Goal: Task Accomplishment & Management: Manage account settings

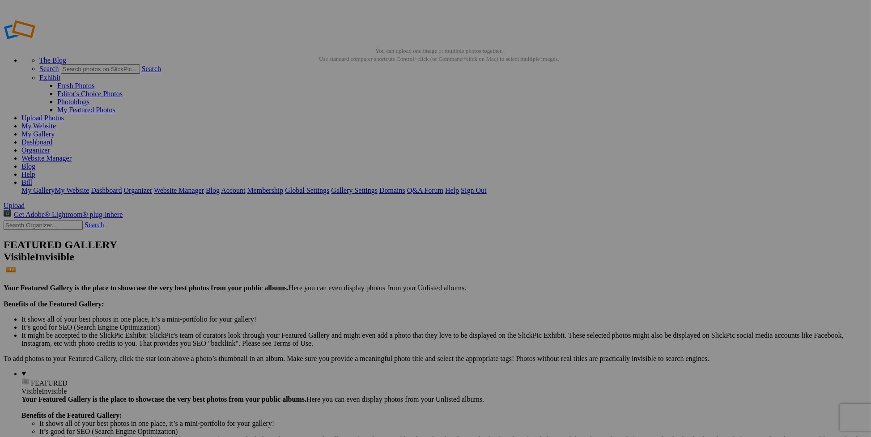
drag, startPoint x: 390, startPoint y: 138, endPoint x: 770, endPoint y: 220, distance: 388.4
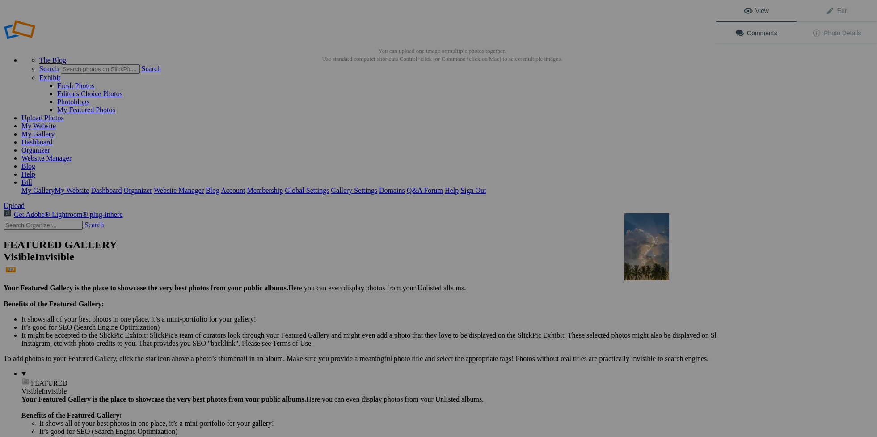
click at [646, 246] on div at bounding box center [680, 246] width 110 height 67
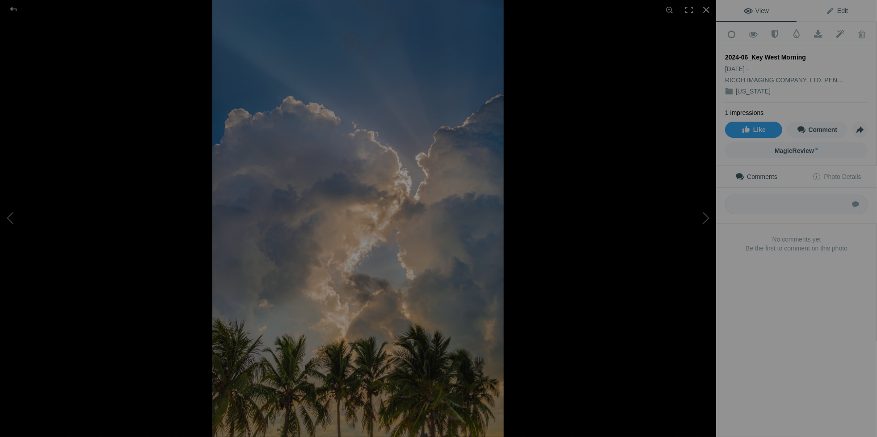
click at [837, 8] on span "Edit" at bounding box center [837, 10] width 22 height 7
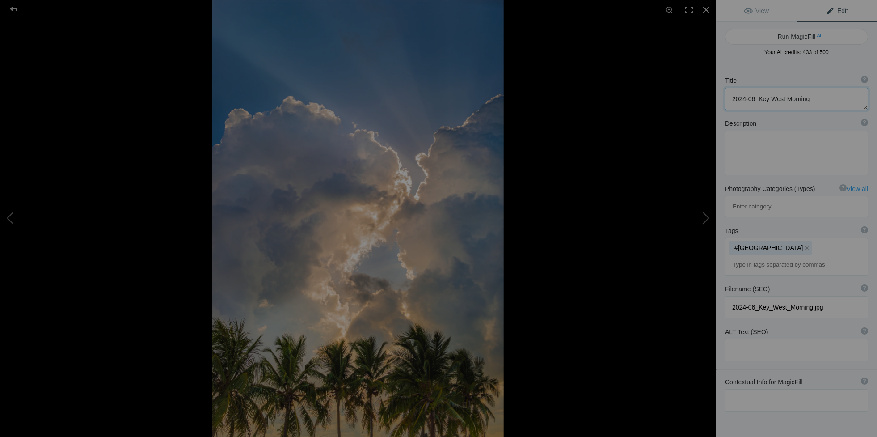
click at [817, 98] on textarea at bounding box center [796, 99] width 143 height 22
click at [740, 389] on textarea at bounding box center [796, 400] width 143 height 22
paste textarea "crepuscular rays"
click at [731, 389] on textarea at bounding box center [796, 404] width 143 height 30
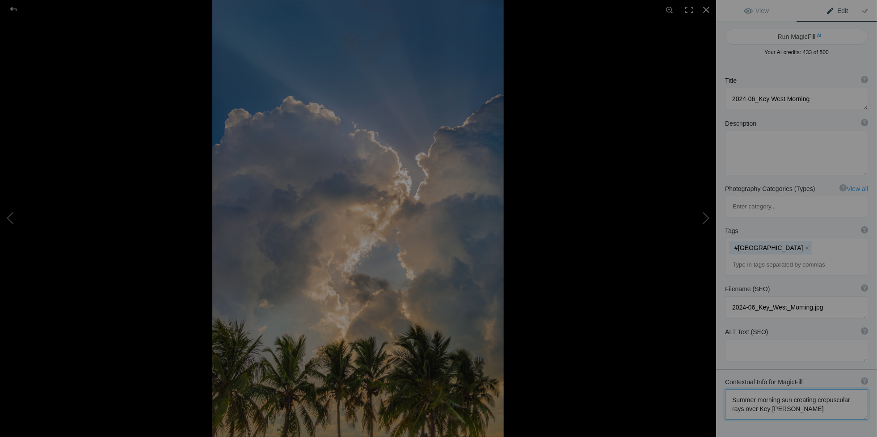
click at [792, 389] on textarea at bounding box center [796, 404] width 143 height 30
click at [785, 389] on textarea at bounding box center [796, 404] width 143 height 30
click at [784, 389] on textarea at bounding box center [796, 408] width 143 height 39
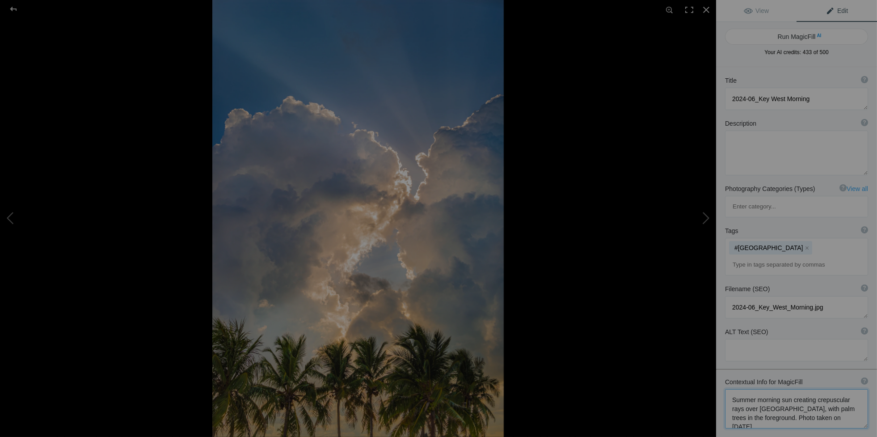
click at [783, 389] on textarea at bounding box center [796, 408] width 143 height 39
click at [758, 389] on textarea at bounding box center [796, 413] width 143 height 48
type textarea "Summer morning sun creating crepuscular rays over a Key West beach with palm tr…"
click at [799, 31] on button "Run MagicFill AI" at bounding box center [796, 37] width 143 height 16
type textarea "Stunning Crepuscular Rays Over Key West Beach"
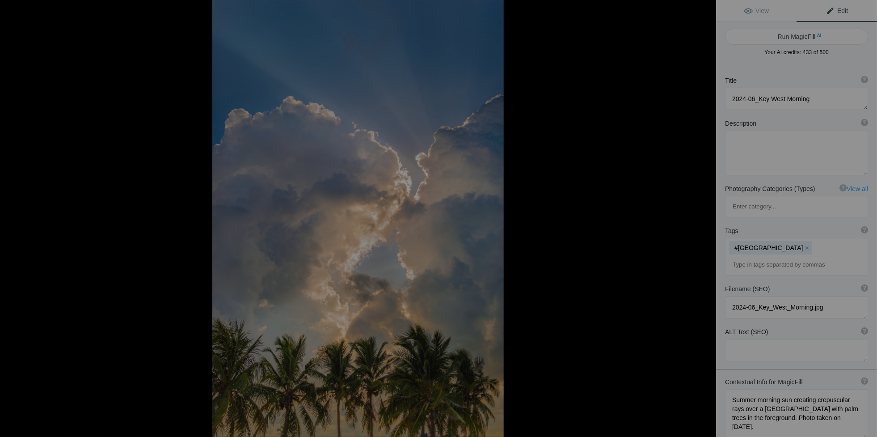
type textarea "Experience the breathtaking beauty of a summer morning in Key West, where the s…"
type textarea "key-west-summer-morning-sun-rays.jpg"
type textarea "Crepuscular rays shining through clouds over a Key West beach with palm trees i…"
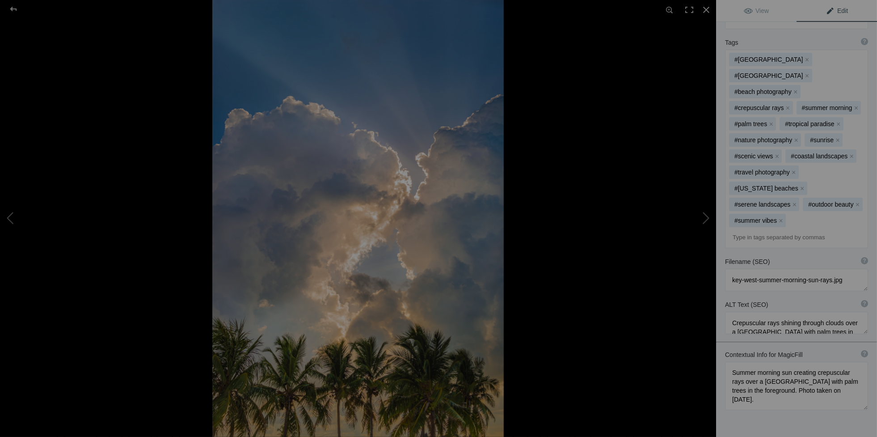
scroll to position [224, 0]
click at [704, 217] on button at bounding box center [682, 218] width 67 height 157
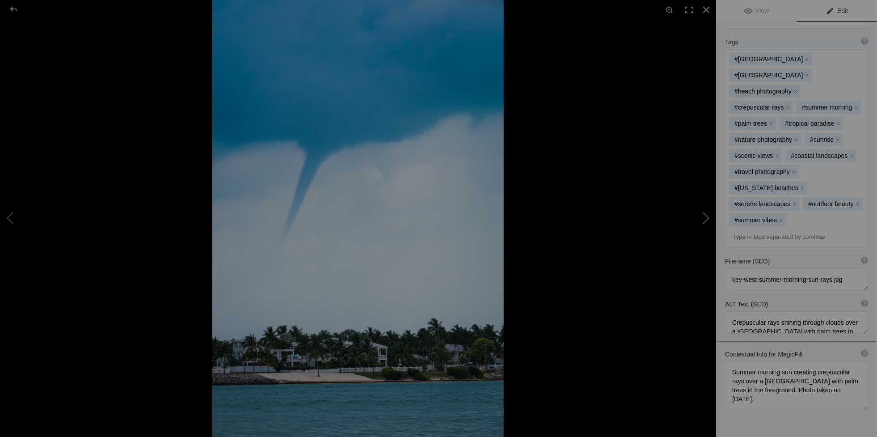
type textarea "2024-06_Key Wes_Waterspout"
type textarea "2024-06_Key_Wes_Waterspout.jpg"
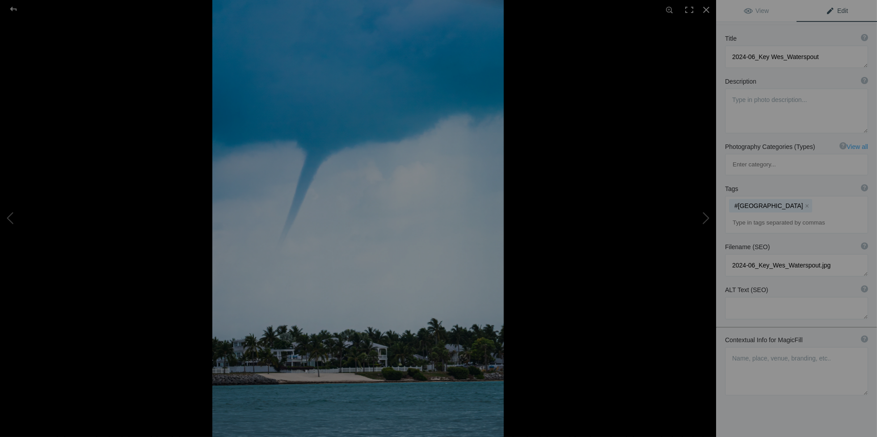
scroll to position [67, 0]
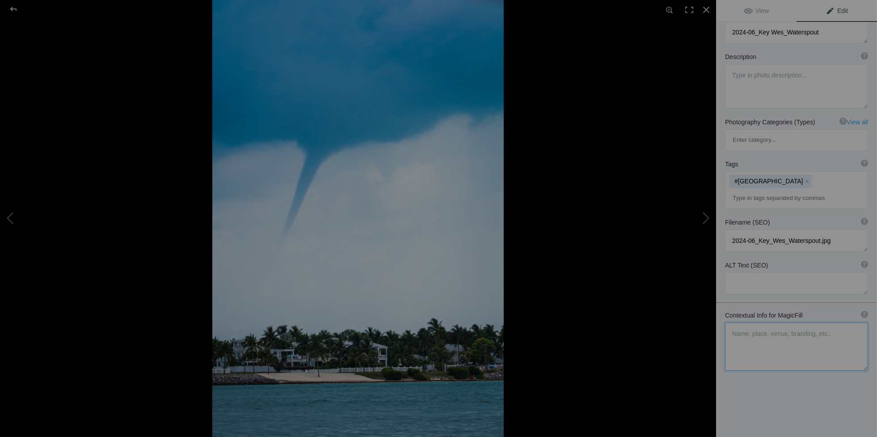
click at [738, 322] on textarea at bounding box center [796, 346] width 143 height 48
paste textarea "Sunset Key"
click at [780, 322] on textarea at bounding box center [796, 337] width 143 height 30
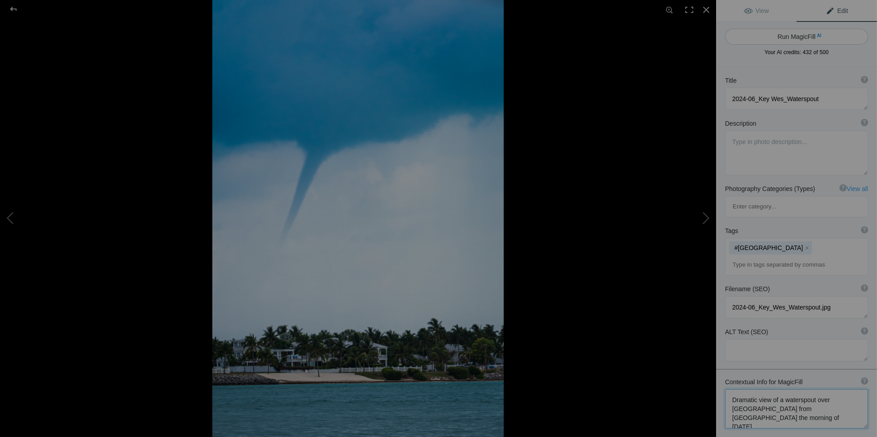
type textarea "Dramatic view of a waterspout over Sunset Key from Key West ferry harbor the mo…"
click at [795, 35] on button "Run MagicFill AI" at bounding box center [796, 37] width 143 height 16
type textarea "Dramatic Waterspout Over Sunset Key, Key West – June 2, 2024"
type textarea "Witness the stunning sight of a waterspout forming over Sunset Key, captured fr…"
type textarea "dramatic-waterspout-sunset-key-key-west-june-2024.jpg"
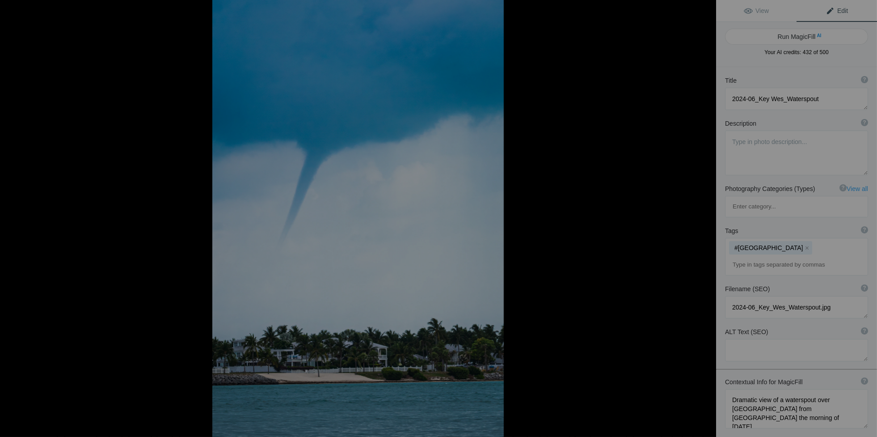
type textarea "A waterspout descends from the clouds over Sunset Key, viewed from the Key West…"
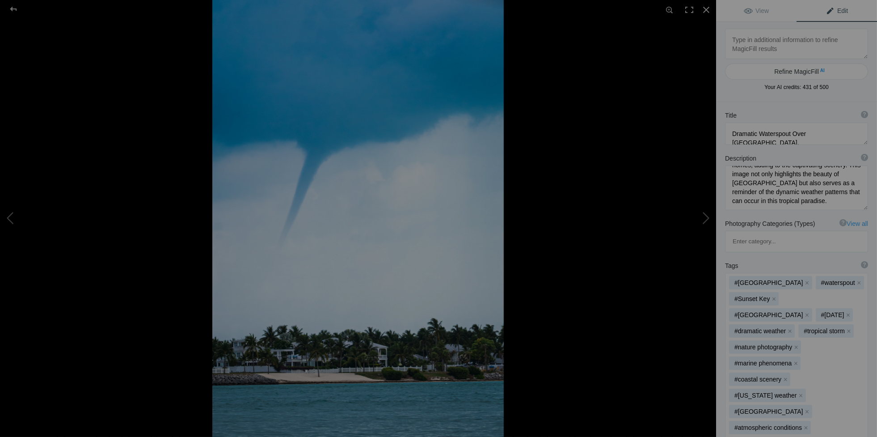
scroll to position [93, 0]
click at [707, 218] on button at bounding box center [682, 218] width 67 height 157
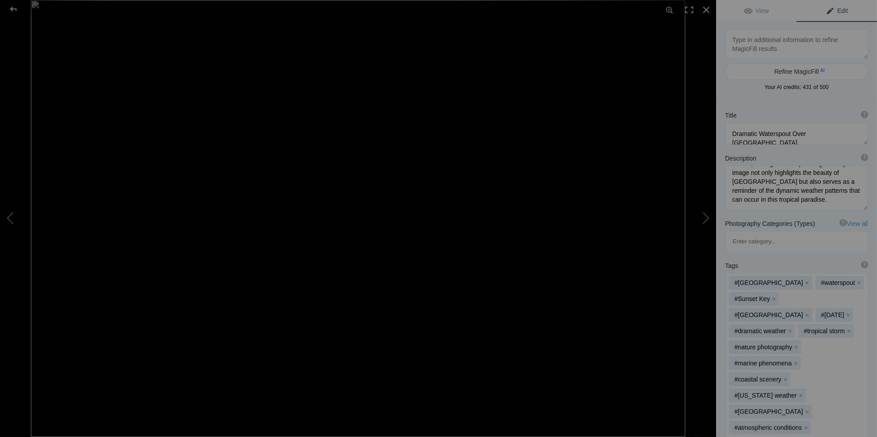
type textarea "Serene Summer Morning at [GEOGRAPHIC_DATA]"
type textarea "Experience the tranquility of a summer morning at Sunset Key Beach, where palm …"
type textarea "Sunset_Key_Beach.jpg"
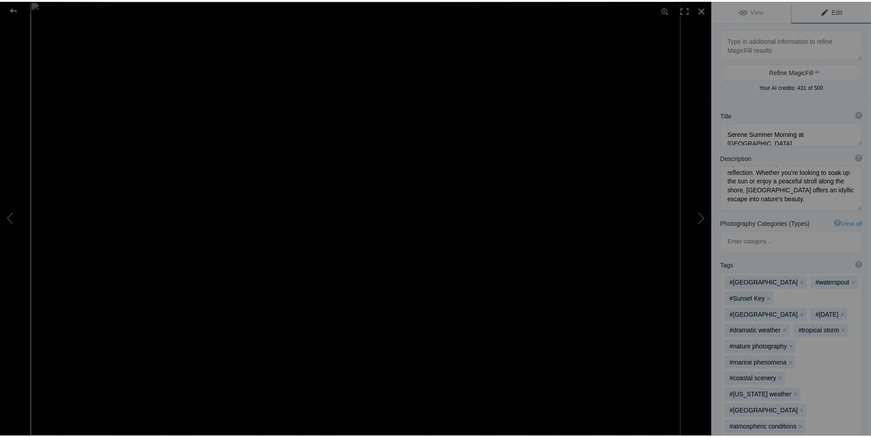
scroll to position [0, 0]
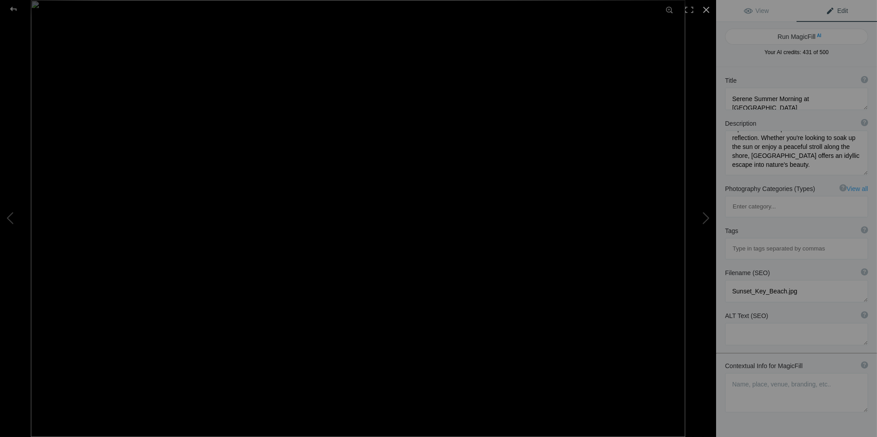
click at [704, 12] on div at bounding box center [707, 10] width 20 height 20
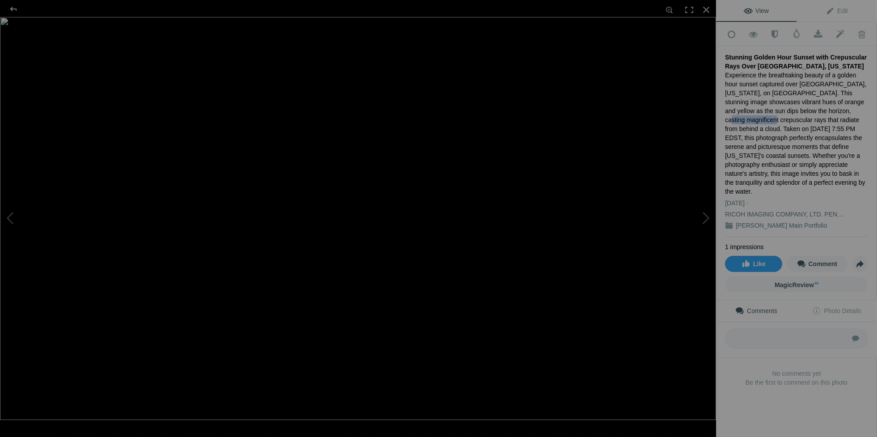
drag, startPoint x: 800, startPoint y: 108, endPoint x: 843, endPoint y: 111, distance: 43.0
click at [843, 111] on div "Experience the breathtaking beauty of a golden hour sunset captured over Bokeel…" at bounding box center [796, 133] width 143 height 125
copy div "crepuscular rays"
click at [702, 8] on div at bounding box center [707, 10] width 20 height 20
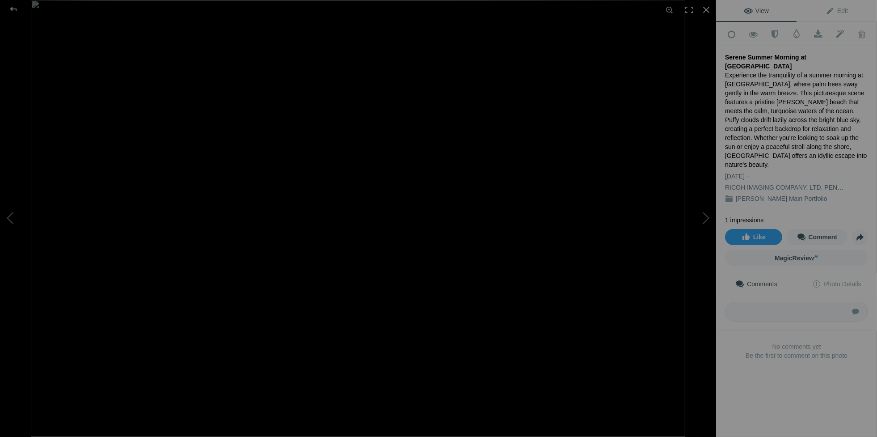
drag, startPoint x: 727, startPoint y: 72, endPoint x: 753, endPoint y: 72, distance: 25.9
click at [753, 72] on div "Experience the tranquility of a summer morning at Sunset Key Beach, where palm …" at bounding box center [796, 120] width 143 height 98
drag, startPoint x: 756, startPoint y: 73, endPoint x: 722, endPoint y: 72, distance: 33.6
click at [722, 72] on div "Add to Quick Collection Remove from Quick Collection Hide from Public View Unhi…" at bounding box center [796, 206] width 161 height 368
copy div "Sunset Key"
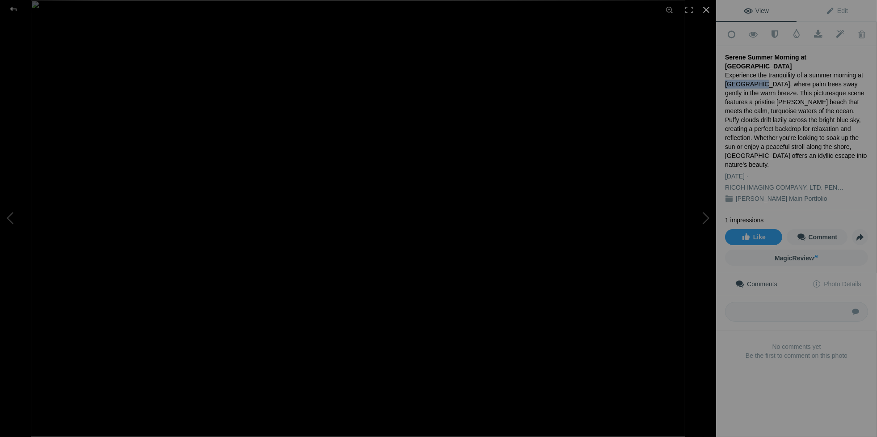
click at [708, 9] on div at bounding box center [707, 10] width 20 height 20
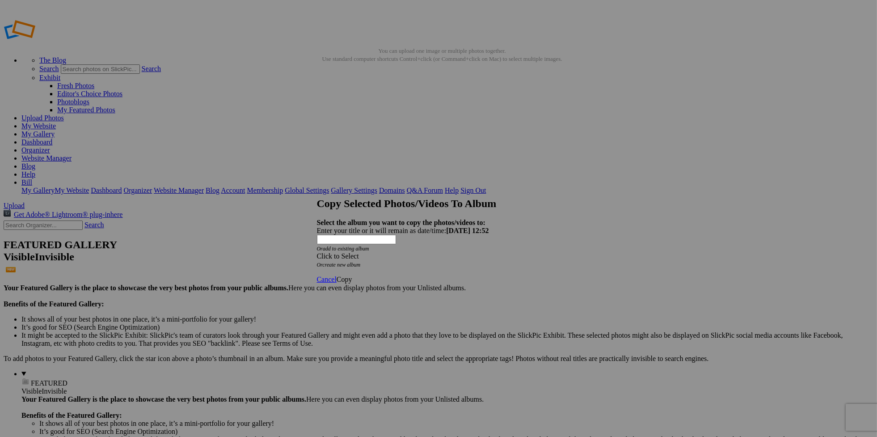
click at [384, 252] on div "Click to Select" at bounding box center [435, 256] width 237 height 8
click at [380, 257] on span "Landscape and Travel Albums" at bounding box center [398, 254] width 87 height 8
click at [373, 314] on link "Black and White" at bounding box center [397, 310] width 48 height 8
click at [352, 275] on span "Copy" at bounding box center [345, 279] width 16 height 8
click at [346, 251] on span "Ok" at bounding box center [341, 247] width 9 height 8
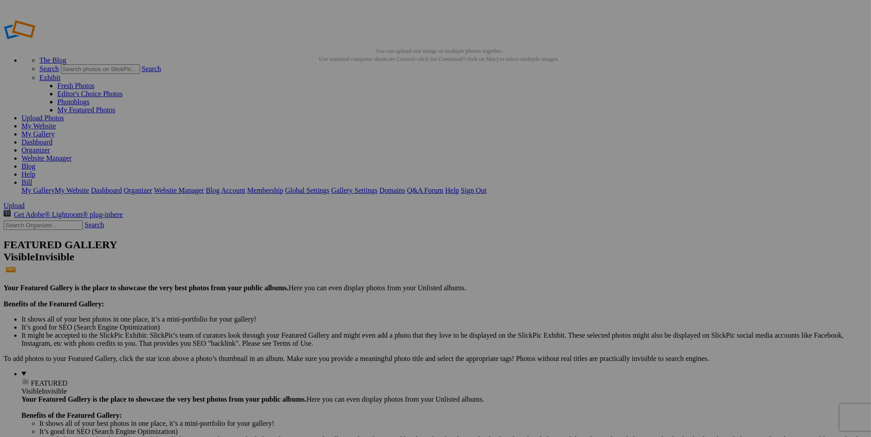
click at [376, 281] on span "Yes" at bounding box center [371, 285] width 10 height 8
drag, startPoint x: 412, startPoint y: 132, endPoint x: 233, endPoint y: 97, distance: 183.1
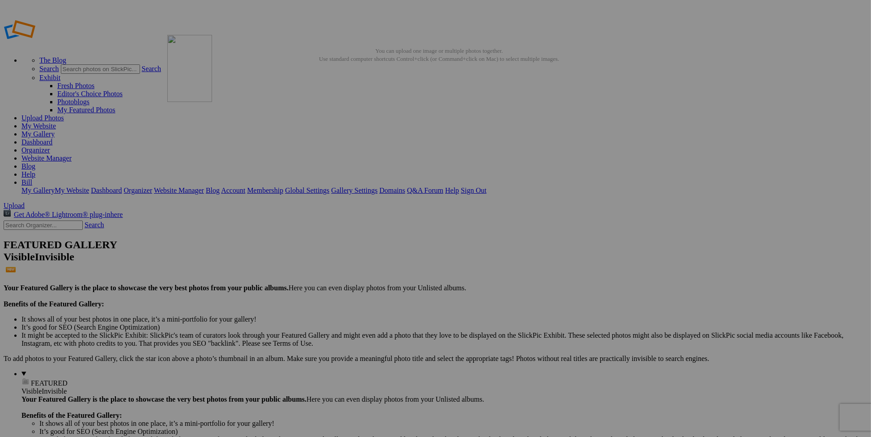
drag, startPoint x: 407, startPoint y: 144, endPoint x: 296, endPoint y: 99, distance: 119.8
click at [570, 139] on div at bounding box center [600, 133] width 110 height 67
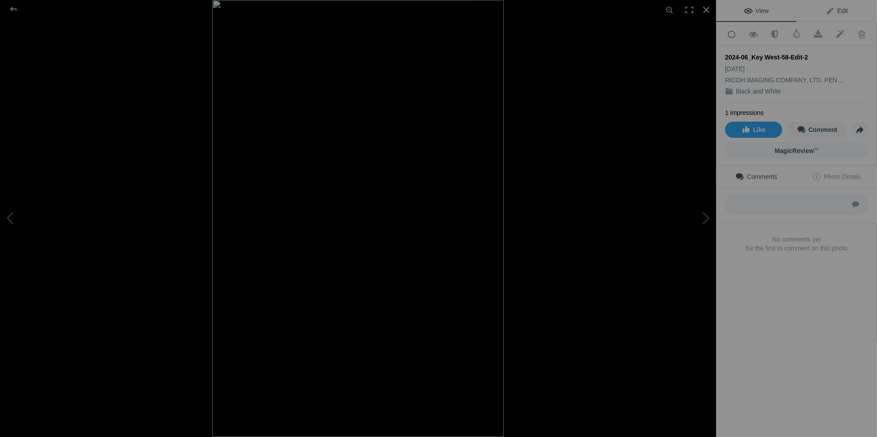
click at [847, 13] on link "Edit" at bounding box center [837, 10] width 81 height 21
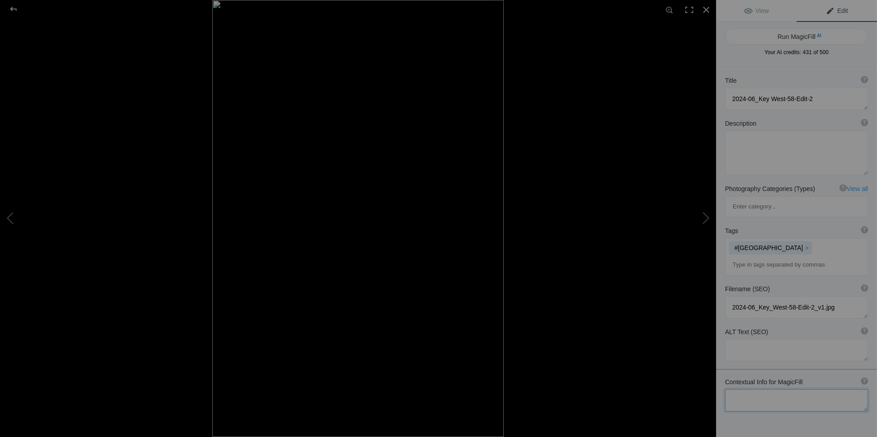
click at [739, 389] on textarea at bounding box center [796, 400] width 143 height 22
paste textarea "Summer morning sun creating crepuscular rays over a Key West beach with palm tr…"
click at [805, 389] on textarea at bounding box center [796, 413] width 143 height 48
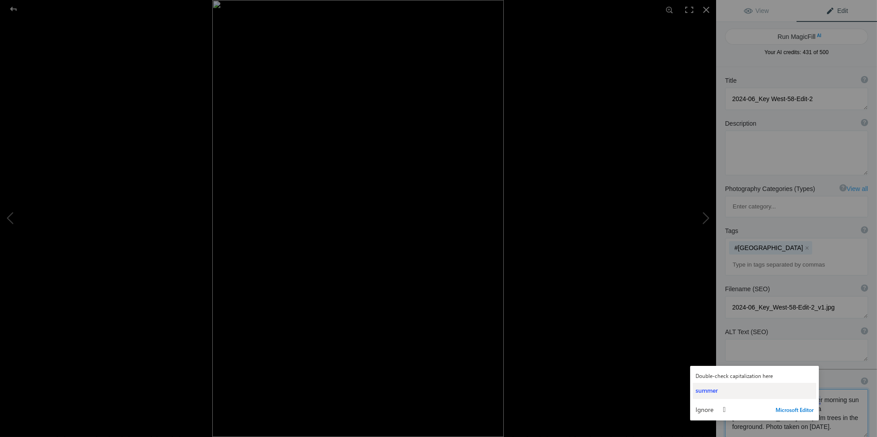
type textarea "Black and white view of Summer morning sun creating crepuscular rays over a Key…"
click at [710, 388] on span "summer" at bounding box center [707, 390] width 22 height 8
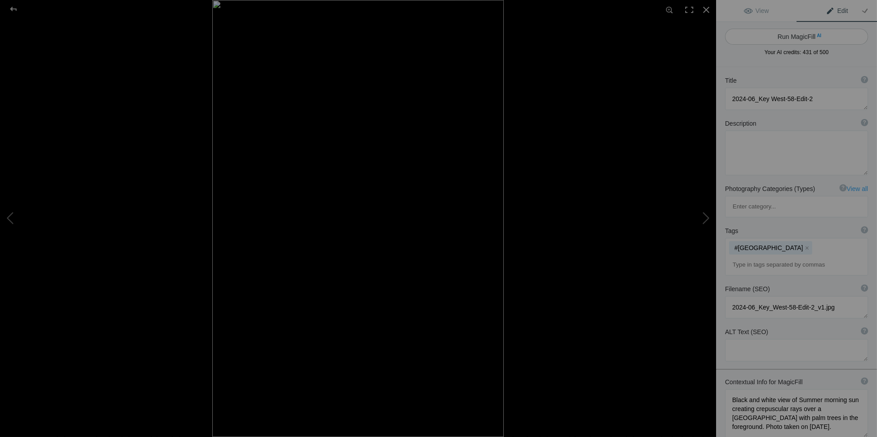
click at [801, 32] on button "Run MagicFill AI" at bounding box center [796, 37] width 143 height 16
type textarea "Black and White Crepuscular Rays Over Key [GEOGRAPHIC_DATA]"
type textarea "Experience the serene beauty of a summer morning in Key West with this stunning…"
type textarea "black-and-white-crepuscular-rays-key-west-beach.jpg"
type textarea "Black and white image of crepuscular rays shining through clouds over a Key Wes…"
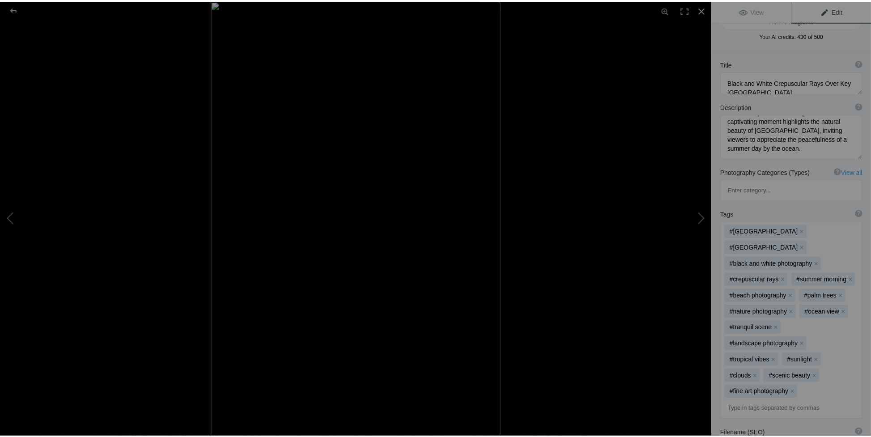
scroll to position [0, 0]
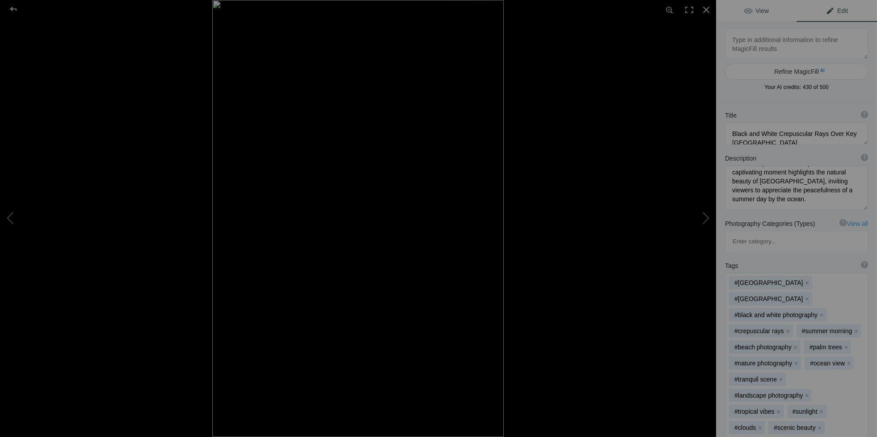
click at [755, 11] on span "View" at bounding box center [756, 10] width 25 height 7
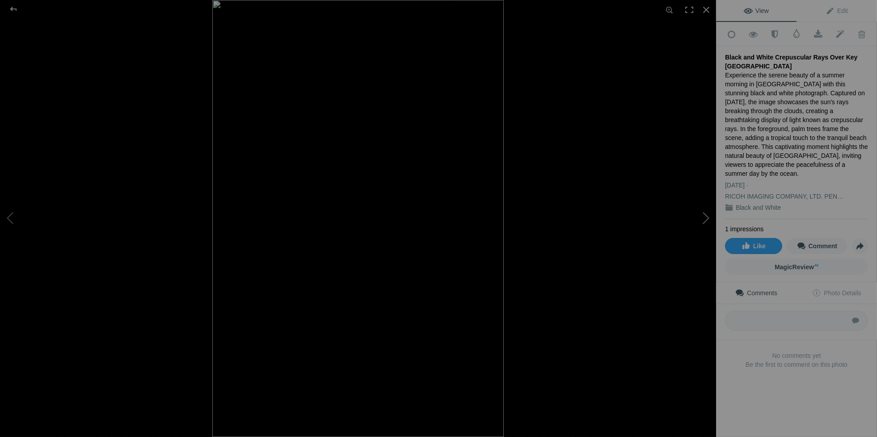
click at [703, 218] on button at bounding box center [682, 218] width 67 height 157
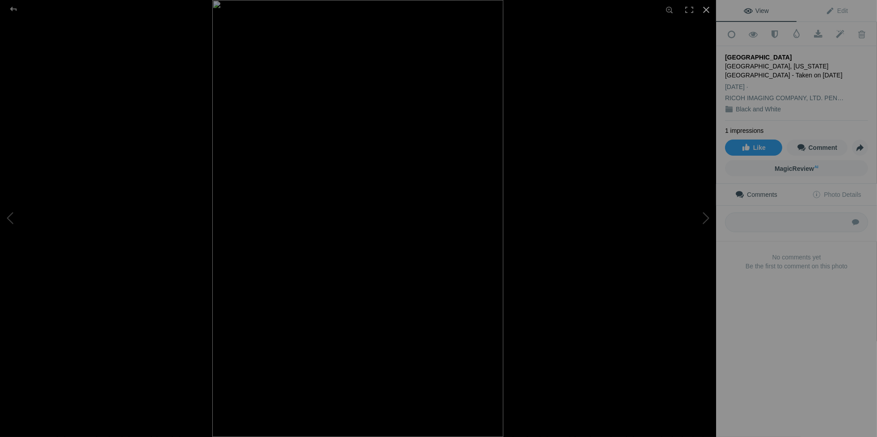
click at [705, 11] on div at bounding box center [707, 10] width 20 height 20
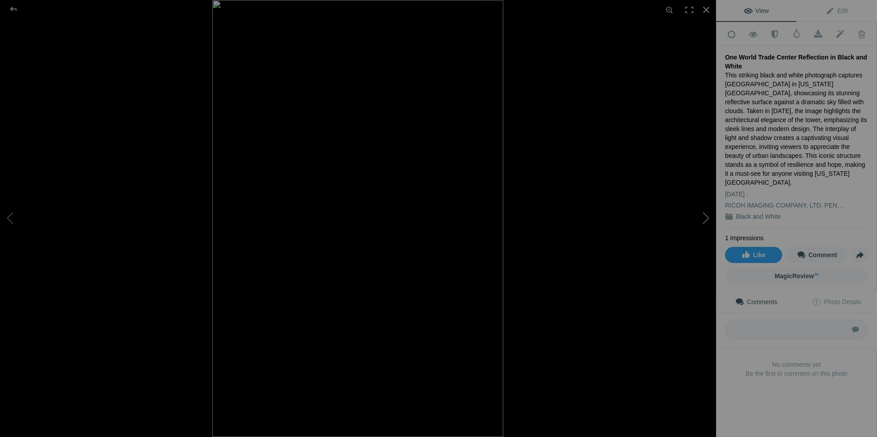
click at [704, 217] on button at bounding box center [682, 218] width 67 height 157
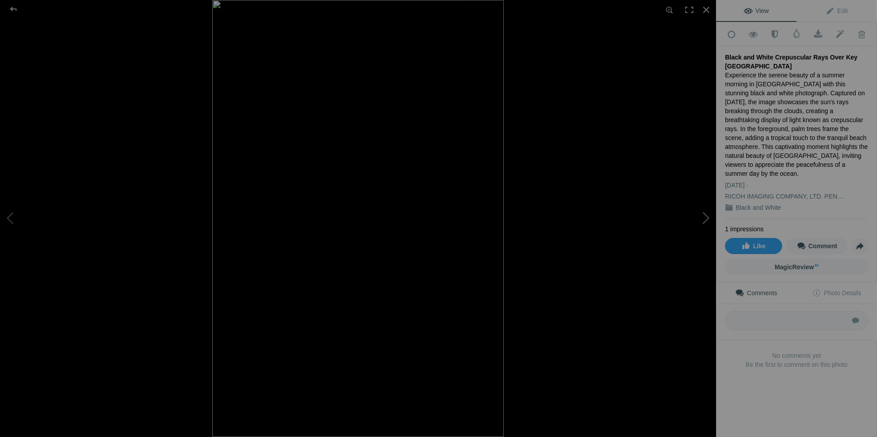
click at [704, 217] on button at bounding box center [682, 218] width 67 height 157
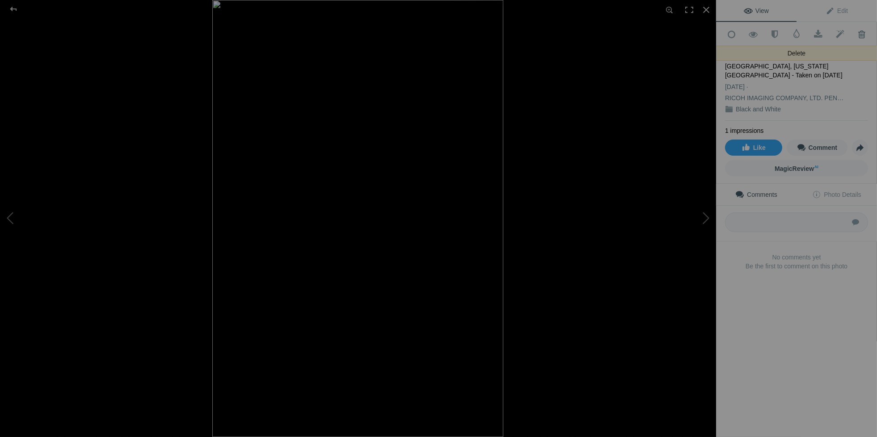
click at [856, 32] on span at bounding box center [862, 34] width 22 height 9
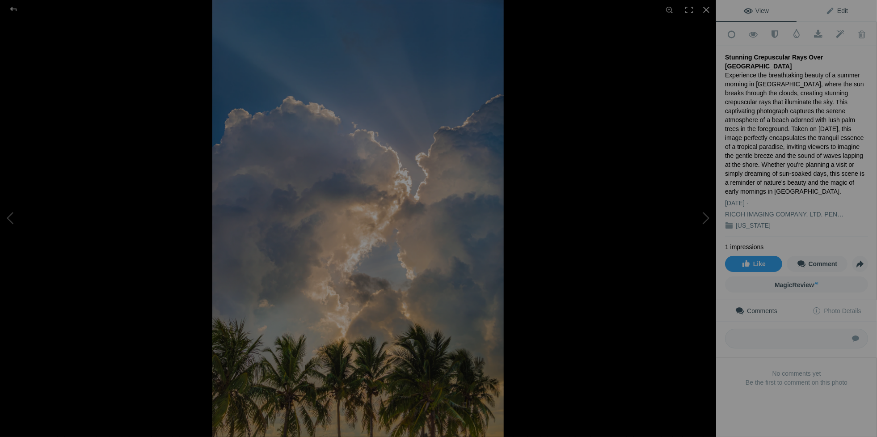
click at [841, 12] on span "Edit" at bounding box center [837, 10] width 22 height 7
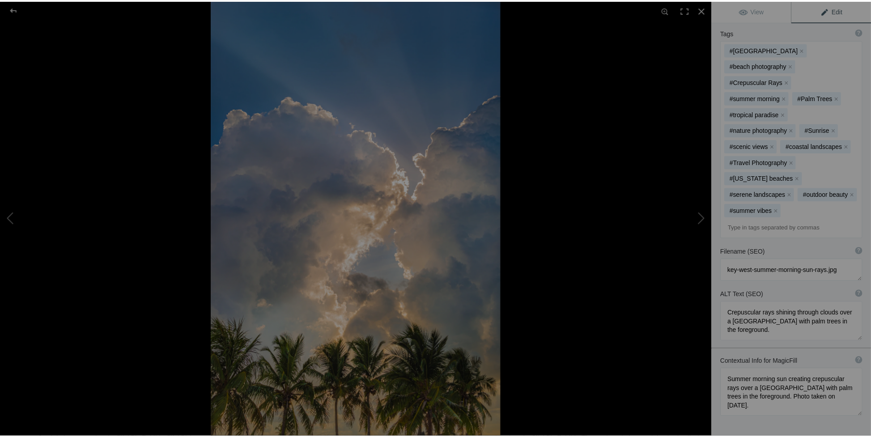
scroll to position [320, 0]
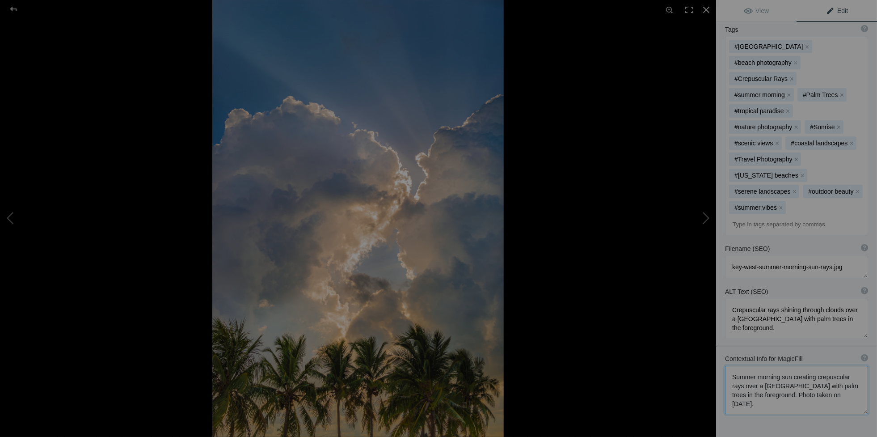
drag, startPoint x: 731, startPoint y: 320, endPoint x: 779, endPoint y: 347, distance: 55.3
click at [779, 366] on textarea at bounding box center [796, 390] width 143 height 48
click at [708, 7] on div at bounding box center [707, 10] width 20 height 20
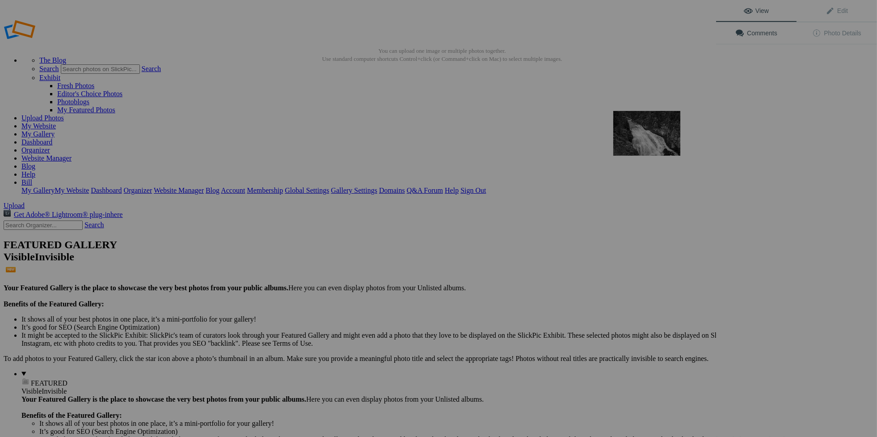
click at [643, 135] on img at bounding box center [647, 133] width 67 height 45
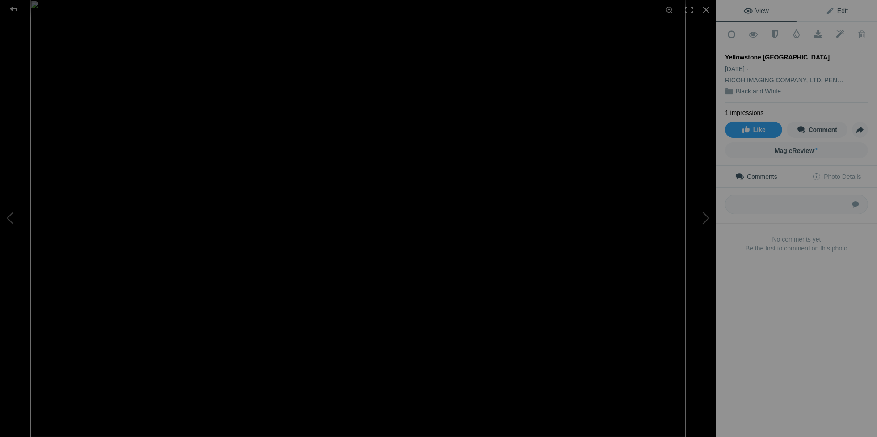
click at [832, 8] on span "Edit" at bounding box center [837, 10] width 22 height 7
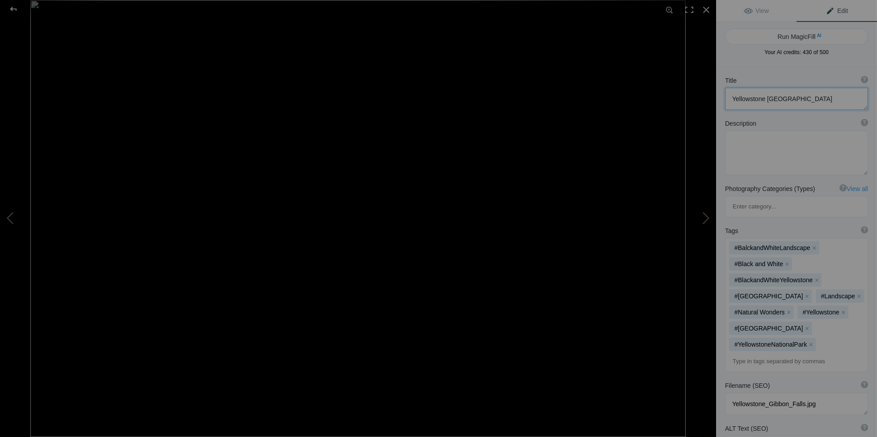
drag, startPoint x: 807, startPoint y: 97, endPoint x: 707, endPoint y: 97, distance: 100.2
click at [707, 97] on div "Yellowstone Gibbon Falls View Edit Run MagicFill AI Your AI credits: 430 of 500…" at bounding box center [438, 218] width 877 height 437
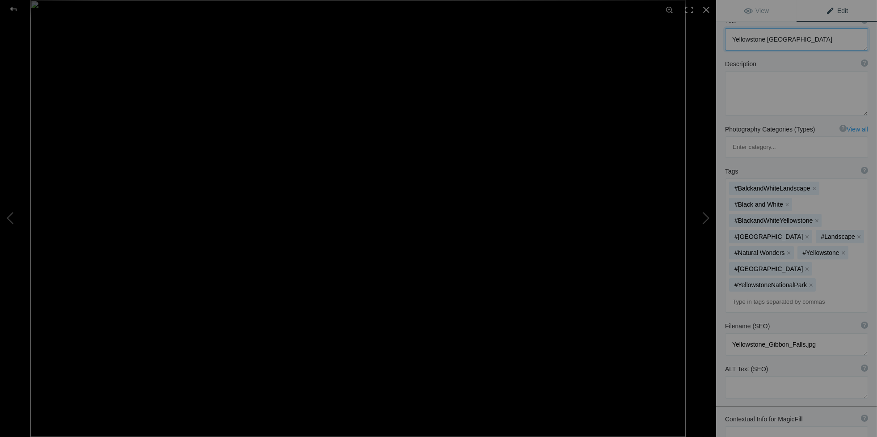
scroll to position [110, 0]
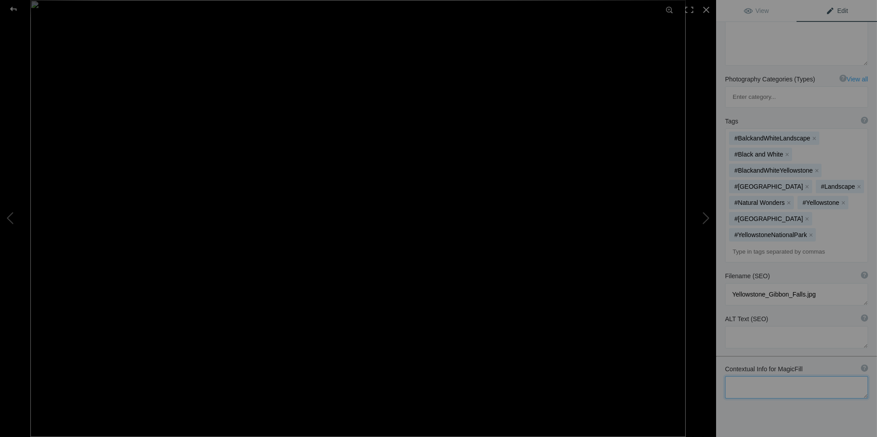
click at [760, 376] on textarea at bounding box center [796, 387] width 143 height 22
paste textarea "Yellowstone [GEOGRAPHIC_DATA]"
drag, startPoint x: 799, startPoint y: 347, endPoint x: 842, endPoint y: 346, distance: 42.5
click at [842, 376] on textarea at bounding box center [796, 391] width 143 height 30
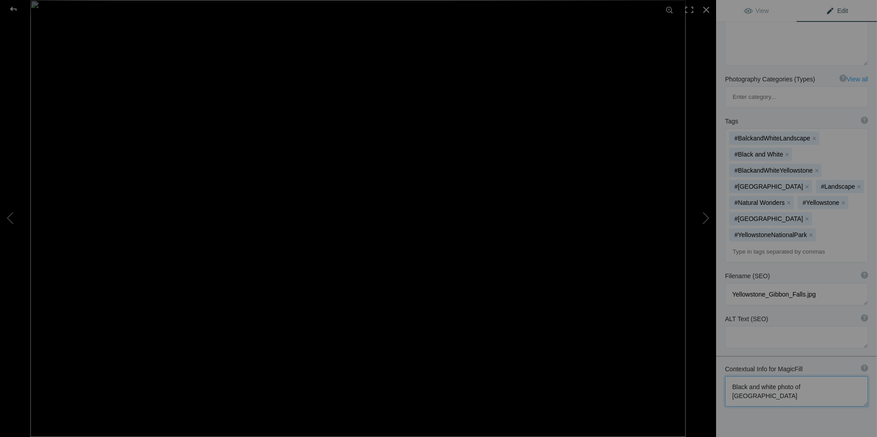
scroll to position [0, 0]
click at [830, 376] on textarea at bounding box center [796, 391] width 143 height 30
click at [836, 376] on textarea at bounding box center [796, 391] width 143 height 30
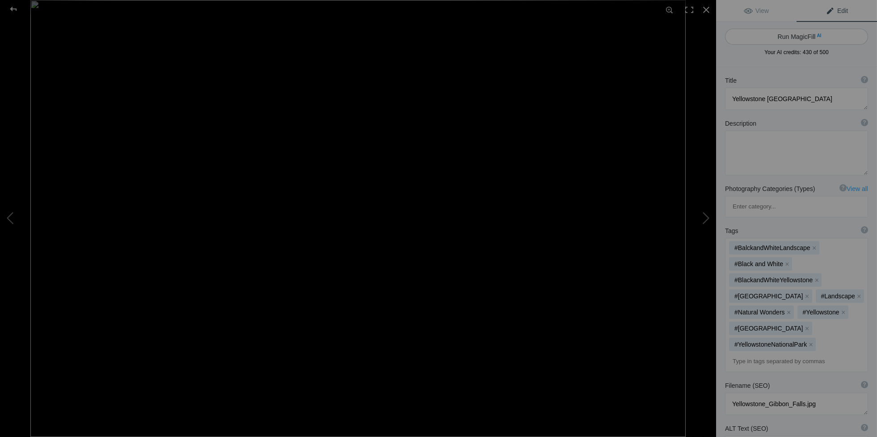
type textarea "Black and white photo of [GEOGRAPHIC_DATA] in [GEOGRAPHIC_DATA], taken [DATE]."
click at [788, 37] on button "Run MagicFill AI" at bounding box center [796, 37] width 143 height 16
type textarea "Majestic [GEOGRAPHIC_DATA] in Black and White - [GEOGRAPHIC_DATA]"
type textarea "Experience the stunning beauty of [GEOGRAPHIC_DATA] captured in this striking b…"
type textarea "gibbon-falls-black-and-white-yellowstone.jpg"
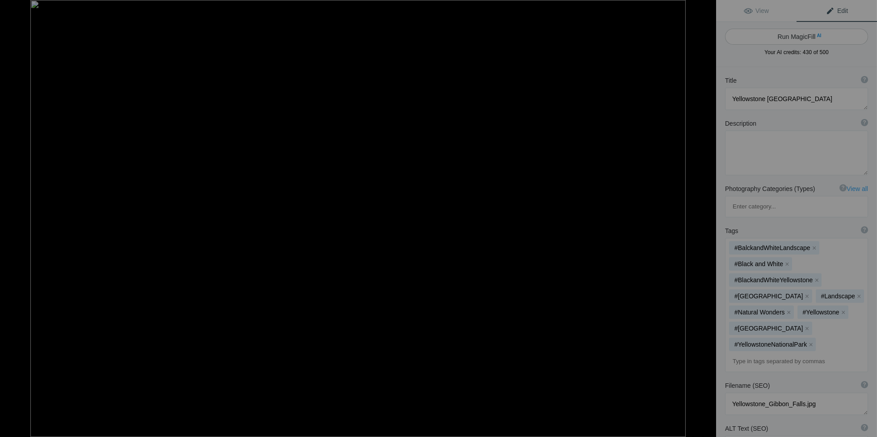
type textarea "Black and white photograph of Gibbon Falls in Yellowstone National Park, showca…"
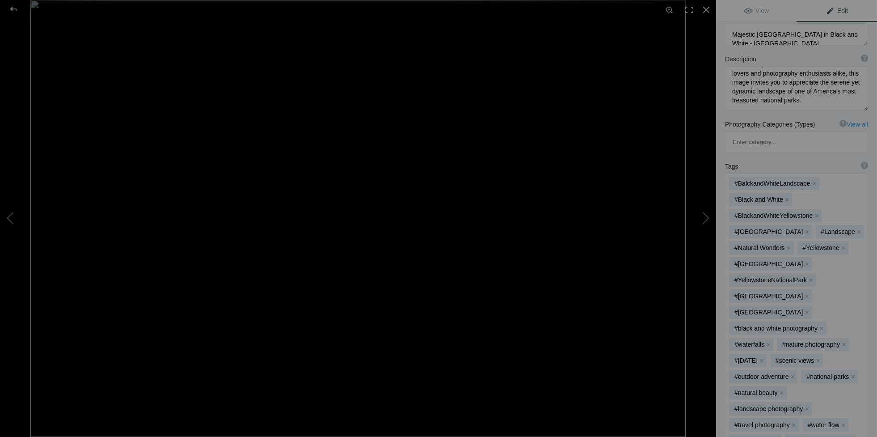
scroll to position [268, 0]
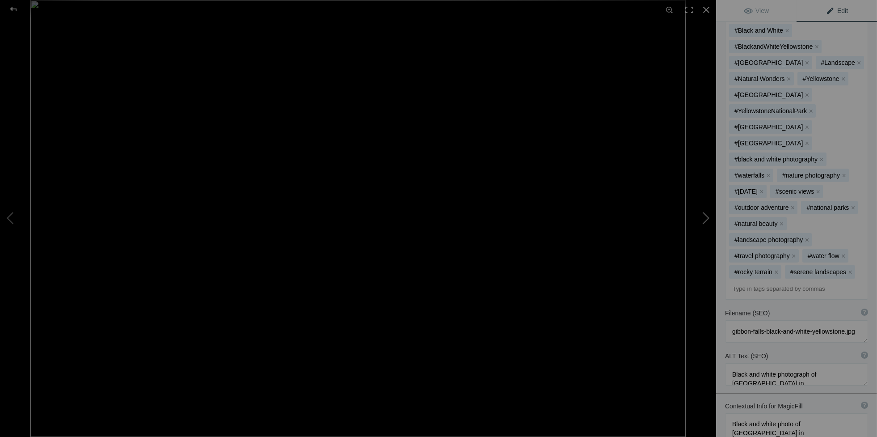
click at [708, 215] on button at bounding box center [682, 218] width 67 height 157
type textarea "Maine Coast in Black and White-2"
type textarea "Bald Head Cliff, Maine - July 2007"
type textarea "Maine_Coast_in_Black_and_White-2.jpg"
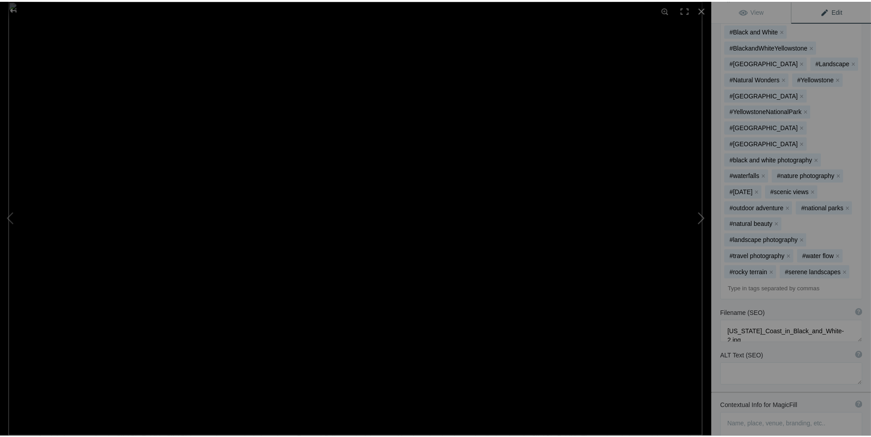
scroll to position [67, 0]
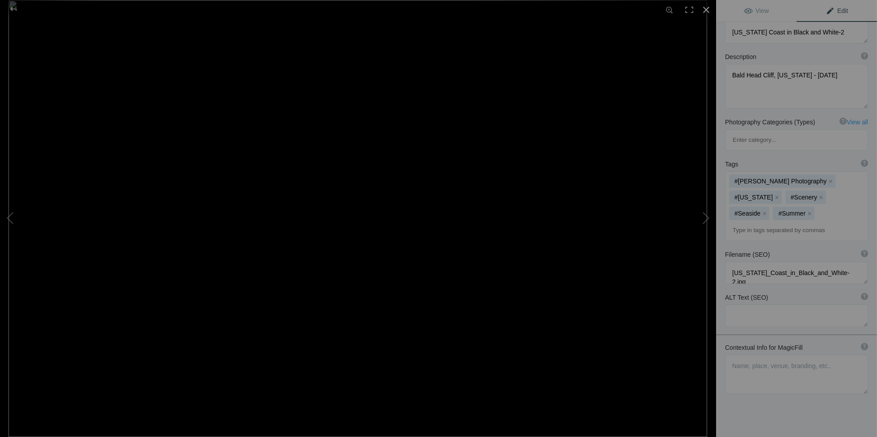
click at [704, 12] on div at bounding box center [707, 10] width 20 height 20
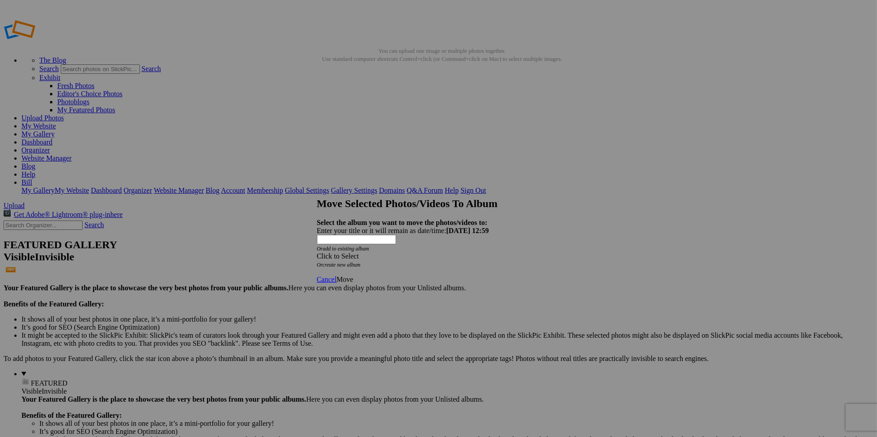
click at [411, 252] on div "Click to Select" at bounding box center [435, 256] width 237 height 8
click at [390, 257] on span "Landscape and Travel Albums" at bounding box center [398, 254] width 87 height 8
click at [373, 313] on link "Black and White" at bounding box center [397, 310] width 48 height 8
click at [353, 275] on span "Move" at bounding box center [345, 279] width 17 height 8
click at [346, 251] on span "Ok" at bounding box center [341, 247] width 9 height 8
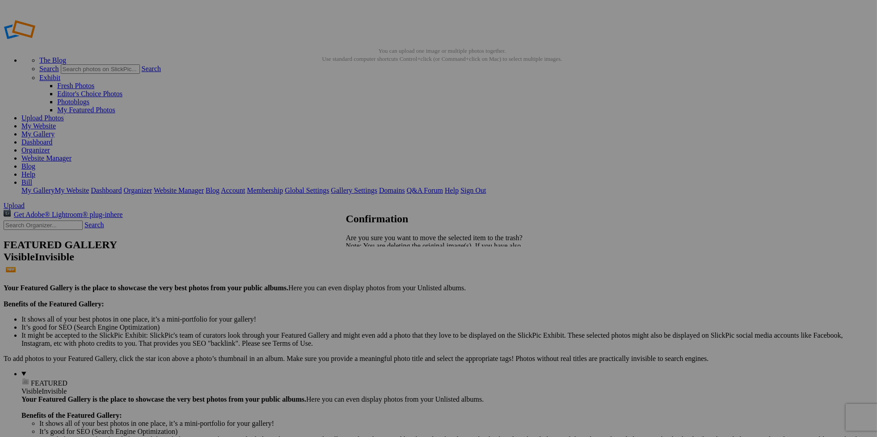
click at [376, 279] on span "Yes" at bounding box center [371, 277] width 10 height 8
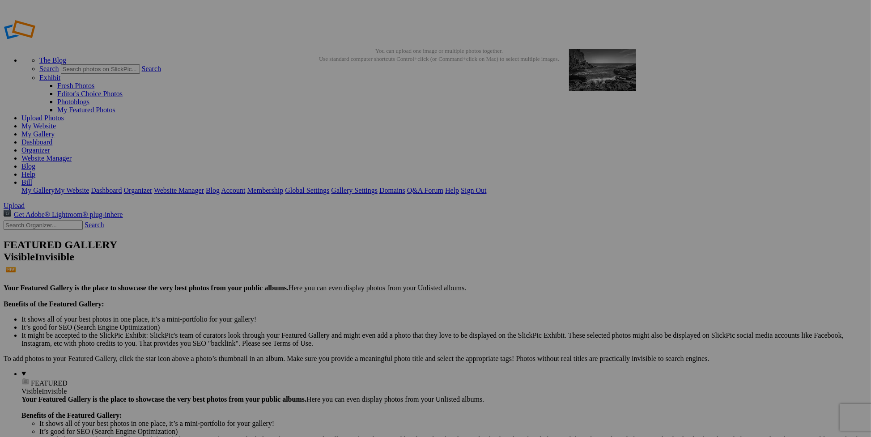
drag, startPoint x: 244, startPoint y: 130, endPoint x: 698, endPoint y: 114, distance: 454.2
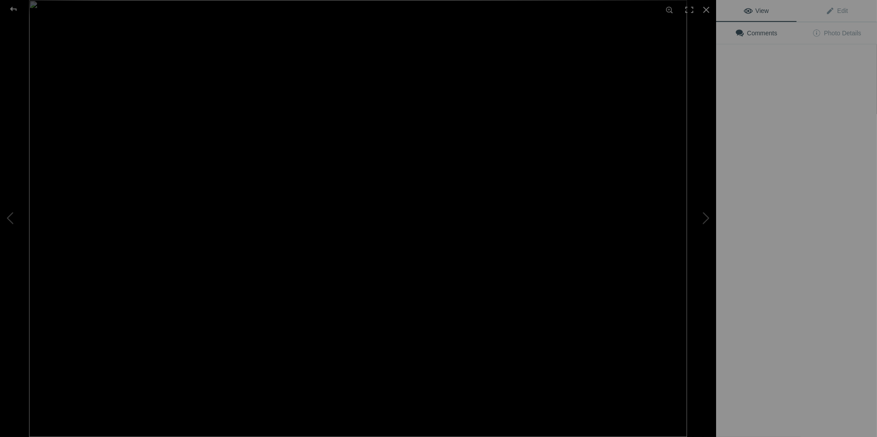
click at [491, 140] on img at bounding box center [358, 218] width 658 height 437
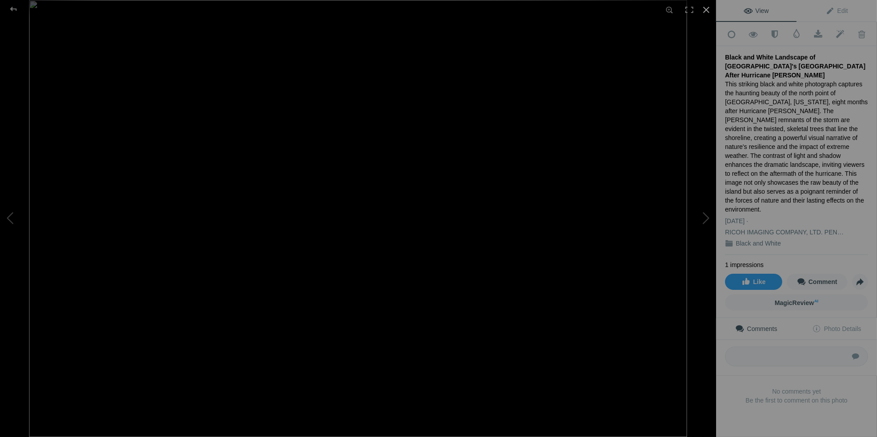
click at [709, 11] on div at bounding box center [707, 10] width 20 height 20
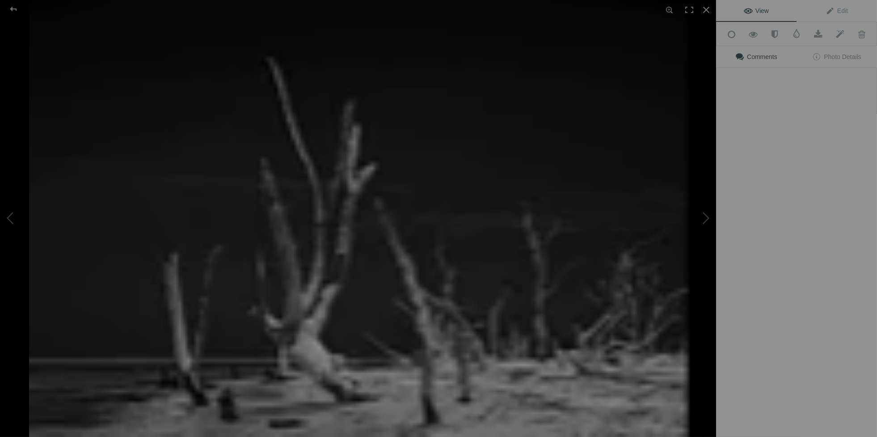
click at [647, 251] on img at bounding box center [358, 218] width 658 height 437
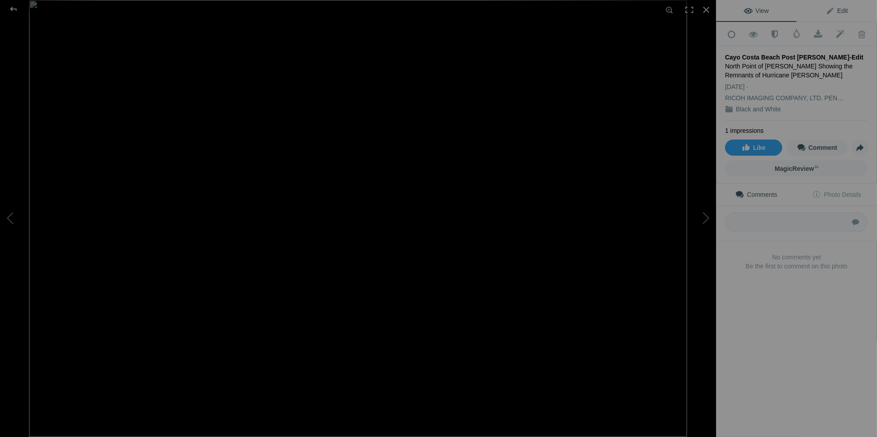
click at [827, 11] on span "Edit" at bounding box center [837, 10] width 22 height 7
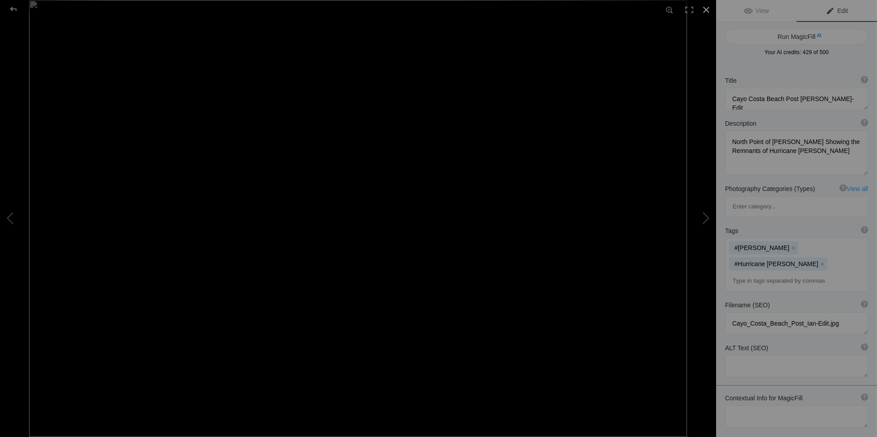
click at [712, 11] on div at bounding box center [707, 10] width 20 height 20
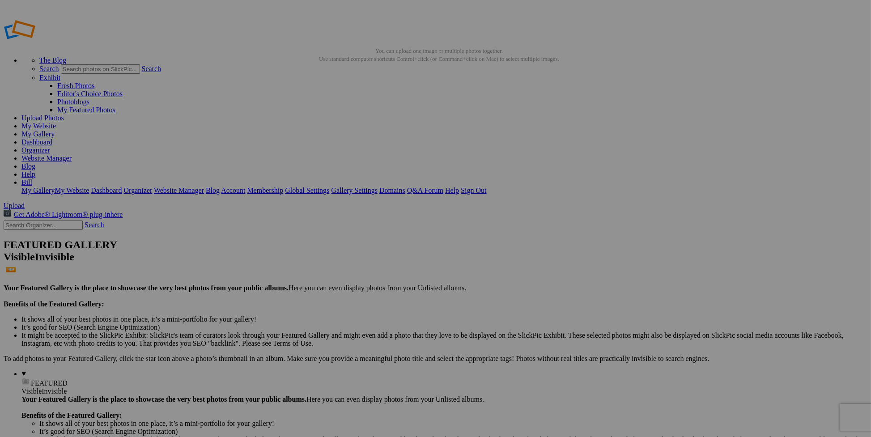
click at [376, 280] on link "Yes" at bounding box center [371, 277] width 10 height 8
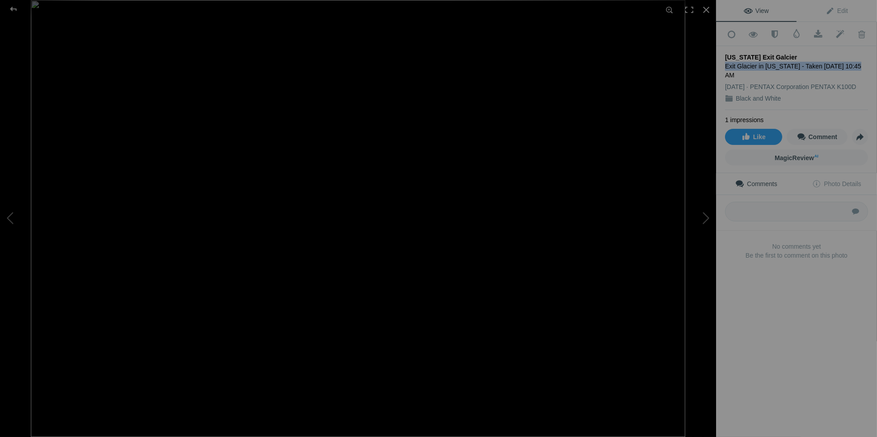
drag, startPoint x: 727, startPoint y: 63, endPoint x: 844, endPoint y: 60, distance: 117.7
click at [844, 62] on div "Exit Glacier in Alaska - Taken October 9, 2016 at 10:45 AM" at bounding box center [796, 71] width 143 height 18
copy div "Exit Glacier in Alaska - Taken October 9, 2016"
click at [832, 12] on span "Edit" at bounding box center [837, 10] width 22 height 7
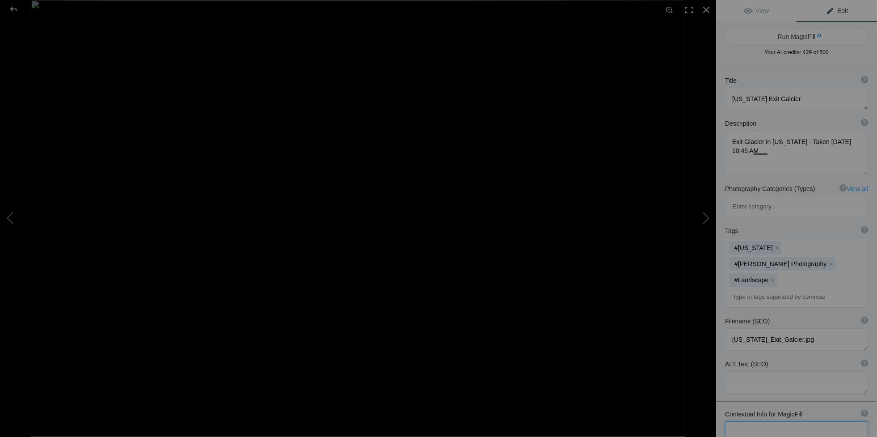
click at [741, 421] on textarea at bounding box center [796, 432] width 143 height 22
paste textarea "Exit Glacier in Alaska - Taken October 9, 2016"
click at [797, 421] on textarea at bounding box center [796, 440] width 143 height 39
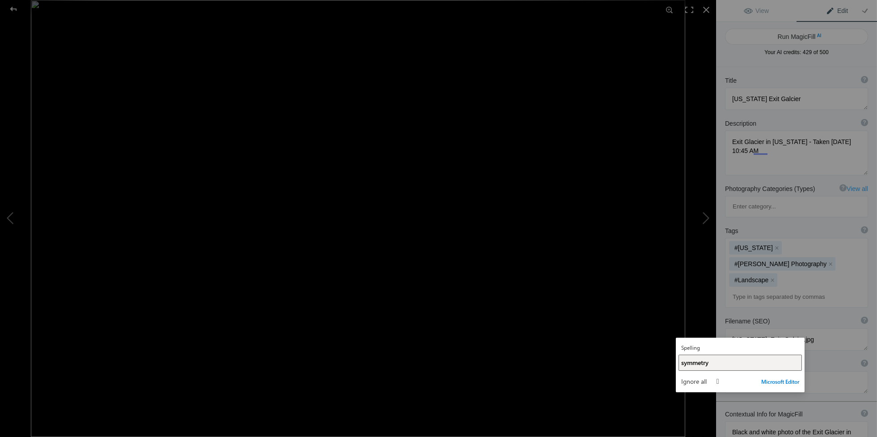
click at [710, 358] on button "symmetry" at bounding box center [740, 363] width 123 height 16
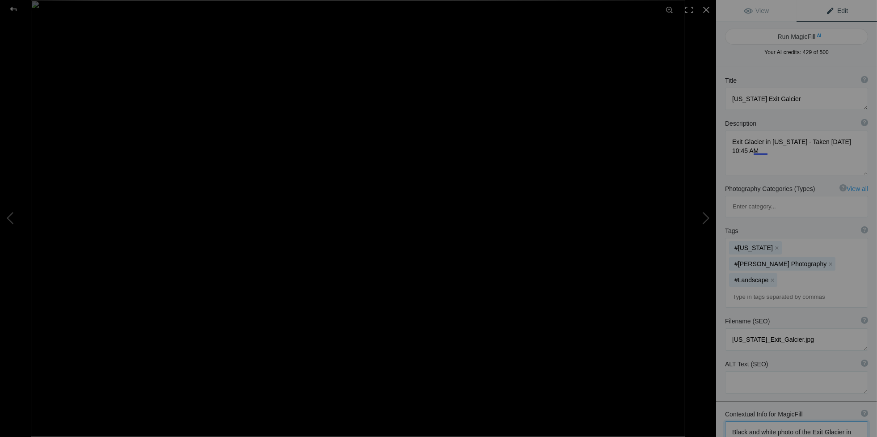
click at [801, 421] on textarea at bounding box center [796, 440] width 143 height 39
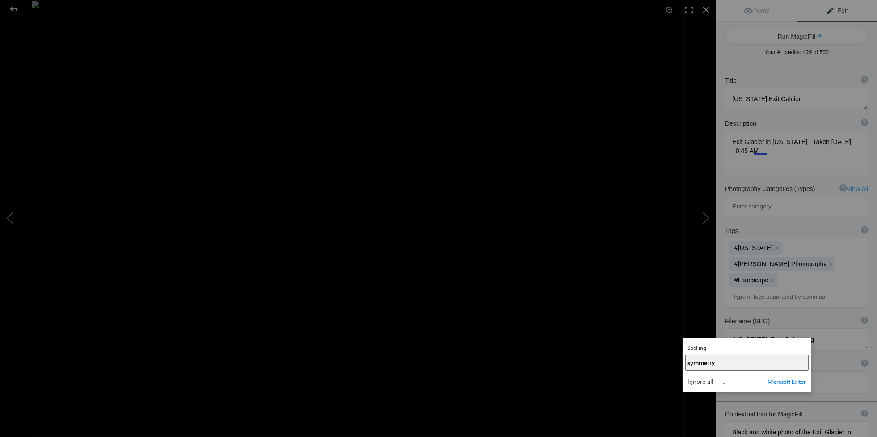
click at [704, 365] on span "symmetry" at bounding box center [701, 362] width 27 height 8
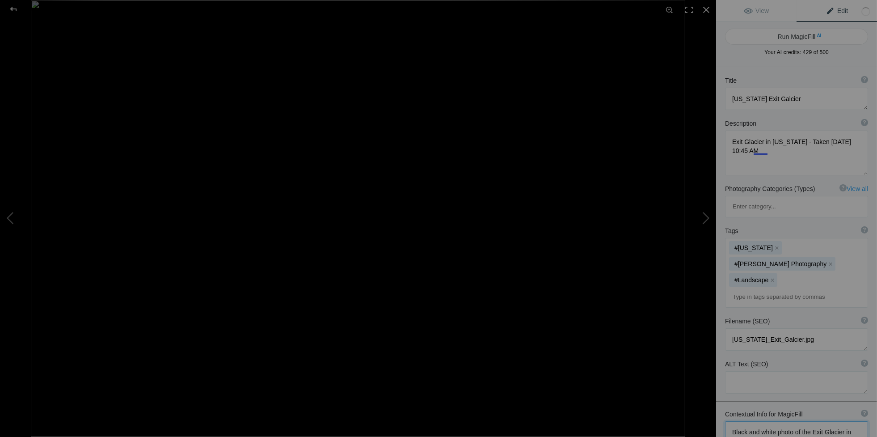
click at [824, 421] on textarea at bounding box center [796, 440] width 143 height 39
type textarea "Black and white photo of the Exit Glacier in Alaska - Taken October 9, 2016. Ph…"
click at [805, 34] on button "Run MagicFill AI" at bounding box center [796, 37] width 143 height 16
type textarea "Stunning Black and White View of Exit Glacier in Alaska"
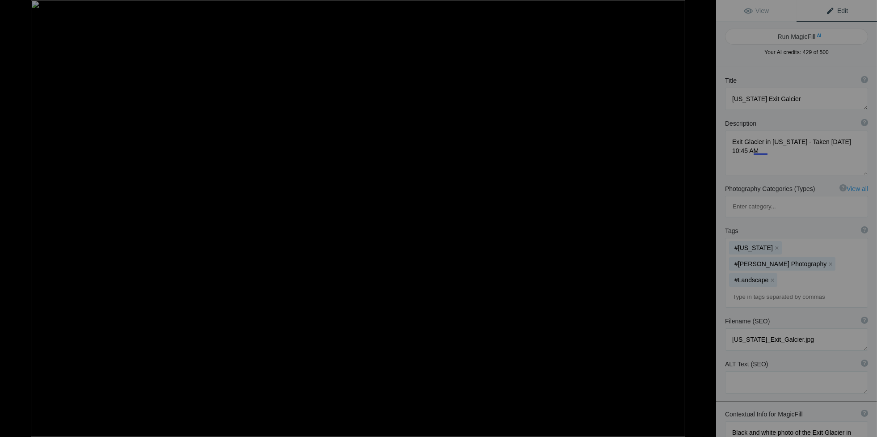
type textarea "This captivating black and white photograph showcases the majestic Exit Glacier…"
type textarea "exit-glacier-alaska-black-and-white.jpg"
type textarea "Black and white photograph of Exit Glacier in Alaska, showcasing the rugged lan…"
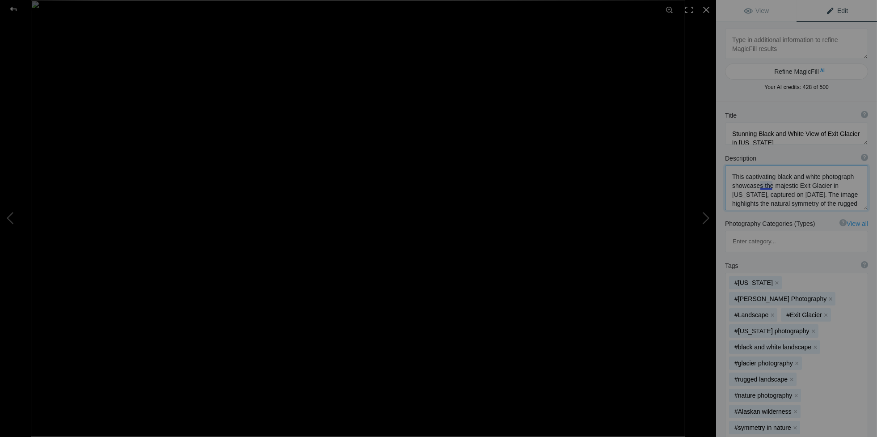
click at [767, 189] on textarea at bounding box center [796, 187] width 143 height 45
click at [759, 184] on textarea at bounding box center [796, 187] width 143 height 45
click at [779, 184] on textarea at bounding box center [796, 187] width 143 height 45
click at [777, 82] on div "Refine MagicFill AI Your AI credits: 428 of 500" at bounding box center [796, 60] width 143 height 63
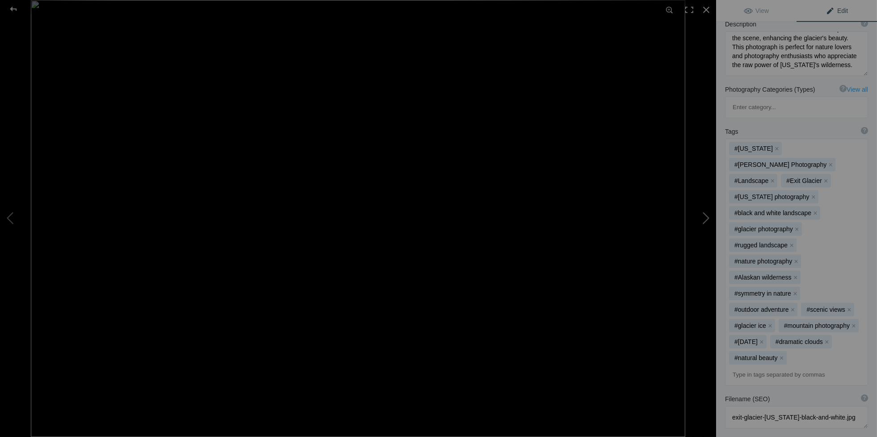
click at [709, 217] on button at bounding box center [682, 218] width 67 height 157
type textarea "Yellowstone Old Faithful"
type textarea "Yellowstone_Old_Faithful.jpg"
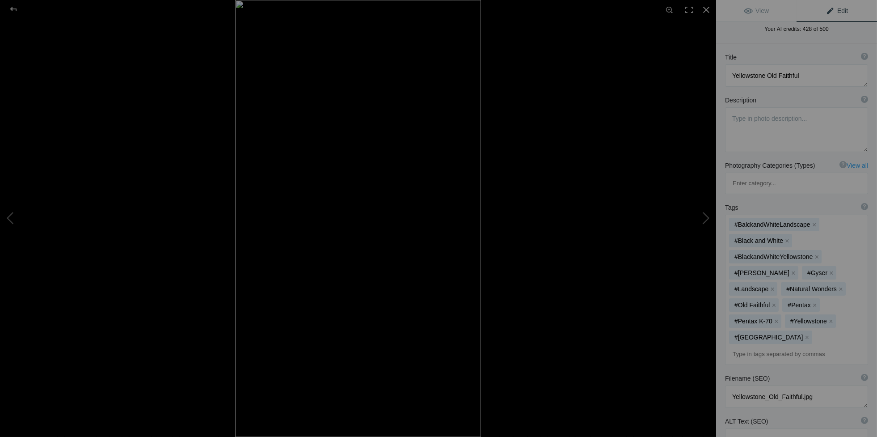
scroll to position [0, 0]
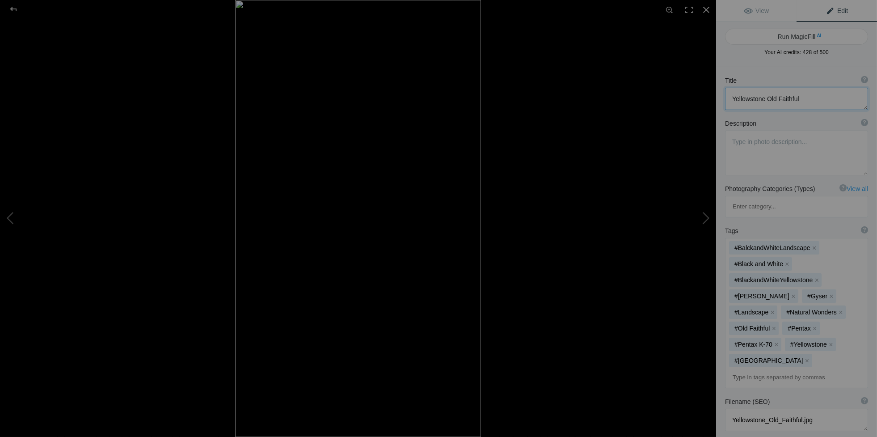
drag, startPoint x: 807, startPoint y: 98, endPoint x: 709, endPoint y: 96, distance: 98.0
click at [709, 96] on div "Yellowstone Old Faithful View Edit Run MagicFill AI Your AI credits: 428 of 500…" at bounding box center [438, 218] width 877 height 437
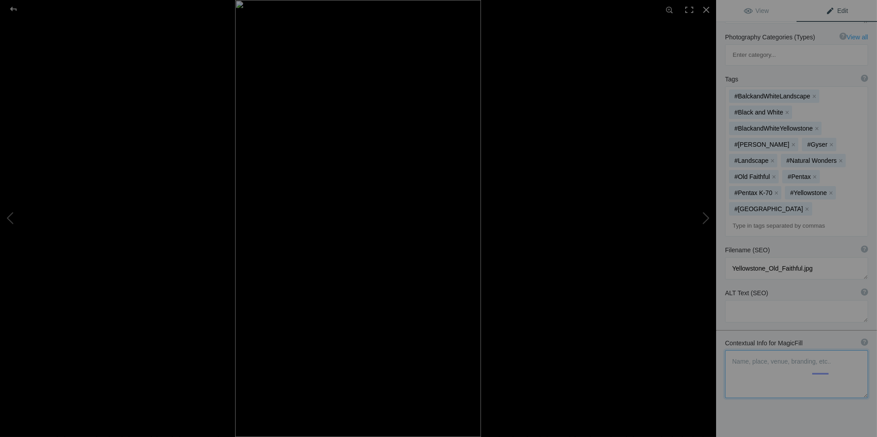
click at [738, 350] on textarea at bounding box center [796, 374] width 143 height 48
drag, startPoint x: 813, startPoint y: 342, endPoint x: 712, endPoint y: 311, distance: 105.7
click at [712, 311] on div "Yellowstone Old Faithful View Edit Run MagicFill AI Your AI credits: 428 of 500…" at bounding box center [438, 218] width 877 height 437
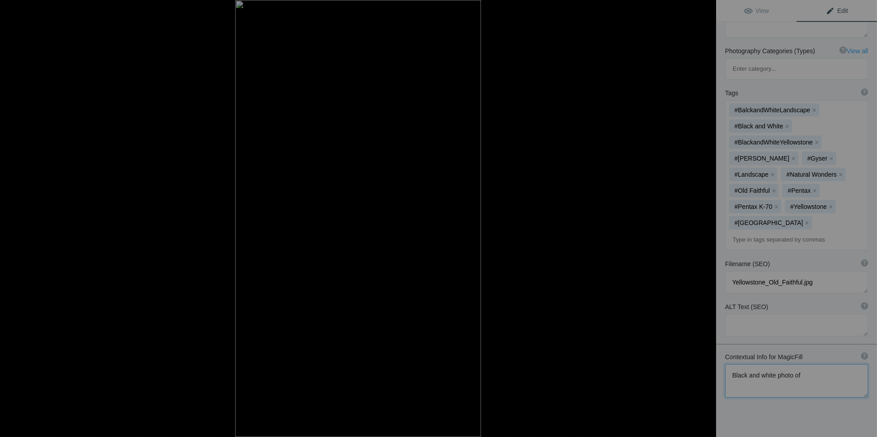
scroll to position [137, 0]
paste textarea "Yellowstone Old Faithful"
click at [831, 365] on textarea at bounding box center [796, 381] width 143 height 33
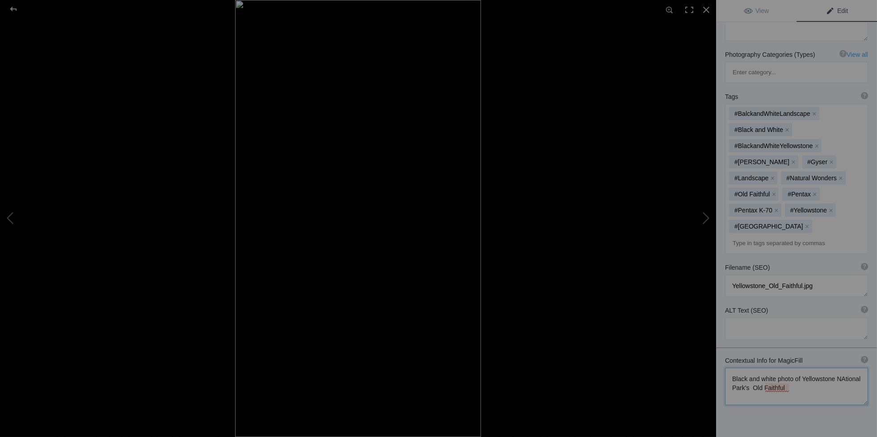
click at [739, 368] on textarea at bounding box center [796, 387] width 143 height 38
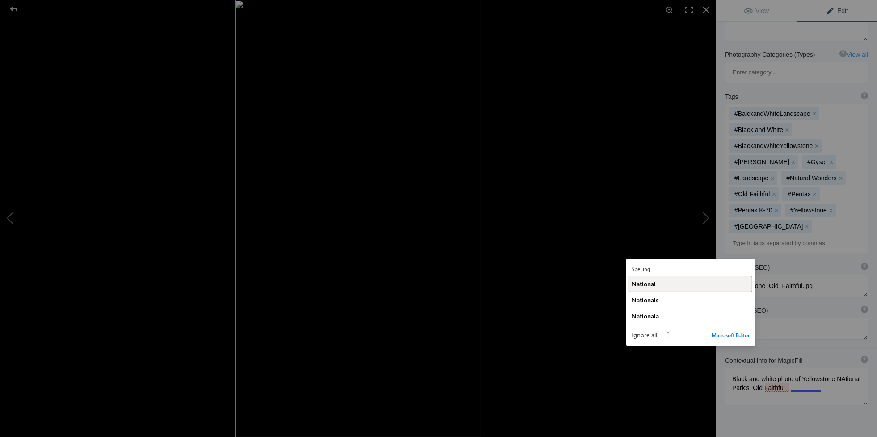
click at [663, 287] on div "National" at bounding box center [691, 284] width 118 height 8
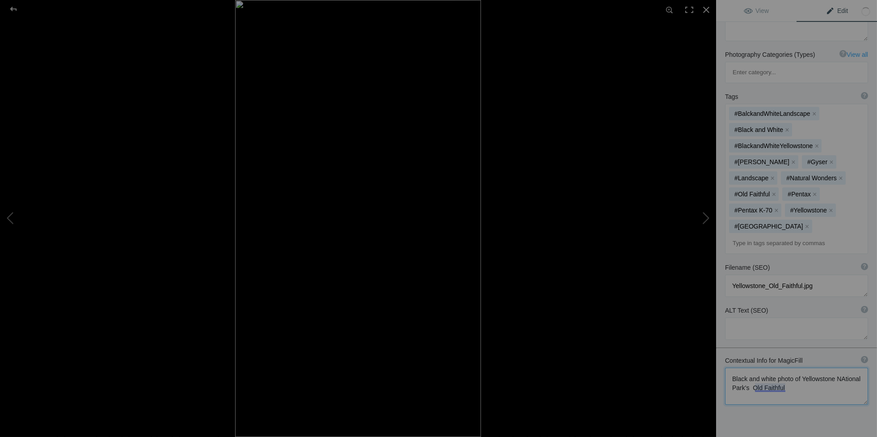
click at [776, 368] on textarea at bounding box center [796, 386] width 143 height 37
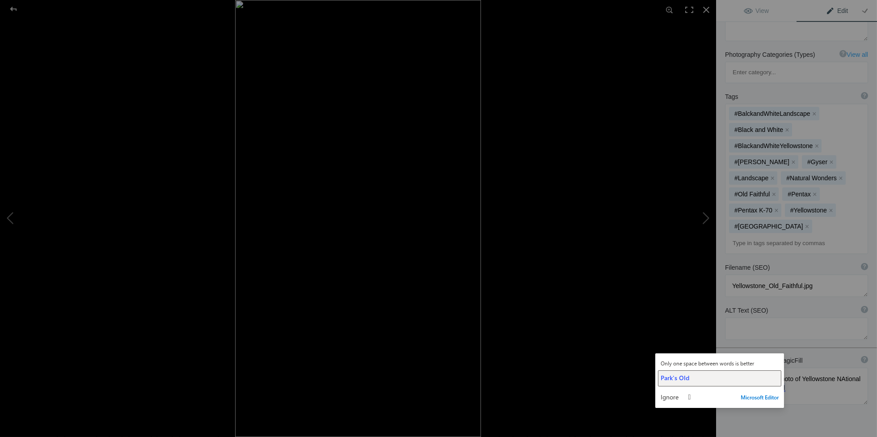
click at [695, 376] on div "Park's Old" at bounding box center [720, 377] width 118 height 8
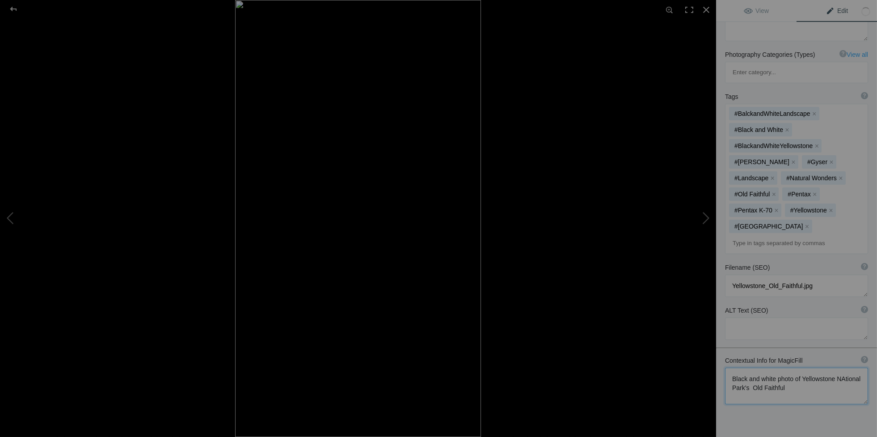
click at [815, 368] on textarea at bounding box center [796, 386] width 143 height 37
click at [751, 368] on textarea at bounding box center [796, 387] width 143 height 39
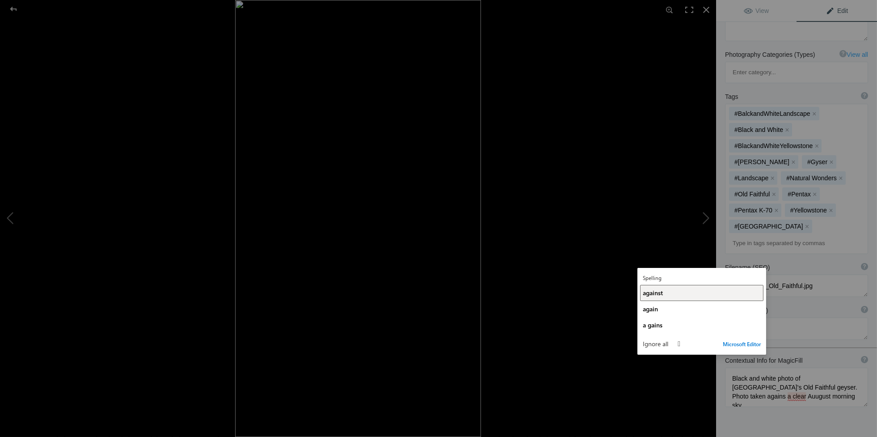
click at [661, 295] on span "against" at bounding box center [653, 292] width 20 height 8
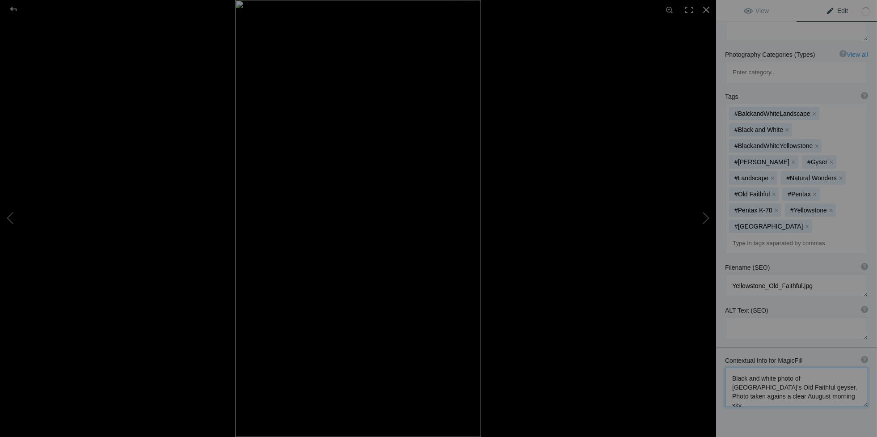
click at [799, 368] on textarea at bounding box center [796, 387] width 143 height 39
click at [807, 368] on textarea at bounding box center [796, 387] width 143 height 39
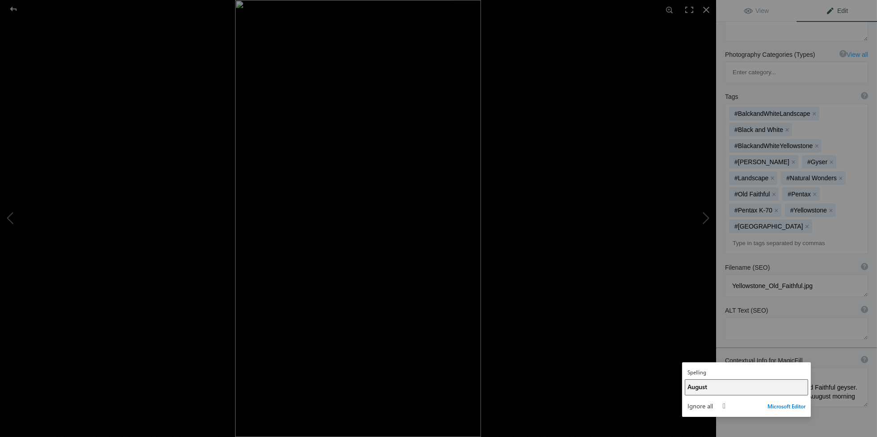
click at [715, 393] on button "August" at bounding box center [746, 387] width 123 height 16
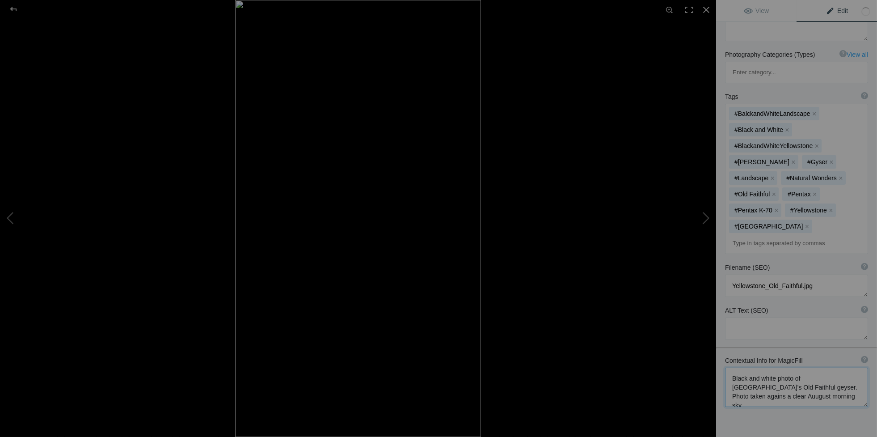
click at [843, 368] on textarea at bounding box center [796, 387] width 143 height 39
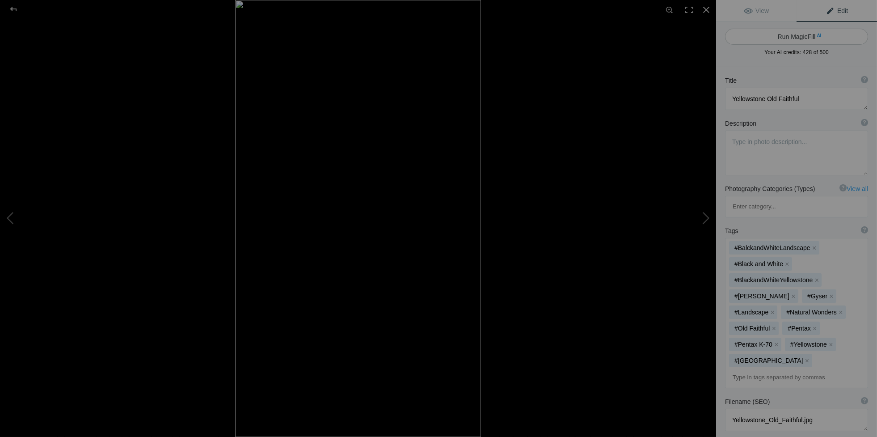
type textarea "Black and white photo of Yellowstone National Park's Old Faithful geyser. Photo…"
click at [802, 36] on button "Run MagicFill AI" at bounding box center [796, 37] width 143 height 16
type textarea "Black and White Capture of Old Faithful Geyser in Yellowstone National Park"
type textarea "Experience the majestic eruption of Old Faithful Geyser, captured in stunning b…"
type textarea "old-faithful-geyser-yellowstone-black-white.jpg"
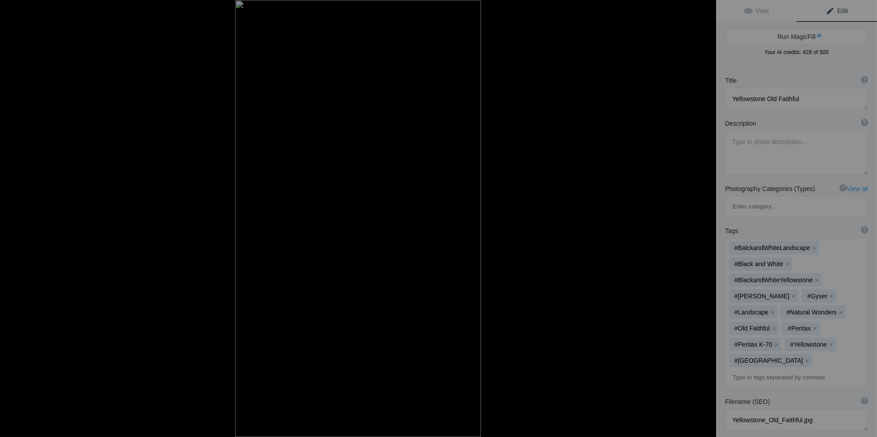
type textarea "Black and white photo of Old Faithful geyser erupting against a clear sky in Ye…"
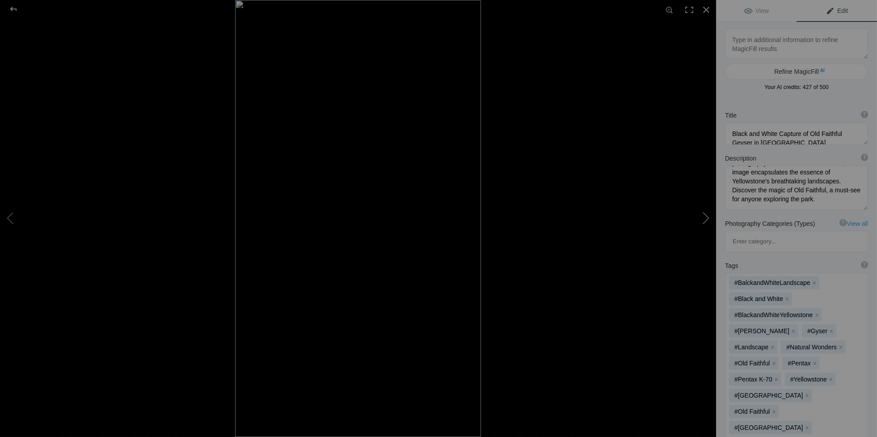
click at [702, 218] on button at bounding box center [682, 218] width 67 height 157
type textarea "Yellowstone Old Faithful Eruption"
type textarea "Yellowstone_Old_Faithful_Eruption.jpg"
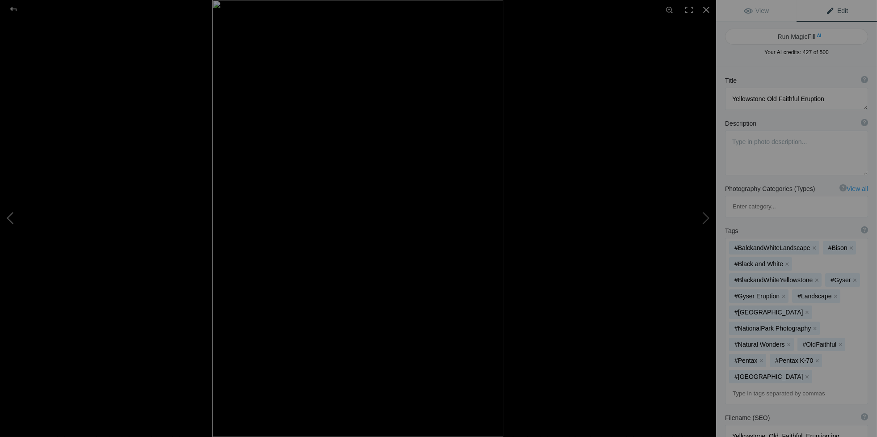
click at [9, 217] on button at bounding box center [33, 218] width 67 height 157
type textarea "Black and White Capture of Old Faithful Geyser in Yellowstone National Park"
type textarea "Experience the majestic eruption of Old Faithful Geyser, captured in stunning b…"
type textarea "old-faithful-geyser-yellowstone-black-white.jpg"
type textarea "Black and white photo of Old Faithful geyser erupting against a clear sky in Ye…"
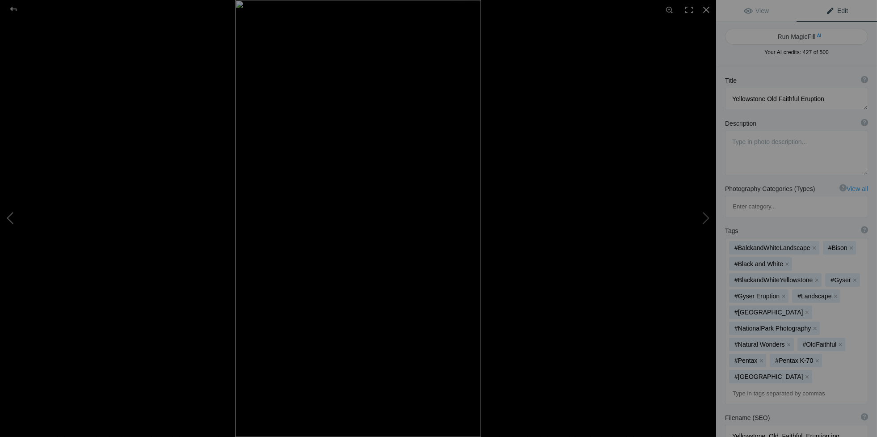
type textarea "Black and white photo of Yellowstone National Park's Old Faithful geyser. Photo…"
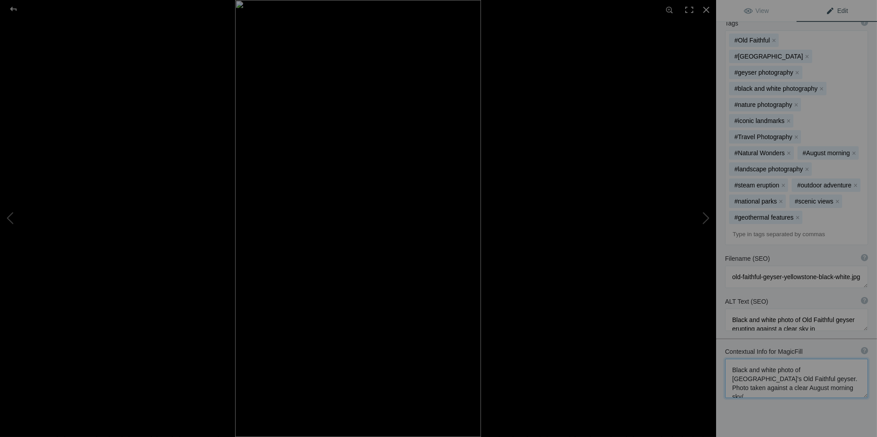
scroll to position [0, 0]
drag, startPoint x: 731, startPoint y: 330, endPoint x: 860, endPoint y: 356, distance: 131.5
click at [860, 359] on textarea at bounding box center [796, 378] width 143 height 39
click at [706, 216] on button at bounding box center [682, 218] width 67 height 157
type textarea "Yellowstone Old Faithful Eruption"
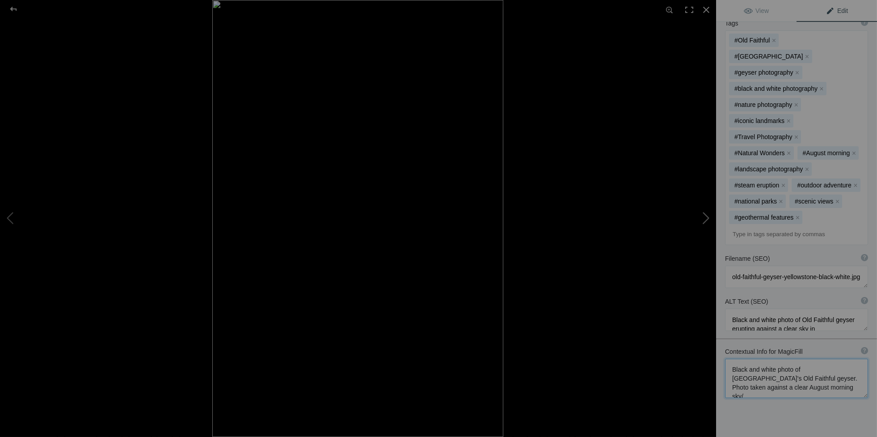
type textarea "Yellowstone_Old_Faithful_Eruption.jpg"
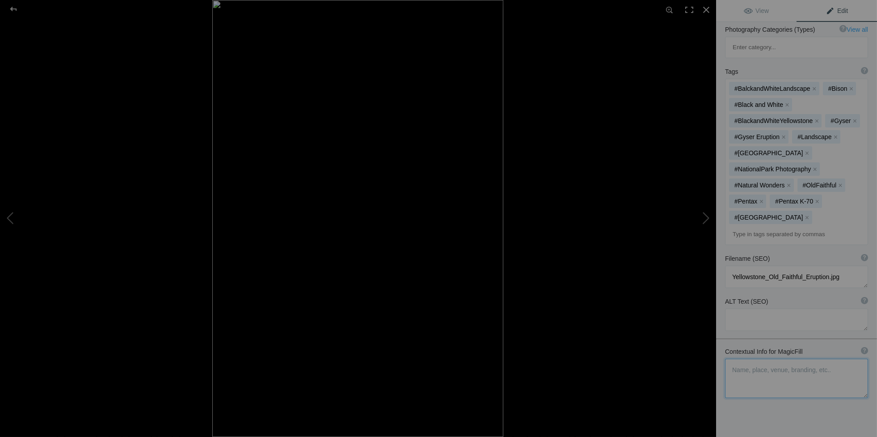
click at [734, 359] on textarea at bounding box center [796, 378] width 143 height 39
paste textarea "Black and white photo of Yellowstone National Park's Old Faithful geyser. Photo…"
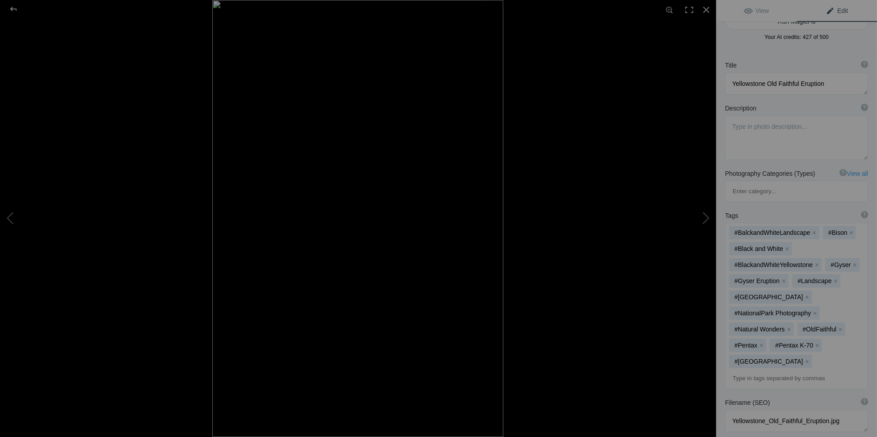
scroll to position [0, 0]
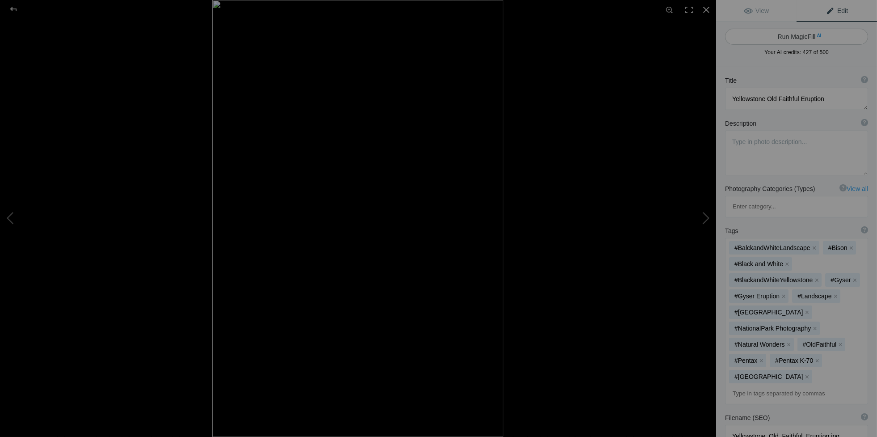
type textarea "Black and white photo of Yellowstone National Park's Old Faithful geyser. Photo…"
click at [784, 32] on button "Run MagicFill AI" at bounding box center [796, 37] width 143 height 16
type textarea "Unique Perspective of Old Faithful Geyser Eruption in Black and White"
type textarea "Experience the dramatic eruption of Old Faithful geyser captured in stunning bl…"
type textarea "old-faithful-geyser-eruption-black-and-white.jpg"
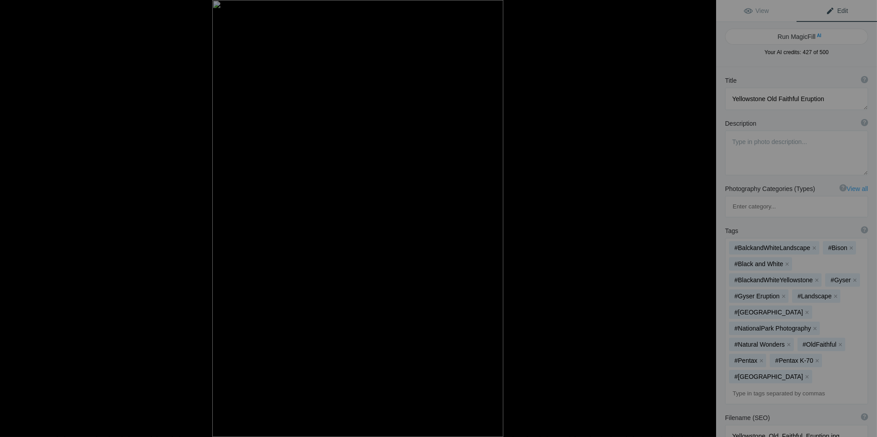
type textarea "Black and white photo of Old Faithful geyser erupting against a clear sky, show…"
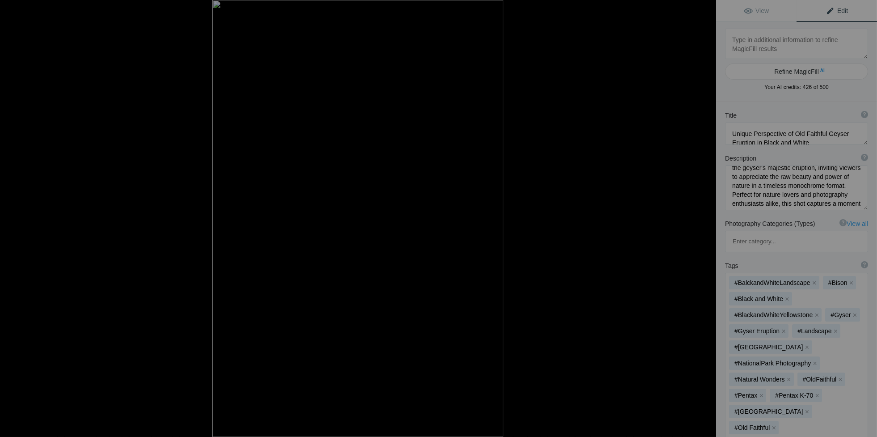
scroll to position [110, 0]
click at [709, 221] on button at bounding box center [682, 218] width 67 height 157
type textarea "Yellowstone Sunrise Over Sylvan Lake"
type textarea "Yellowstone_Sunrise_Over_Sylvan_Lake.jpg"
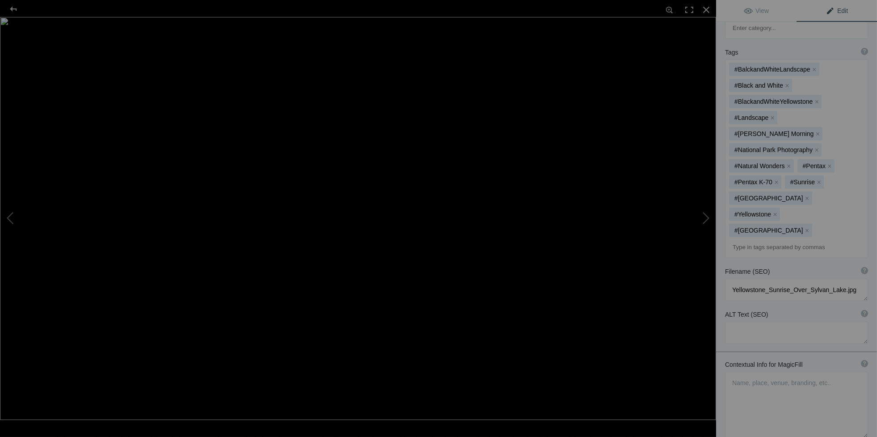
scroll to position [179, 0]
click at [735, 371] on textarea at bounding box center [796, 404] width 143 height 66
click at [750, 371] on textarea at bounding box center [796, 404] width 143 height 66
paste textarea "Breathtaking Sunrise Over [PERSON_NAME][GEOGRAPHIC_DATA] in [GEOGRAPHIC_DATA]"
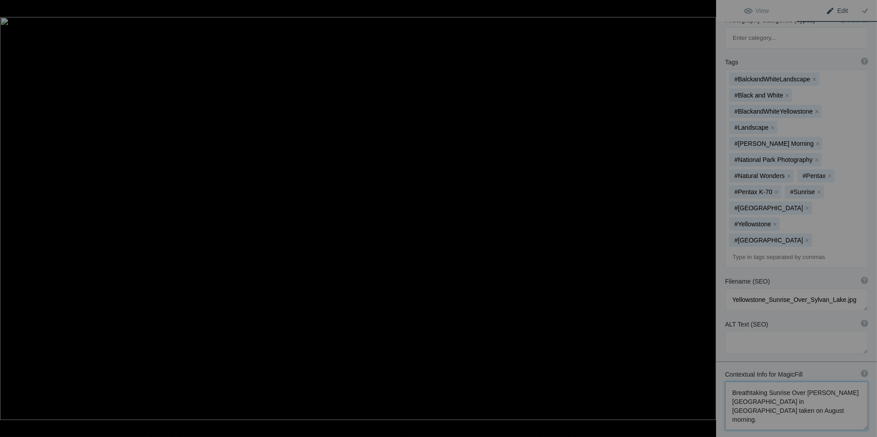
scroll to position [168, 0]
drag, startPoint x: 767, startPoint y: 322, endPoint x: 708, endPoint y: 322, distance: 58.1
click at [708, 322] on div "Yellowstone Sunrise Over Sylvan Lake View Edit Run MagicFill AI Your AI credits…" at bounding box center [438, 218] width 877 height 437
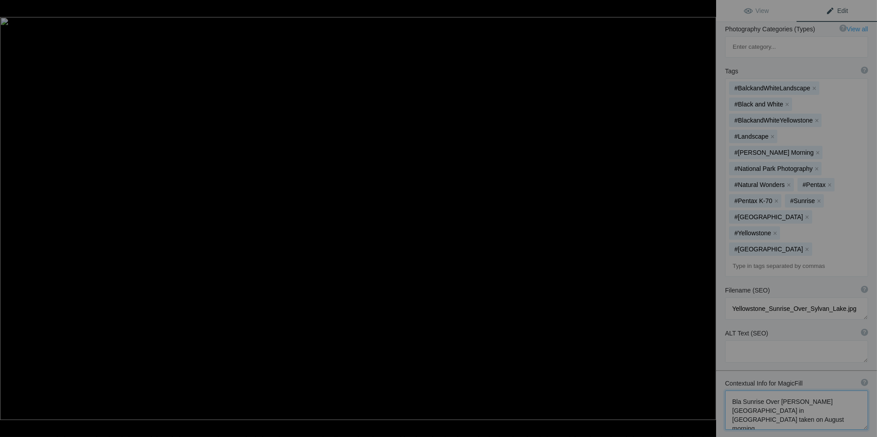
scroll to position [159, 0]
drag, startPoint x: 772, startPoint y: 350, endPoint x: 799, endPoint y: 352, distance: 27.4
click at [815, 391] on textarea at bounding box center [796, 410] width 143 height 39
drag, startPoint x: 770, startPoint y: 350, endPoint x: 815, endPoint y: 349, distance: 45.2
click at [815, 391] on textarea at bounding box center [796, 410] width 143 height 39
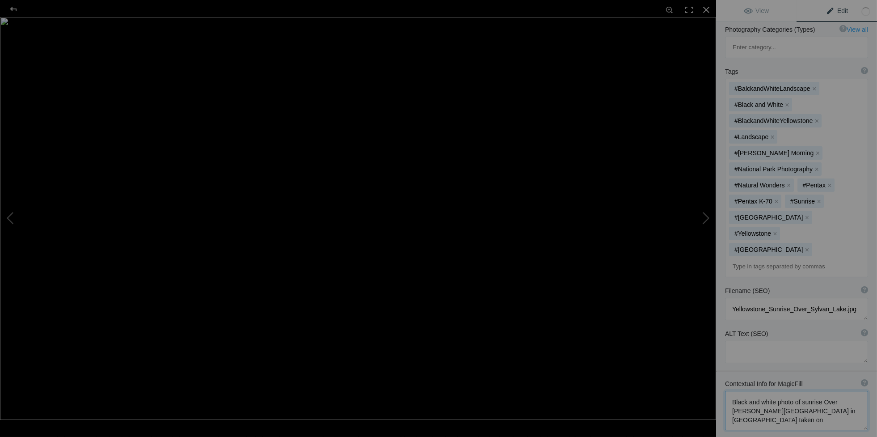
click at [800, 391] on textarea at bounding box center [796, 410] width 143 height 39
paste textarea "August morning."
click at [798, 391] on textarea at bounding box center [796, 410] width 143 height 39
click at [800, 391] on textarea at bounding box center [796, 410] width 143 height 39
drag, startPoint x: 758, startPoint y: 339, endPoint x: 764, endPoint y: 341, distance: 6.4
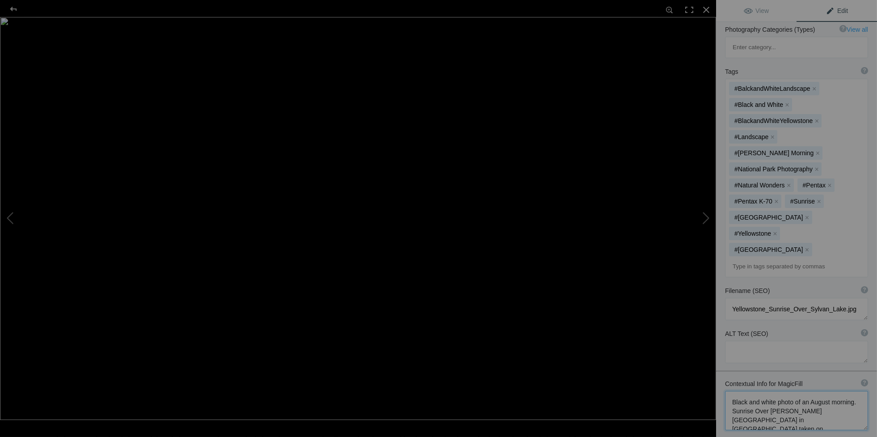
click at [759, 391] on textarea at bounding box center [796, 410] width 143 height 39
click at [781, 391] on textarea at bounding box center [796, 410] width 143 height 39
click at [790, 391] on textarea at bounding box center [796, 410] width 143 height 39
drag, startPoint x: 834, startPoint y: 352, endPoint x: 808, endPoint y: 352, distance: 25.9
click at [808, 391] on textarea at bounding box center [796, 410] width 143 height 39
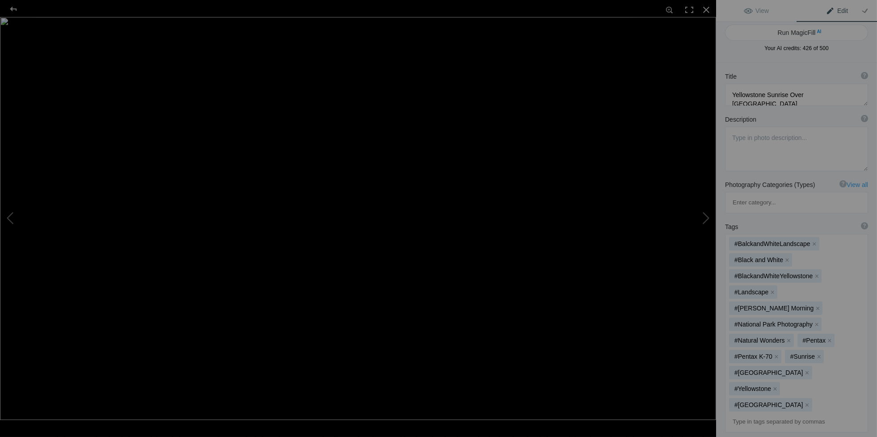
scroll to position [0, 0]
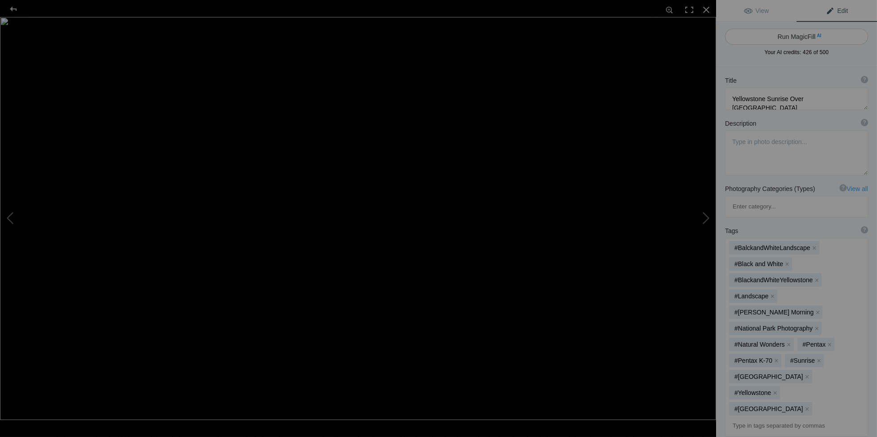
type textarea "Black and white photo of an August morning sunrise over a misty Sylvan Lake in …"
click at [792, 37] on button "Run MagicFill AI" at bounding box center [796, 37] width 143 height 16
type textarea "Breathtaking Black and White Sunrise Over Sylvan Lake in Yellowstone"
type textarea "Experience the serene beauty of a misty August morning at Sylvan Lake in Yellow…"
type textarea "yellowstone-sylvan-lake-sunrise.jpg"
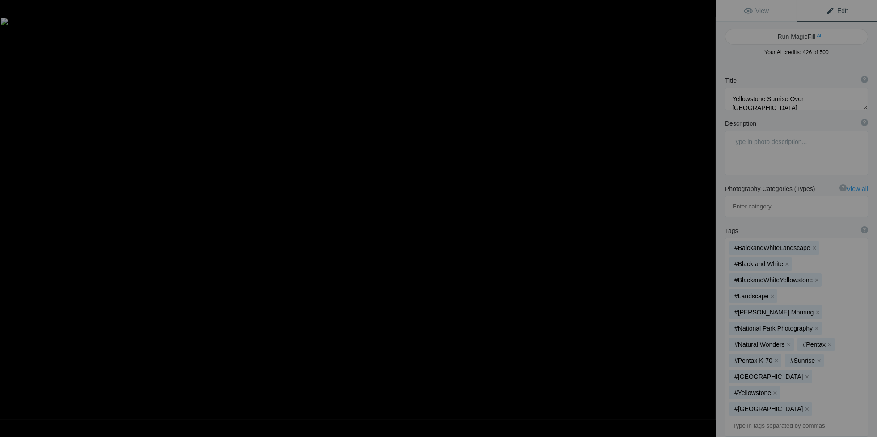
type textarea "Black and white photo of a misty sunrise over Sylvan Lake in Yellowstone Nation…"
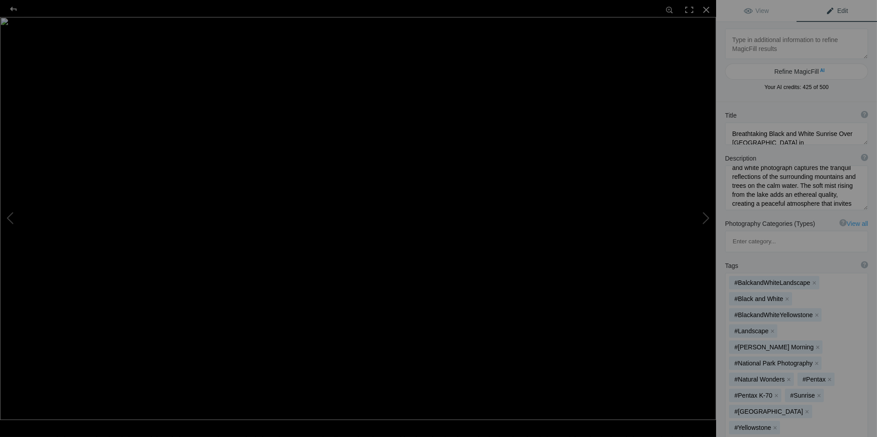
scroll to position [102, 0]
click at [705, 218] on button at bounding box center [682, 218] width 67 height 157
type textarea "Rochester New York Skyline In Black and White"
type textarea "Rochester NY skyline - October 3, 2020"
type textarea "Rochester_New_York_Skyline_In_Black_and_White.jpg"
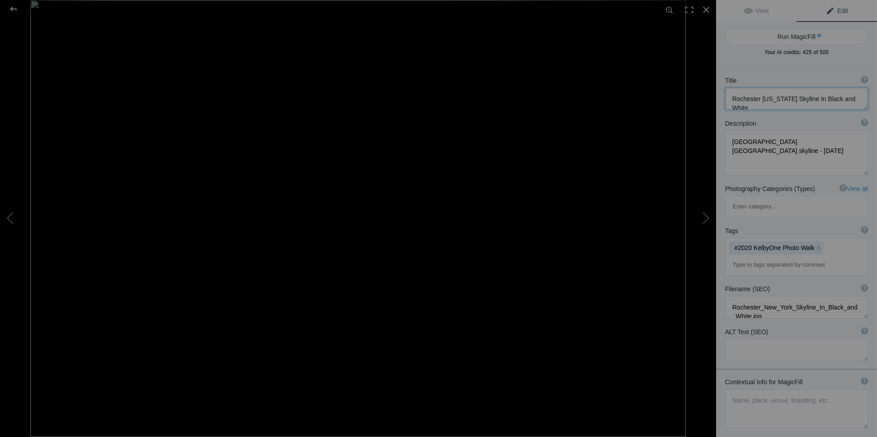
scroll to position [8, 0]
drag, startPoint x: 730, startPoint y: 97, endPoint x: 769, endPoint y: 111, distance: 40.7
click at [769, 111] on div "Title ? Photo title is one of the highest used Search Engine ranking criteria a…" at bounding box center [796, 93] width 161 height 43
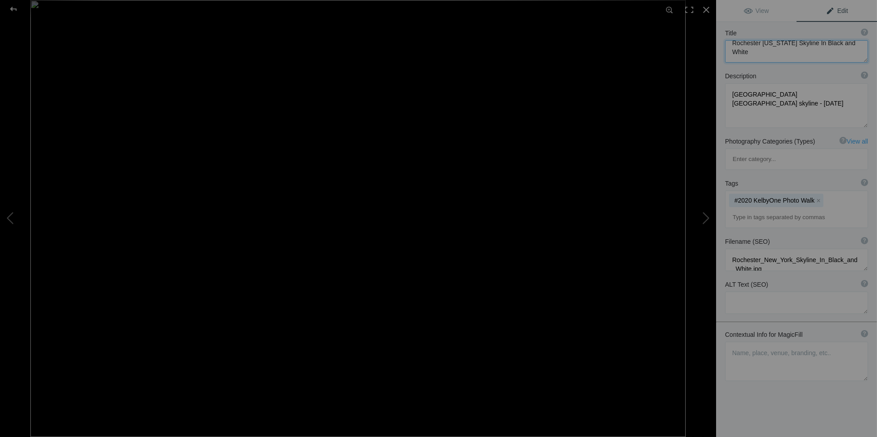
scroll to position [67, 0]
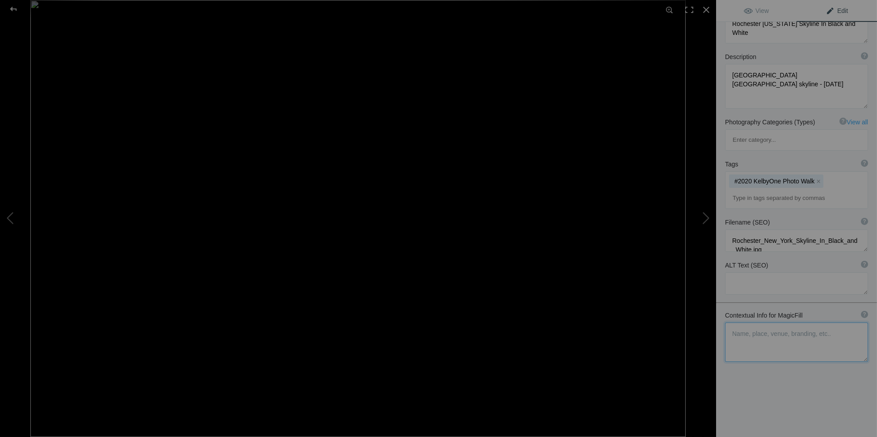
click at [731, 322] on textarea at bounding box center [796, 341] width 143 height 39
paste textarea "Rochester New York Skyline In Black and White"
click at [809, 322] on textarea at bounding box center [796, 341] width 143 height 39
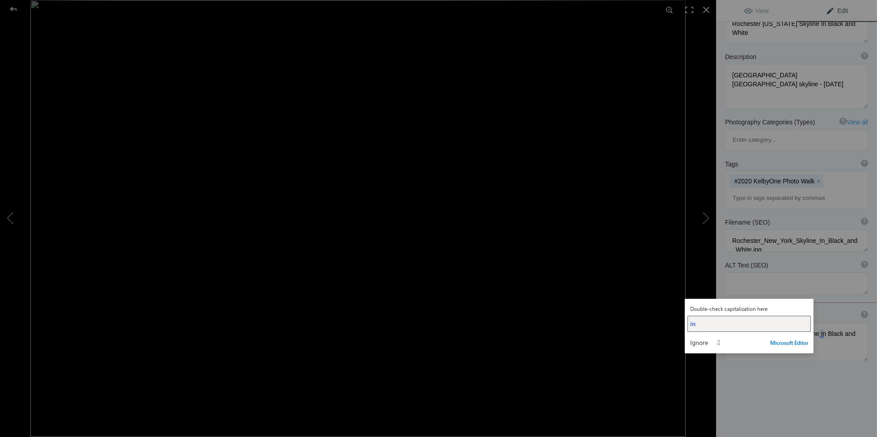
click at [691, 324] on span "in" at bounding box center [693, 323] width 5 height 8
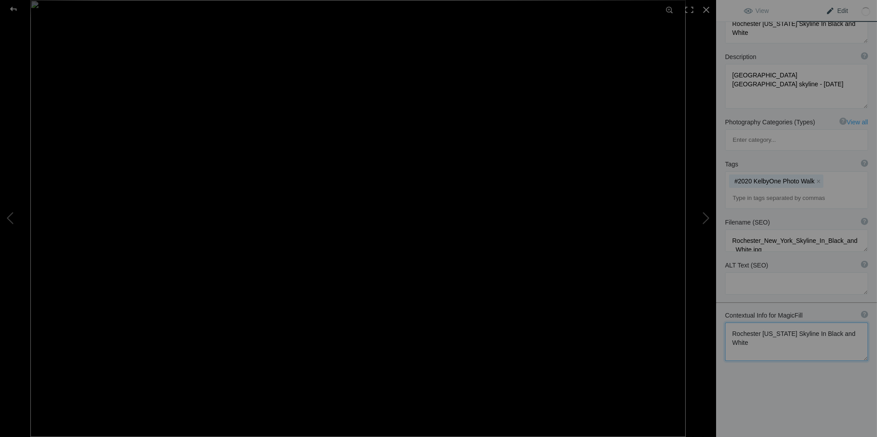
click at [758, 322] on textarea at bounding box center [796, 341] width 143 height 38
paste textarea "Genesee Gateway Park"
drag, startPoint x: 782, startPoint y: 303, endPoint x: 804, endPoint y: 305, distance: 22.0
click at [804, 322] on textarea at bounding box center [796, 346] width 143 height 48
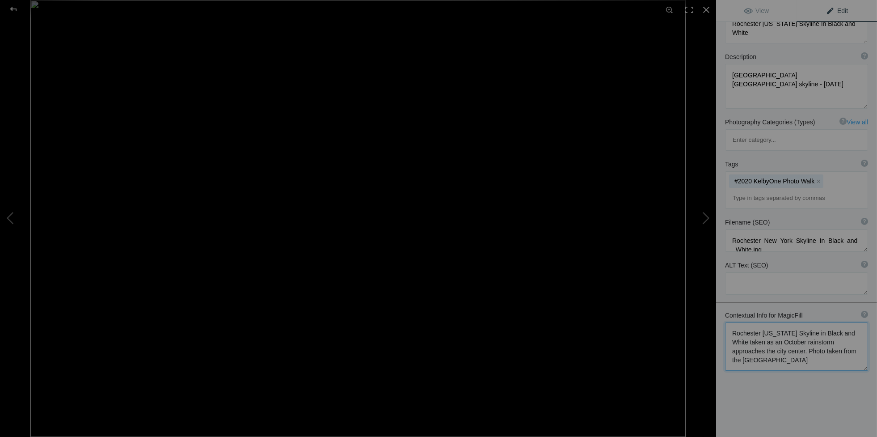
click at [831, 322] on textarea at bounding box center [796, 346] width 143 height 48
click at [825, 325] on textarea at bounding box center [796, 346] width 143 height 48
click at [759, 323] on textarea at bounding box center [796, 350] width 143 height 57
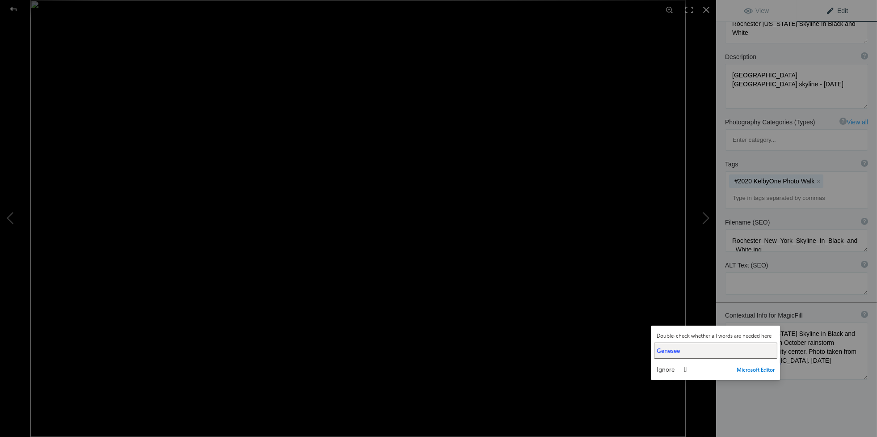
click at [687, 352] on div "Genesee" at bounding box center [716, 350] width 118 height 8
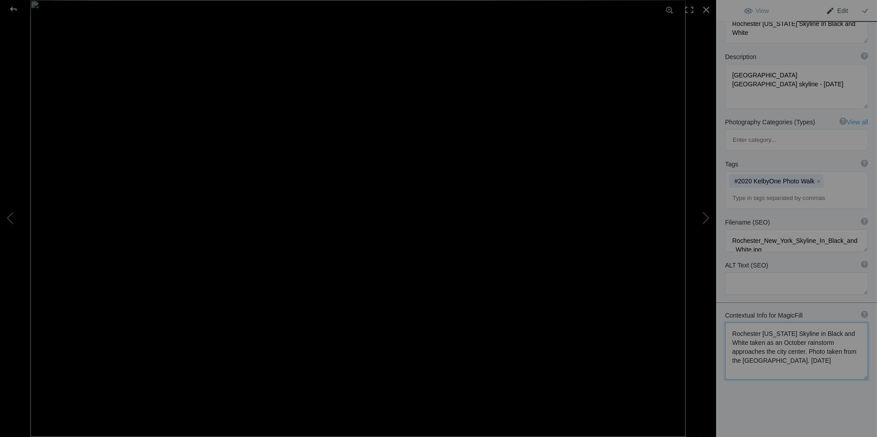
click at [762, 331] on textarea at bounding box center [796, 350] width 143 height 57
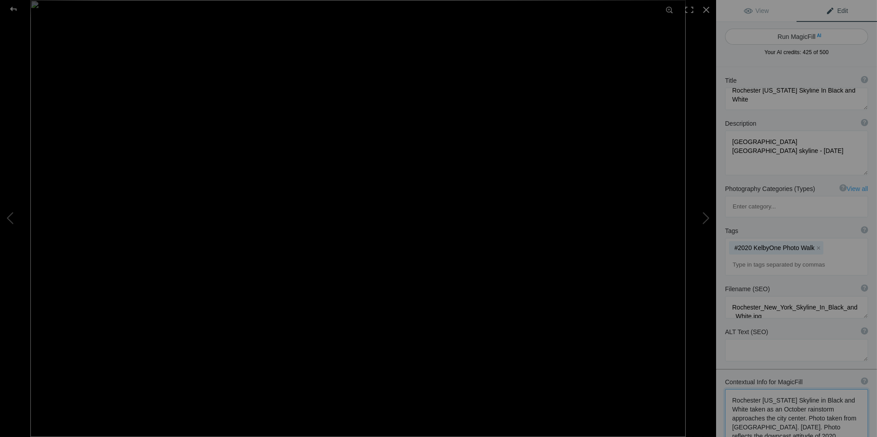
type textarea "Rochester New York Skyline in Black and White taken as an October rainstorm app…"
click at [795, 33] on button "Run MagicFill AI" at bounding box center [796, 37] width 143 height 16
type textarea "Dramatic Black and White Rochester Skyline as Rain Approaches"
type textarea "This striking black and white photograph captures the Rochester, New York skyli…"
type textarea "rochester-new-york-skyline-black-and-white-rainstorm.jpg"
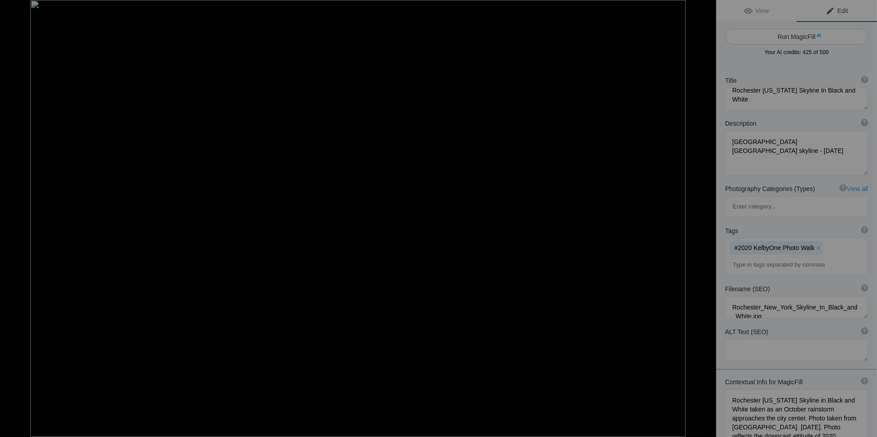
type textarea "Black and white photograph of Rochester, New York skyline with dark storm cloud…"
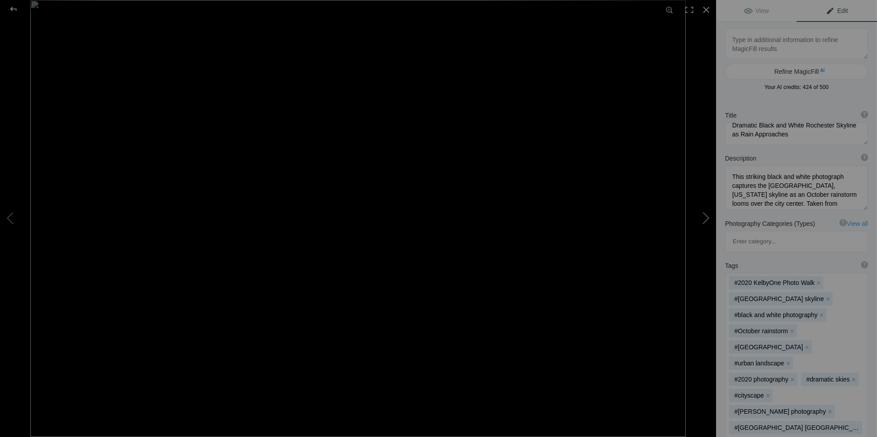
click at [712, 219] on button at bounding box center [682, 218] width 67 height 157
type textarea "Bokeelia Florida Sunset"
type textarea "Bokeelia Golden Hour Sunset - Taken July 29, 2021"
type textarea "Bokeelia_Florida_Sunset.jpg"
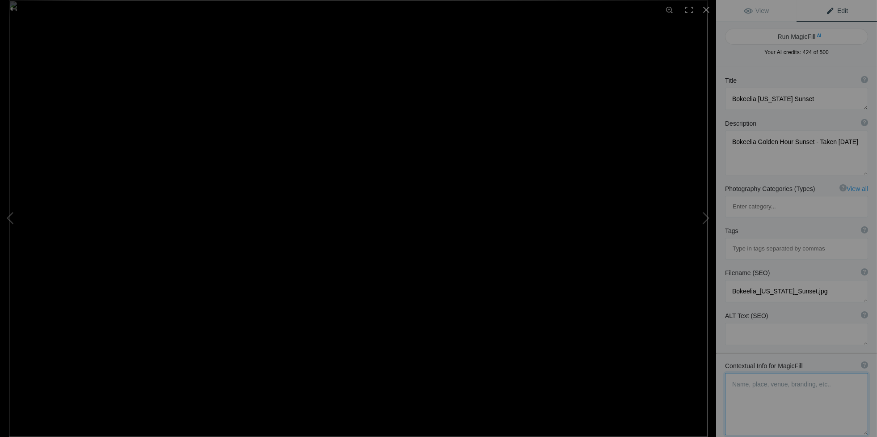
click at [742, 373] on textarea at bounding box center [796, 404] width 143 height 62
drag, startPoint x: 846, startPoint y: 374, endPoint x: 718, endPoint y: 314, distance: 141.0
click at [717, 357] on div "Contextual Info for MagicFill ? Use this section to add details that aren’t vis…" at bounding box center [796, 398] width 161 height 83
type textarea "Rochester New York Skyline in Black and White taken as an October rainstorm app…"
click at [777, 373] on textarea at bounding box center [796, 388] width 143 height 30
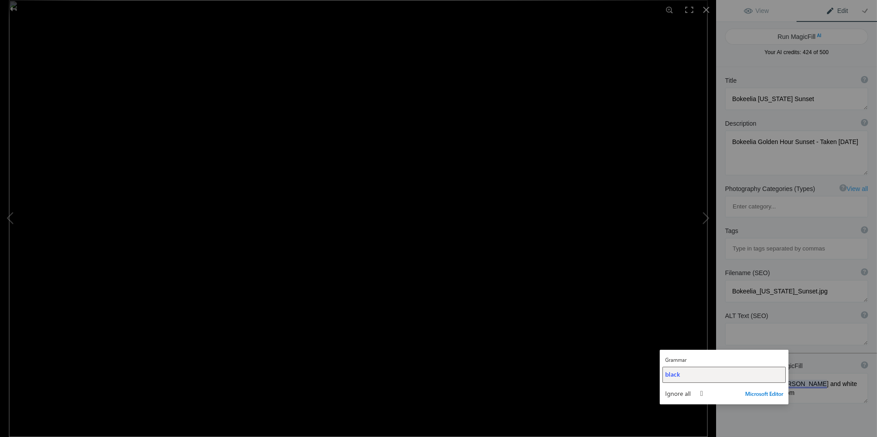
click at [695, 373] on div "black" at bounding box center [724, 374] width 118 height 8
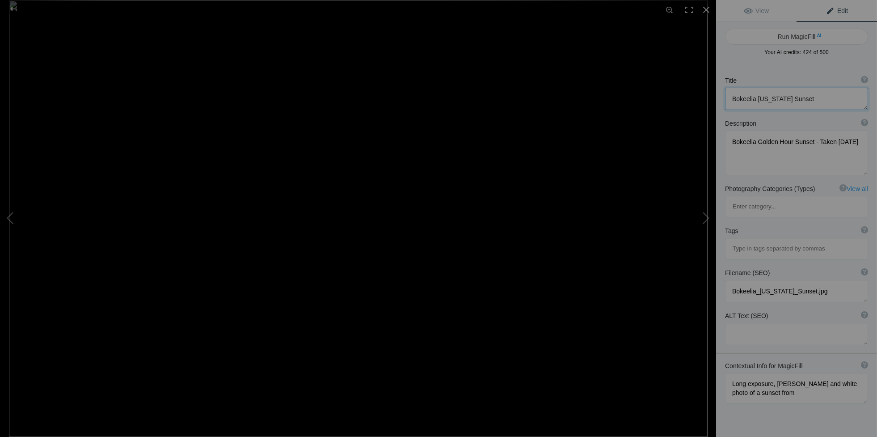
drag, startPoint x: 732, startPoint y: 98, endPoint x: 797, endPoint y: 94, distance: 65.8
click at [797, 94] on textarea at bounding box center [796, 99] width 143 height 22
click at [773, 98] on textarea at bounding box center [796, 99] width 143 height 22
click at [774, 98] on textarea at bounding box center [796, 99] width 143 height 22
drag, startPoint x: 775, startPoint y: 99, endPoint x: 734, endPoint y: 100, distance: 41.1
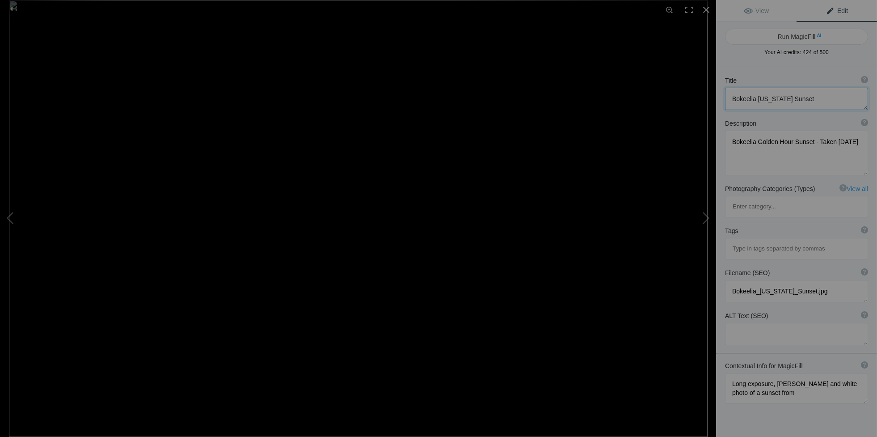
click at [734, 100] on textarea at bounding box center [796, 99] width 143 height 22
click at [730, 373] on textarea at bounding box center [796, 388] width 143 height 30
click at [797, 373] on textarea at bounding box center [796, 388] width 143 height 30
paste textarea "Bokeelia Florida"
click at [815, 373] on textarea at bounding box center [796, 388] width 143 height 30
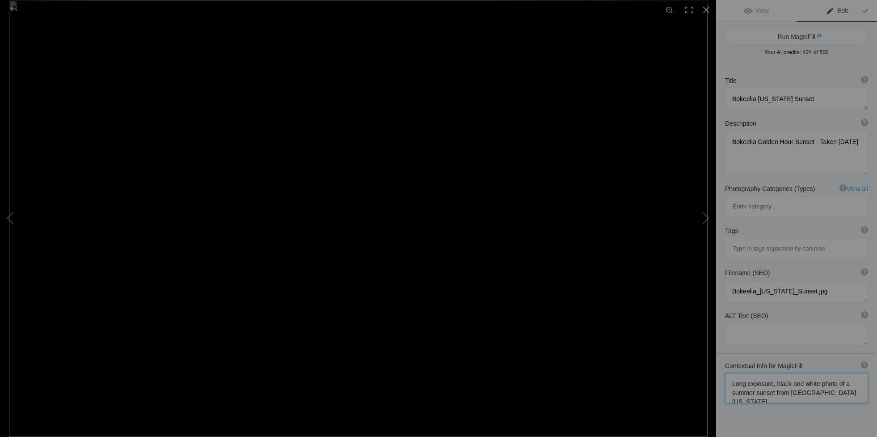
click at [811, 373] on textarea at bounding box center [796, 388] width 143 height 30
click at [814, 373] on textarea at bounding box center [796, 388] width 143 height 30
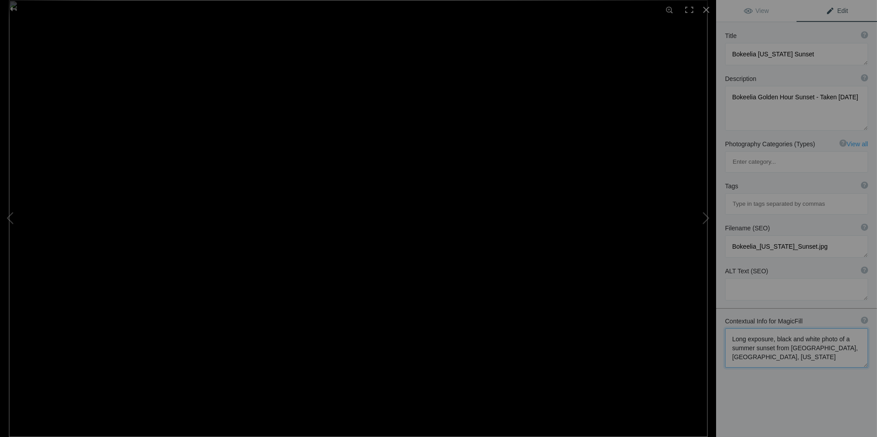
click at [770, 328] on textarea at bounding box center [796, 347] width 143 height 39
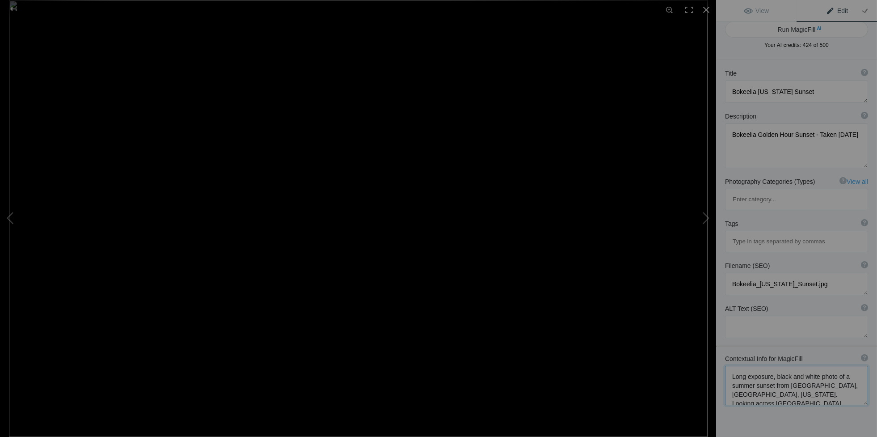
scroll to position [0, 0]
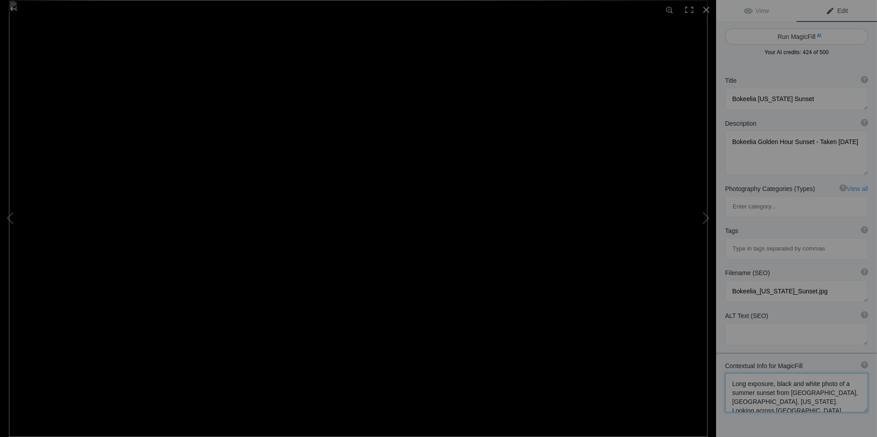
type textarea "Long exposure, black and white photo of a summer sunset from Bokeelia, Pine Isl…"
click at [790, 35] on button "Run MagicFill AI" at bounding box center [796, 37] width 143 height 16
type textarea "Long Exposure Black and White Sunset Over Charlotte Harbor, Bokeelia, Florida"
type textarea "Experience the serene beauty of a summer sunset captured in a stunning long exp…"
type textarea "long-exposure-black-white-sunset-charlotte-harbor-bokeelia.jpg"
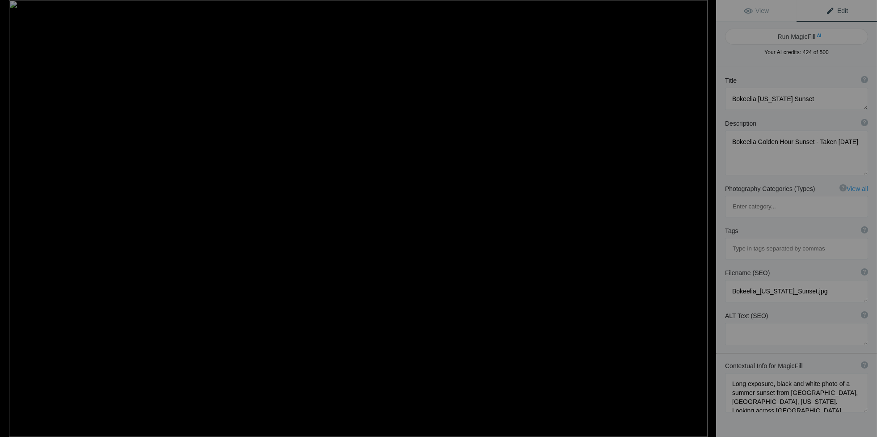
type textarea "Black and white long exposure photograph of a summer sunset over Charlotte Harb…"
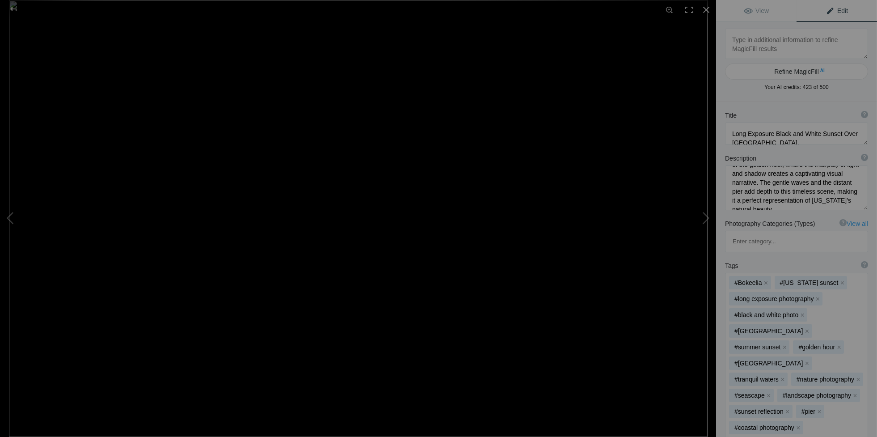
scroll to position [93, 0]
click at [704, 8] on div at bounding box center [707, 10] width 20 height 20
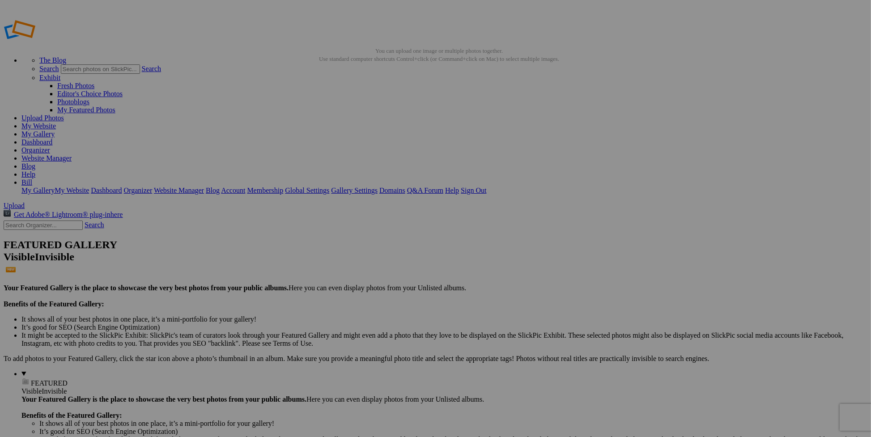
click at [572, 237] on img at bounding box center [567, 246] width 45 height 67
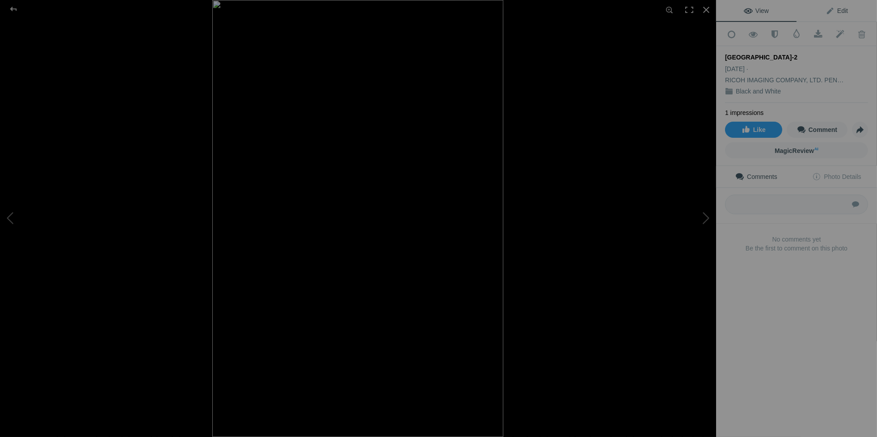
click at [836, 8] on span "Edit" at bounding box center [837, 10] width 22 height 7
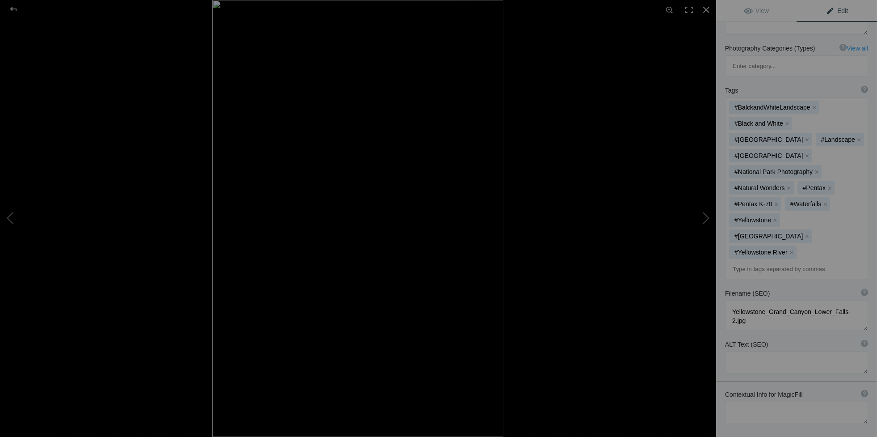
scroll to position [166, 0]
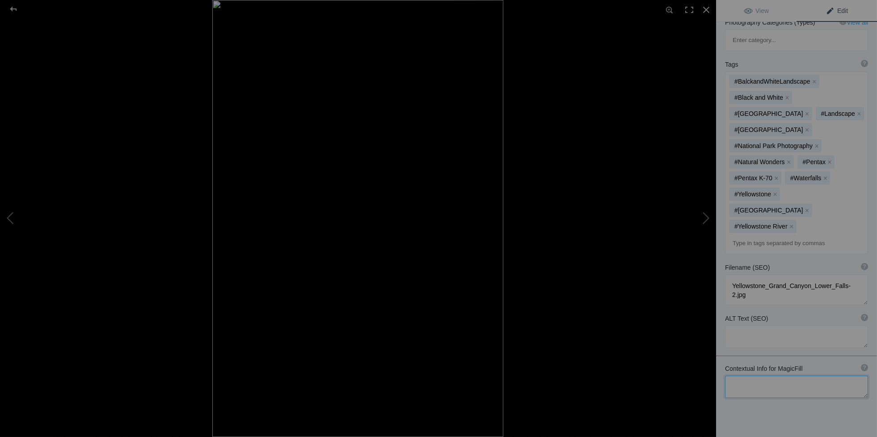
click at [734, 376] on textarea at bounding box center [796, 387] width 143 height 22
paste textarea "Mid morning, August photo of the [GEOGRAPHIC_DATA] looking at the [GEOGRAPHIC_D…"
click at [733, 376] on textarea at bounding box center [796, 400] width 143 height 48
click at [788, 376] on textarea at bounding box center [796, 400] width 143 height 48
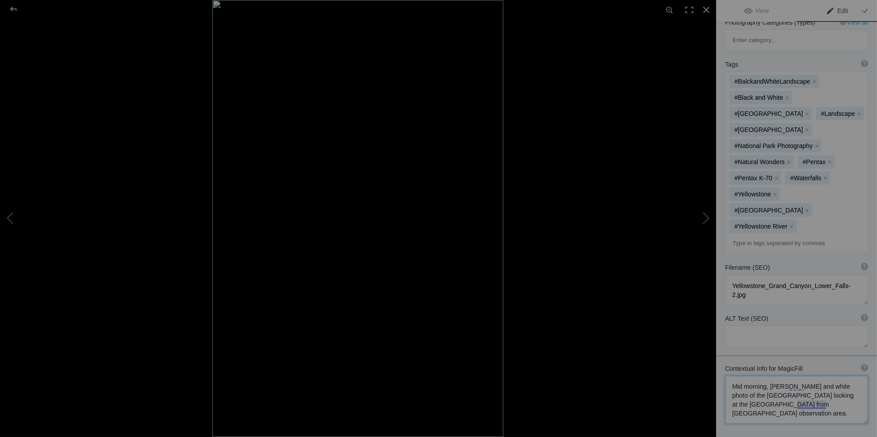
click at [737, 376] on textarea at bounding box center [796, 400] width 143 height 48
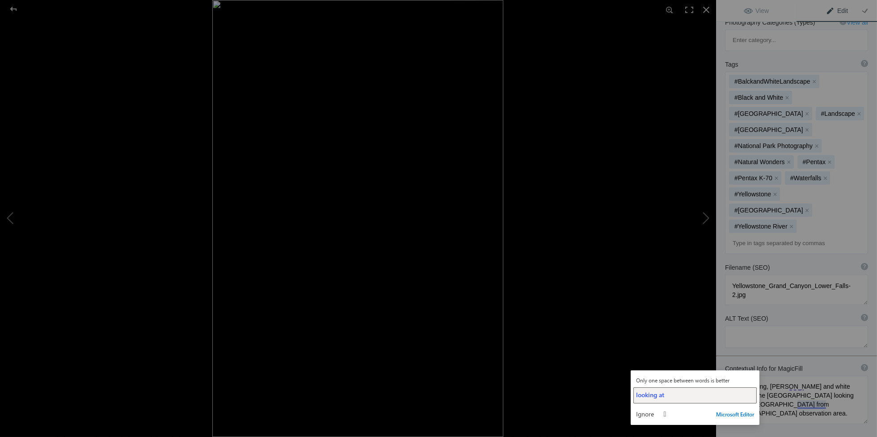
click at [668, 394] on div "looking at" at bounding box center [695, 394] width 118 height 8
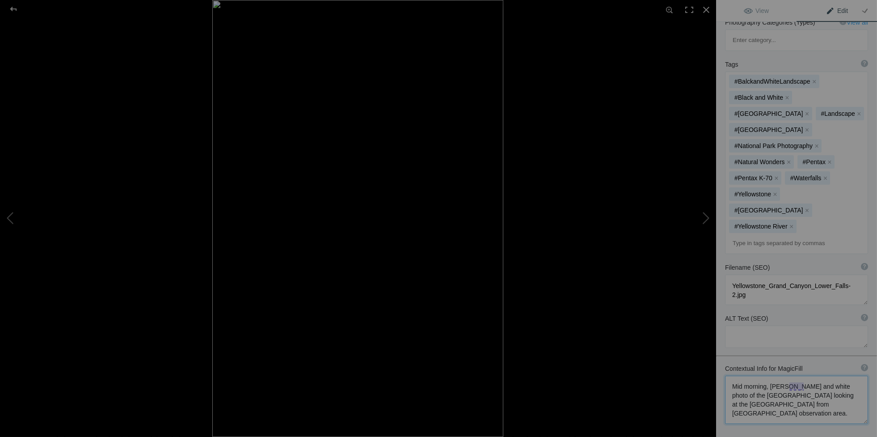
click at [796, 376] on textarea at bounding box center [796, 400] width 143 height 48
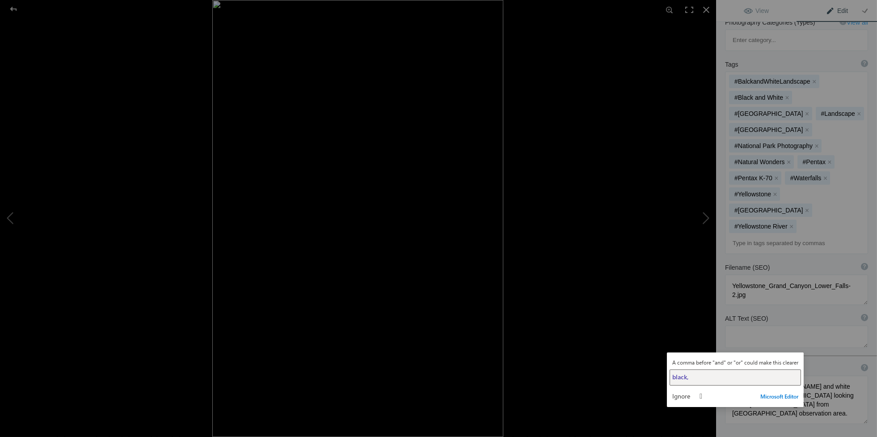
click at [677, 380] on span "black," at bounding box center [681, 377] width 16 height 8
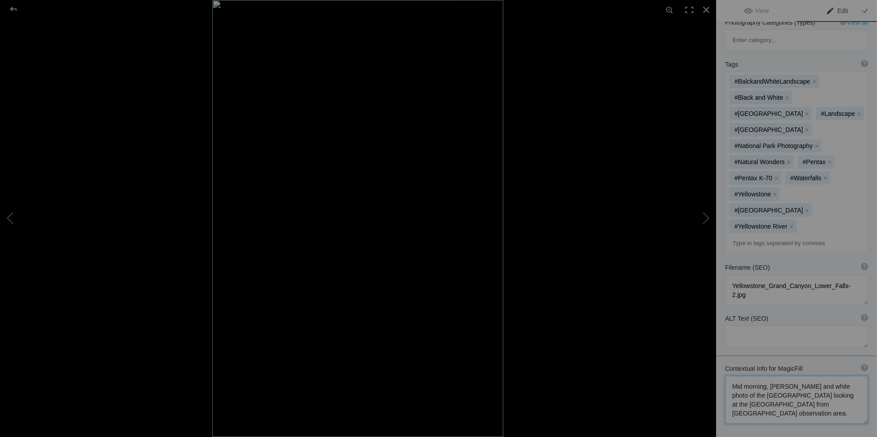
click at [805, 376] on textarea at bounding box center [796, 400] width 143 height 48
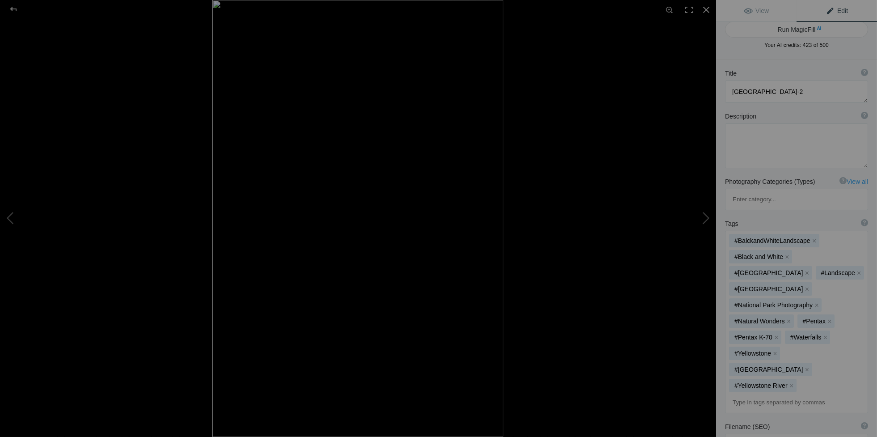
scroll to position [0, 0]
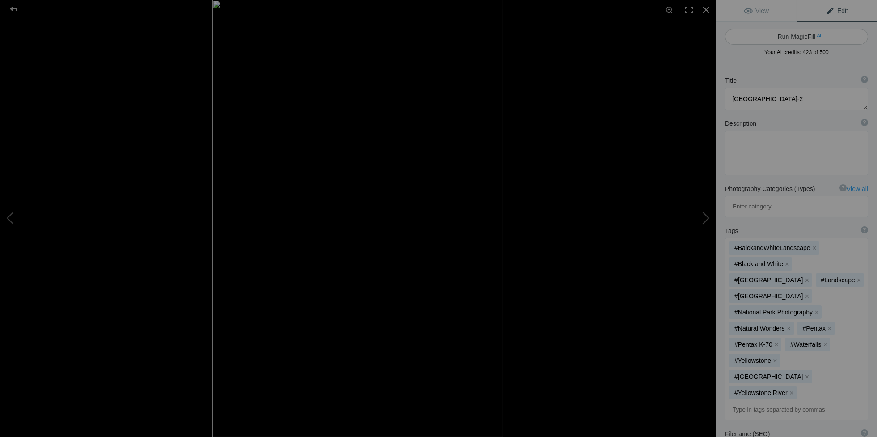
type textarea "Mid morning, August black and white photo of the Yellowstone Grand Canyon looki…"
click at [778, 36] on button "Run MagicFill AI" at bounding box center [796, 37] width 143 height 16
type textarea "Stunning Black and White View of Lower Falls at Yellowstone Grand Canyon"
type textarea "Experience the breathtaking beauty of Yellowstone Grand Canyon in this striking…"
type textarea "yellowstone-grand-canyon-lower-falls-black-and-white.jpg"
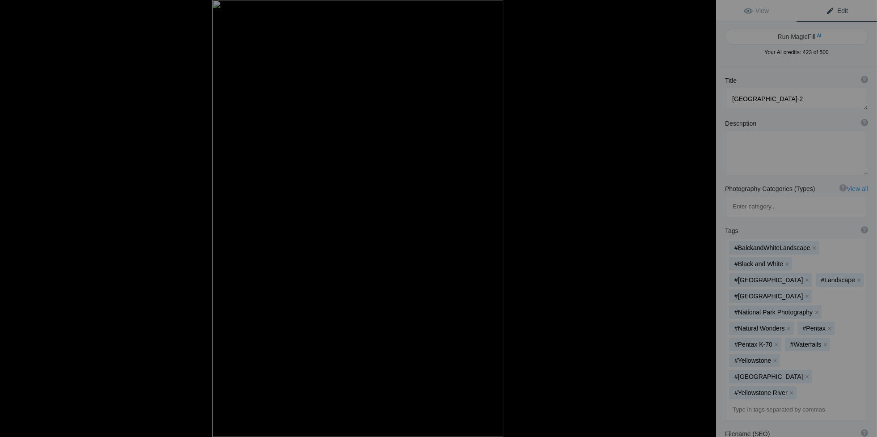
type textarea "Black and white photo of Lower Falls in Yellowstone Grand Canyon, viewed from A…"
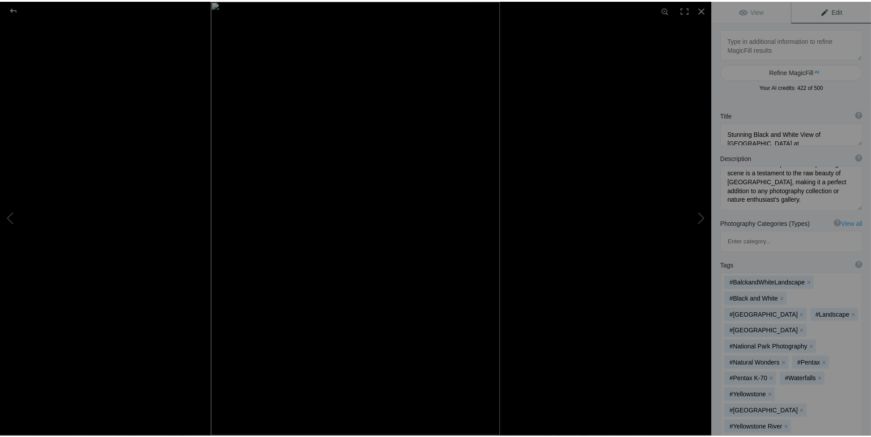
scroll to position [45, 0]
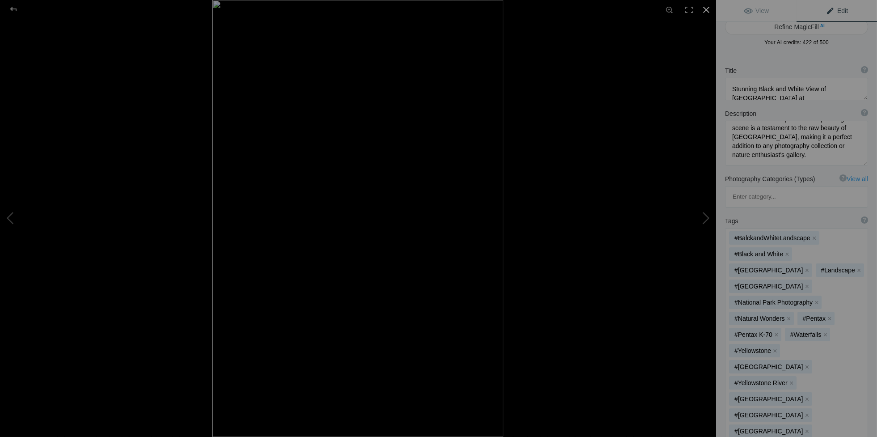
click at [704, 7] on div at bounding box center [707, 10] width 20 height 20
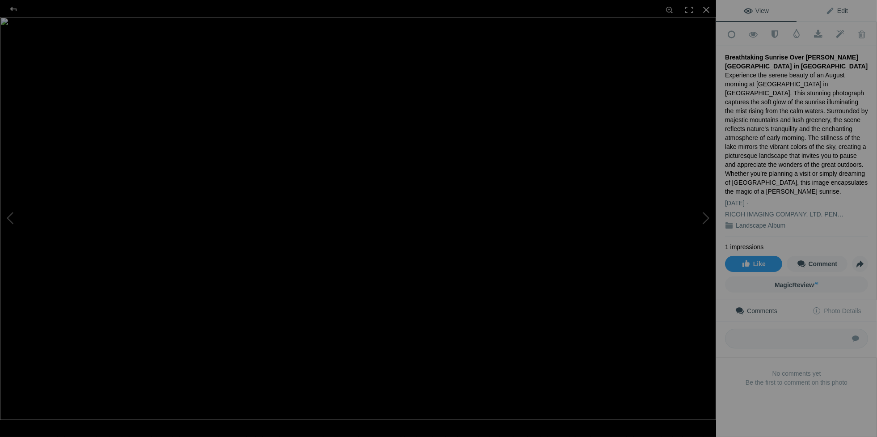
click at [840, 11] on span "Edit" at bounding box center [837, 10] width 22 height 7
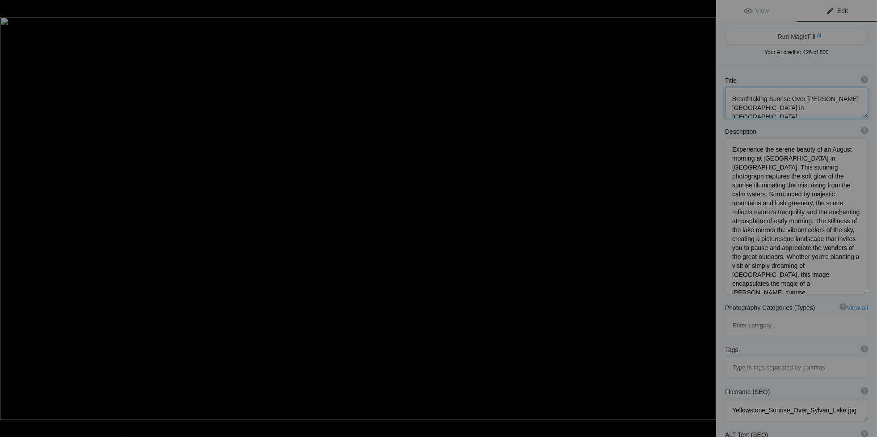
drag, startPoint x: 729, startPoint y: 96, endPoint x: 833, endPoint y: 106, distance: 104.3
click at [833, 106] on textarea at bounding box center [796, 103] width 143 height 30
click at [711, 8] on div at bounding box center [707, 10] width 20 height 20
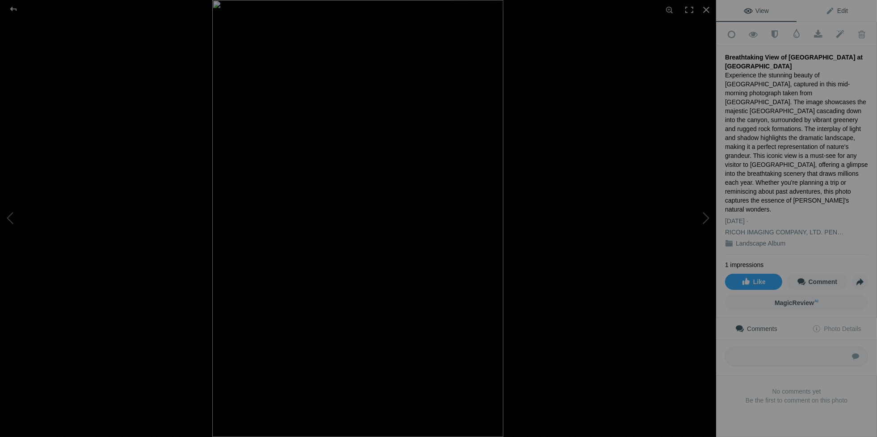
click at [838, 8] on span "Edit" at bounding box center [837, 10] width 22 height 7
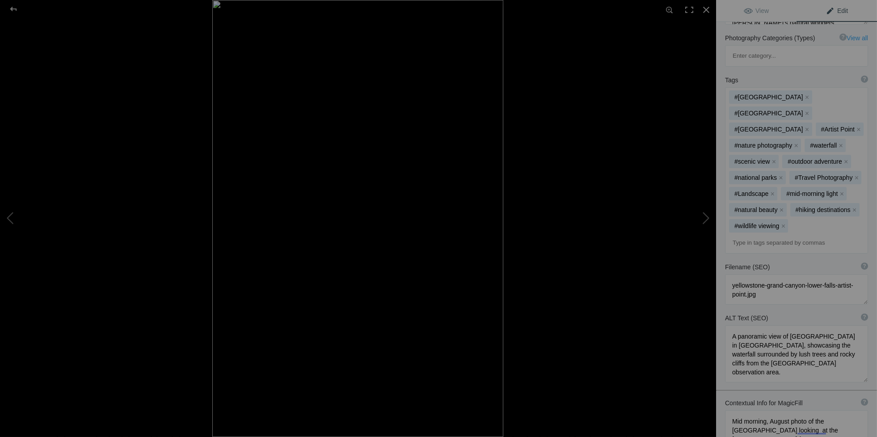
scroll to position [355, 0]
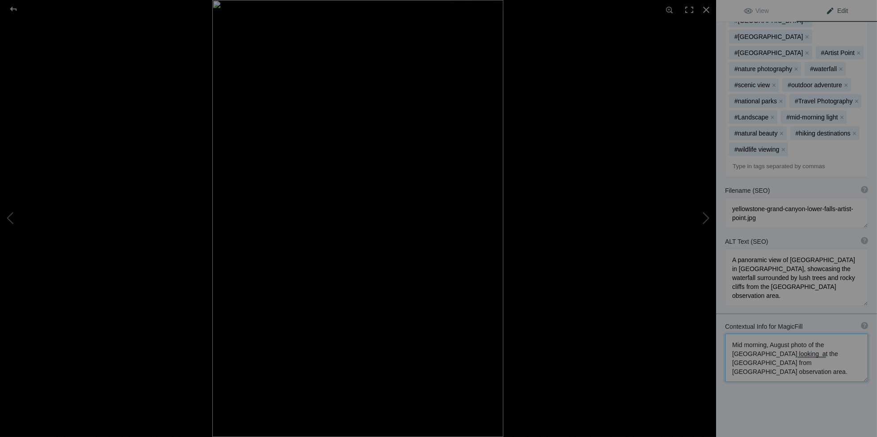
drag, startPoint x: 729, startPoint y: 321, endPoint x: 770, endPoint y: 349, distance: 49.1
click at [770, 349] on textarea at bounding box center [796, 358] width 143 height 48
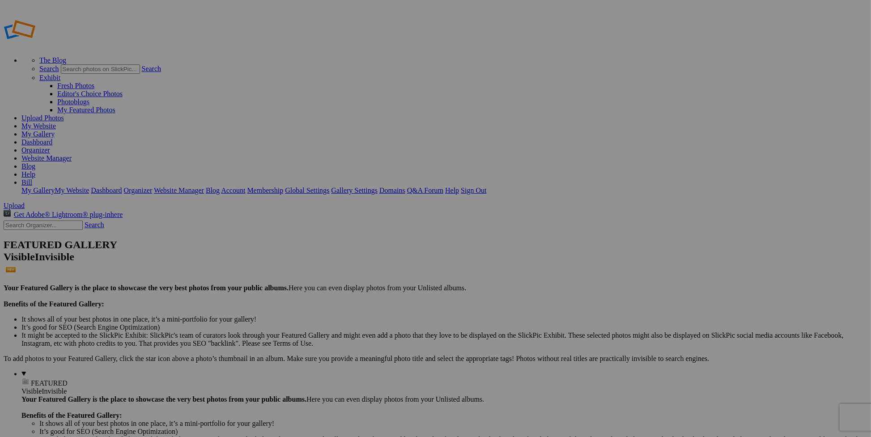
type input "Website homepage"
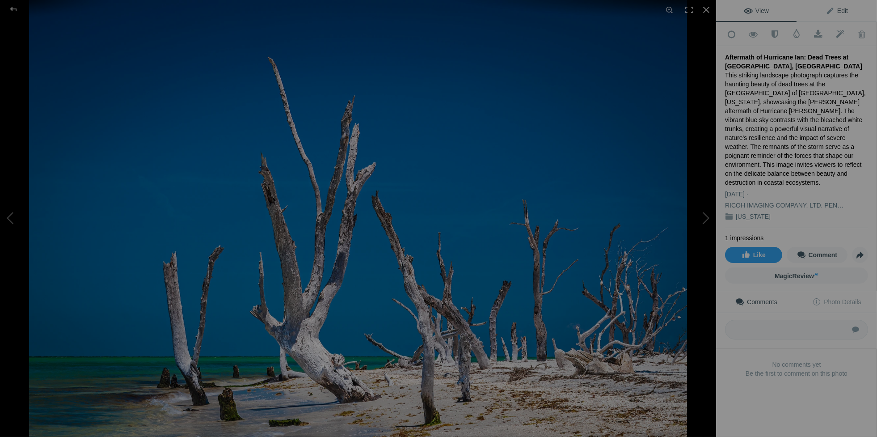
click at [836, 10] on span "Edit" at bounding box center [837, 10] width 22 height 7
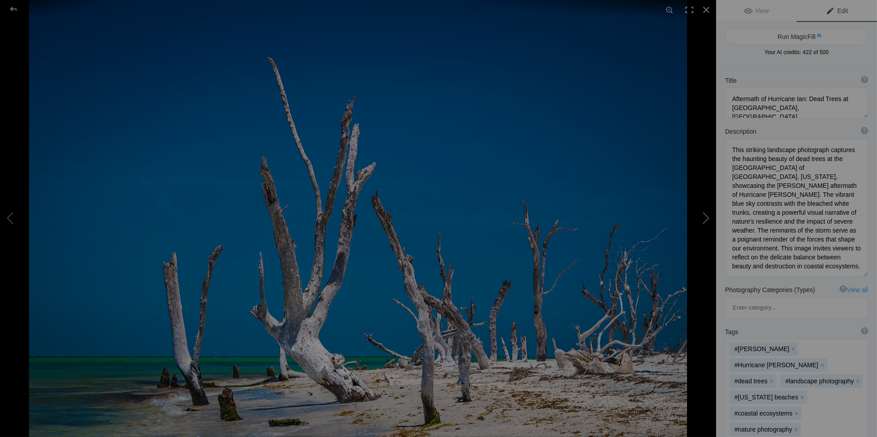
click at [706, 217] on button at bounding box center [682, 218] width 67 height 157
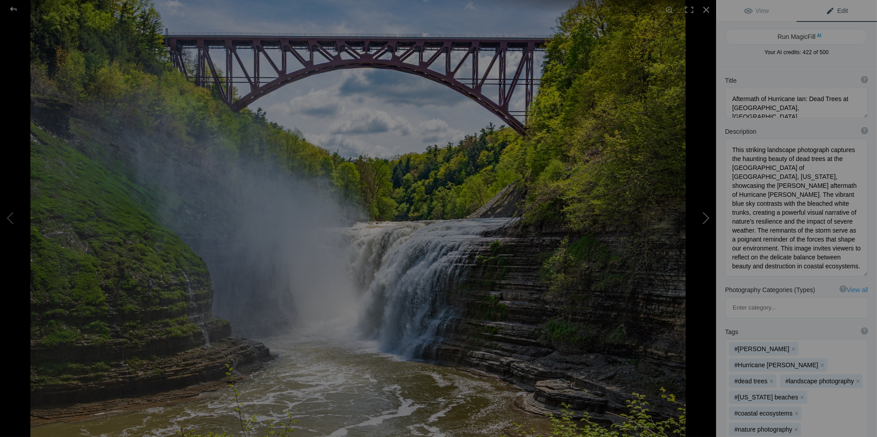
type textarea "Stunning Train Bridge Over [GEOGRAPHIC_DATA] at [GEOGRAPHIC_DATA]"
type textarea "Experience the breathtaking beauty of [GEOGRAPHIC_DATA], often referred to as t…"
type textarea "train-bridge-upper-falls-[GEOGRAPHIC_DATA]-state-park.jpg"
type textarea "Train bridge over [GEOGRAPHIC_DATA] at [GEOGRAPHIC_DATA], showcasing lush green…"
type textarea "The Train Bridge over the [GEOGRAPHIC_DATA] at [GEOGRAPHIC_DATA] [US_STATE][GEO…"
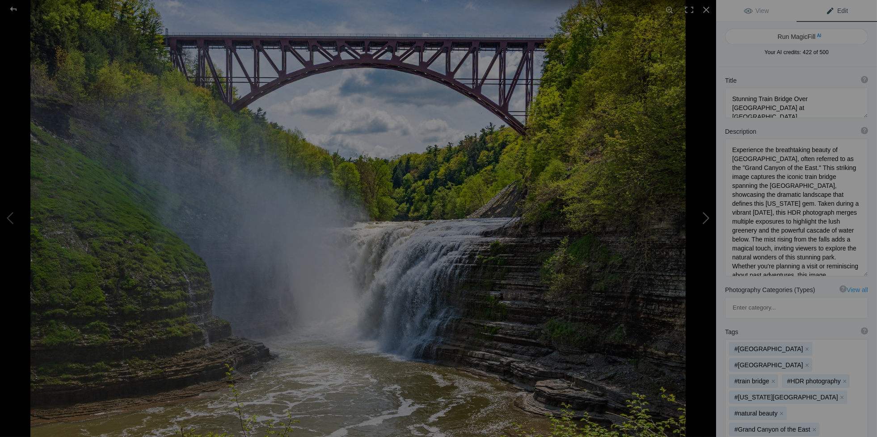
click at [706, 217] on button at bounding box center [682, 218] width 67 height 157
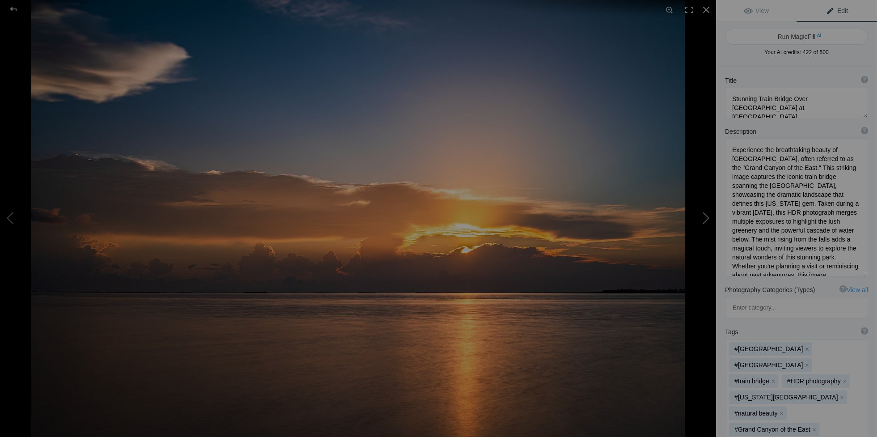
type textarea "Breathtaking Summer Sunrise Over Dredgers Key, [GEOGRAPHIC_DATA]"
type textarea "Experience the serene beauty of a summer sunrise at Dredgers Key in Key West, F…"
type textarea "key-west-summer-sunrise-dredgers-key.jpg"
type textarea "Long exposure photograph of a summer sunrise over the calm waters at Dredgers K…"
type textarea "Long exposure of a summer sunrise at Key West, Dredgers Key Florida."
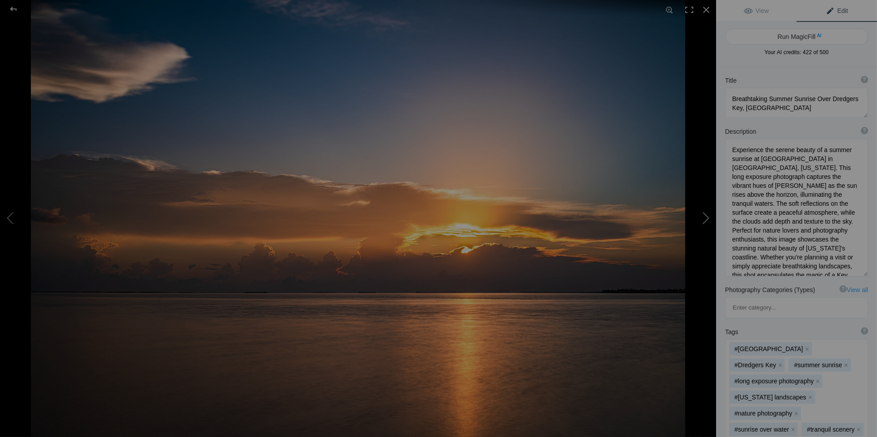
click at [706, 217] on button at bounding box center [682, 218] width 67 height 157
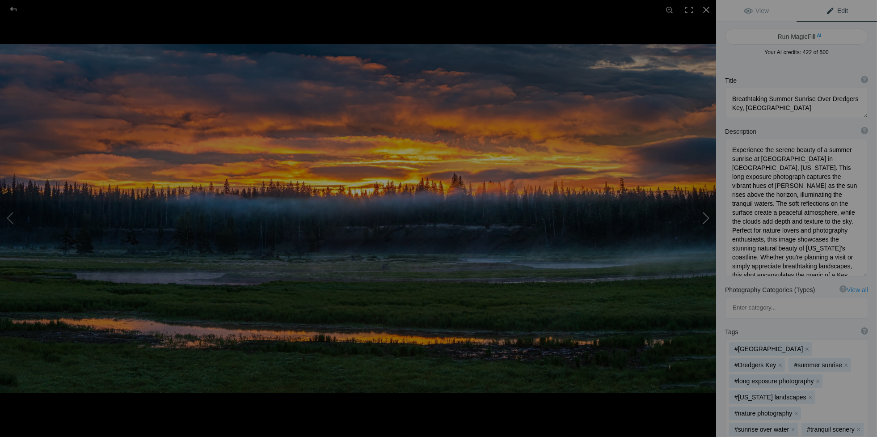
type textarea "Breathtaking Sunrise Over Fishing Bridge in Yellowstone National Park"
type textarea "Experience the serene beauty of a misty summer morning at Fishing Bridge in Yel…"
type textarea "breathtaking-sunrise-fishing-bridge-yellowstone.jpg"
type textarea "Sunrise over Fishing Bridge in Yellowstone National Park, featuring mist rising…"
type textarea "Summer misty morning sunrise taken at the Fishing Bridge in Yellowstone Nationa…"
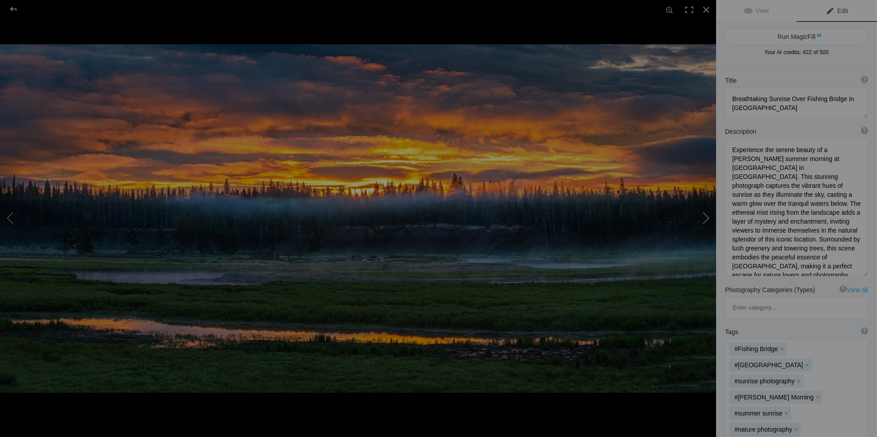
click at [706, 217] on button at bounding box center [682, 218] width 67 height 157
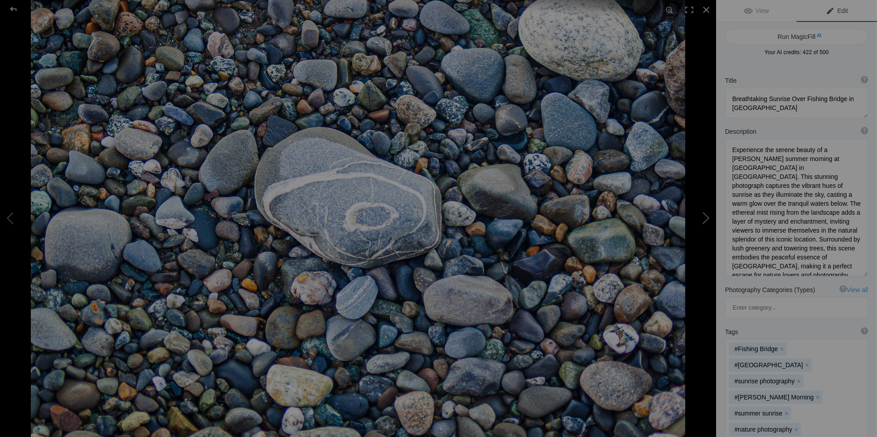
type textarea "Unique Rocks at Earthquake Park Beach in Anchorage, Alaska"
type textarea "Discover the stunning variety of rocks at Earthquake Park in Anchorage, Alaska.…"
type textarea "earthquake-park-beach-rocks-anchorage.jpg"
type textarea "A close-up view of various rocks on the beach at Earthquake Park in Anchorage, …"
type textarea "Rocks on the beach at the Earthquake Park, Anchorage, Alaska. Central rock has …"
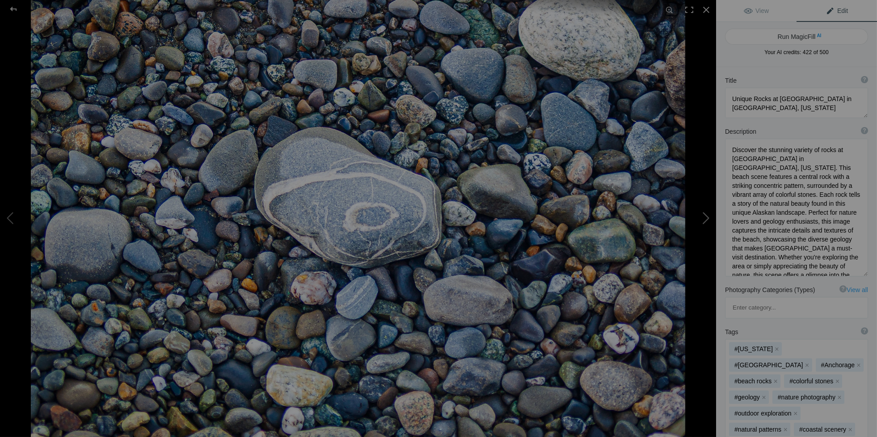
click at [706, 217] on button at bounding box center [682, 218] width 67 height 157
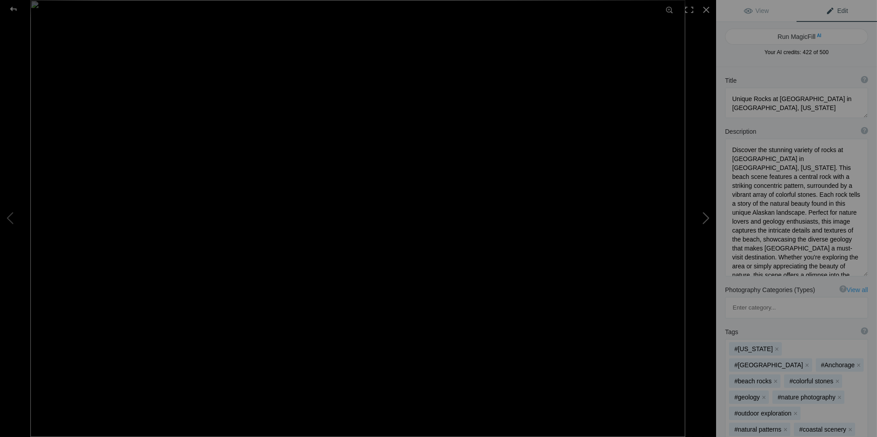
type textarea "Spectacular [DATE] Fireworks Over [GEOGRAPHIC_DATA]"
type textarea "Experience the vibrant display of multi-colored fireworks lighting up the night…"
type textarea "cape-coral-4th-july-fireworks.jpg"
type textarea "Colorful fireworks illuminate the night sky over Cape Coral, Florida, with palm…"
type textarea "multi colored fireworks with the silhouette of palm trees in the foreground tak…"
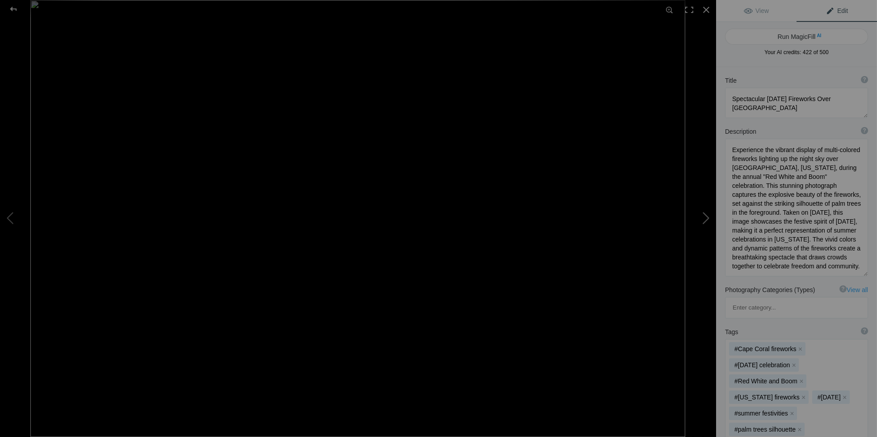
click at [706, 217] on button at bounding box center [682, 218] width 67 height 157
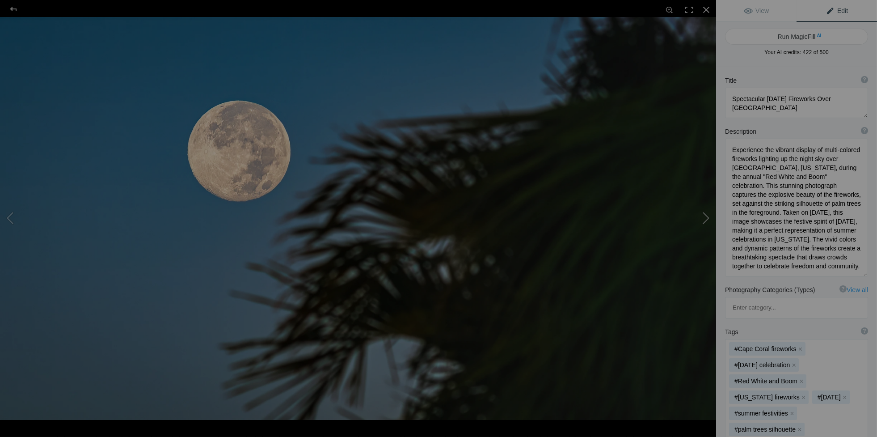
type textarea "Frost Moon Setting Over Palm Trees in Cape Coral, Florida"
type textarea "Witness the stunning Frost Moon, also known as the Beaver Moon, gracefully sett…"
type textarea "frost-moon-setting-palm-trees-cape-coral.jpg"
type textarea "Frost Moon setting over palm trees in Cape Coral, Florida, captured on November…"
type textarea "Frost Moon also known as the Beaver Moon setting over palm trees in Cape Coral,…"
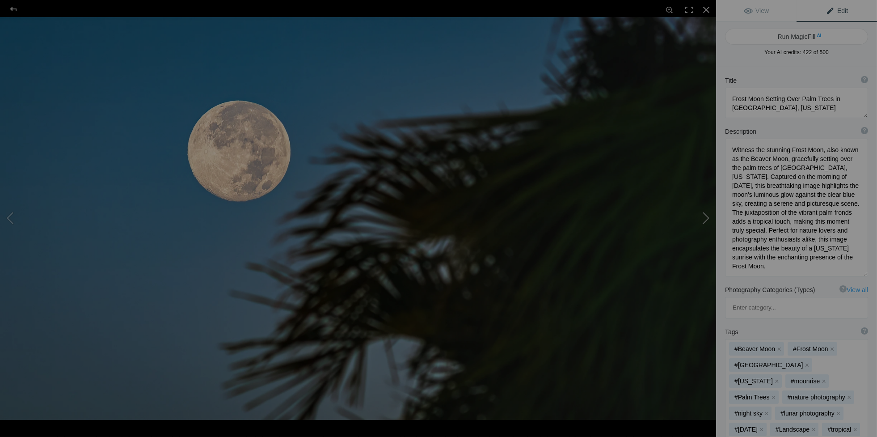
click at [706, 217] on button at bounding box center [682, 218] width 67 height 157
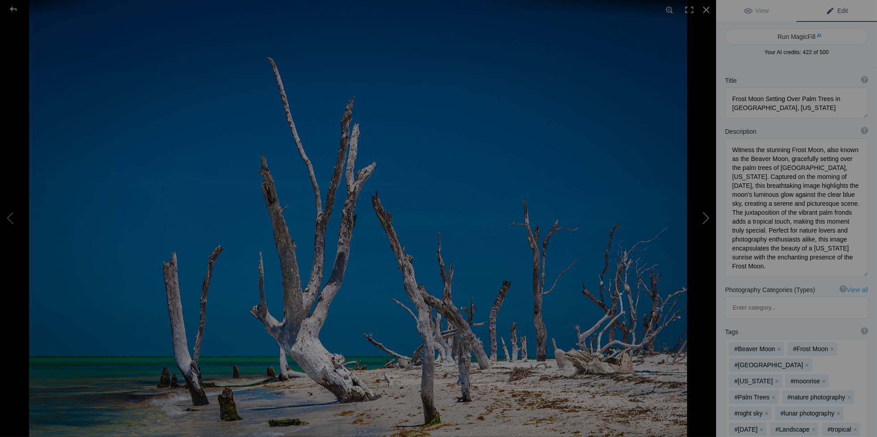
type textarea "Aftermath of Hurricane Ian: Dead Trees at North Point, Cayo Costa Island"
type textarea "This striking landscape photograph captures the haunting beauty of dead trees a…"
type textarea "cayo-costa-hurricane-ian-aftermath.jpg"
type textarea "Landscape photograph of dead trees at North Point, Cayo Costa Island, Florida, …"
type textarea "Lanndscape perspective Photograph of dead trees at the North Point of Cayo Cost…"
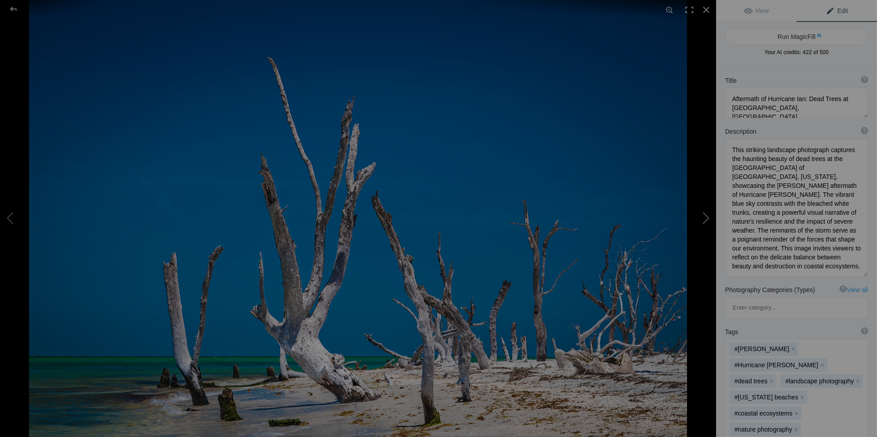
click at [706, 217] on button at bounding box center [682, 218] width 67 height 157
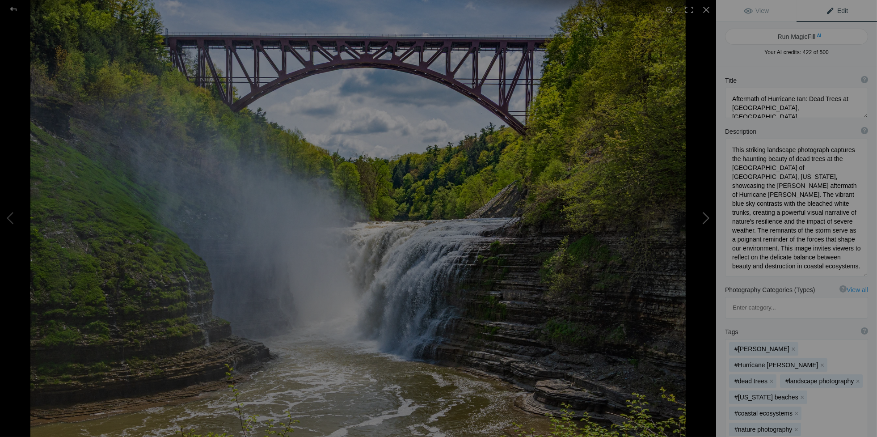
type textarea "Stunning Train Bridge Over Upper Falls at Letchworth State Park"
type textarea "Experience the breathtaking beauty of Letchworth State Park, often referred to …"
type textarea "train-bridge-upper-falls-letchworth-state-park.jpg"
type textarea "Train bridge over Upper Falls at Letchworth State Park, showcasing lush greener…"
type textarea "The Train Bridge over the Upper Falls at Letchworth New York State Park Train. …"
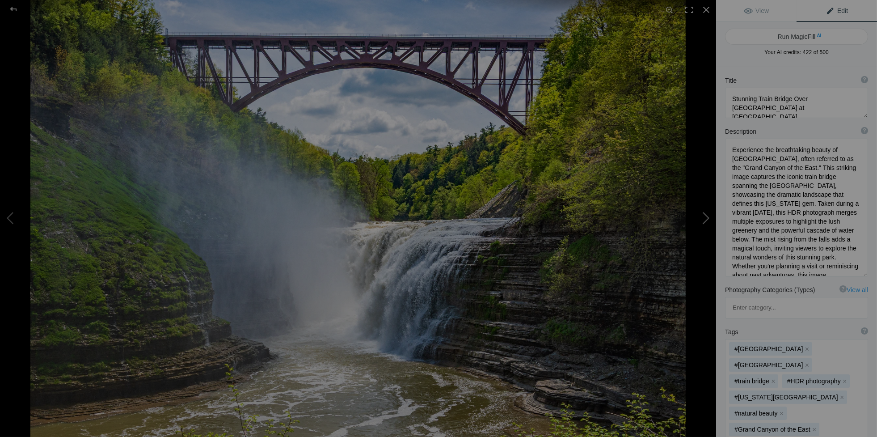
click at [706, 217] on button at bounding box center [682, 218] width 67 height 157
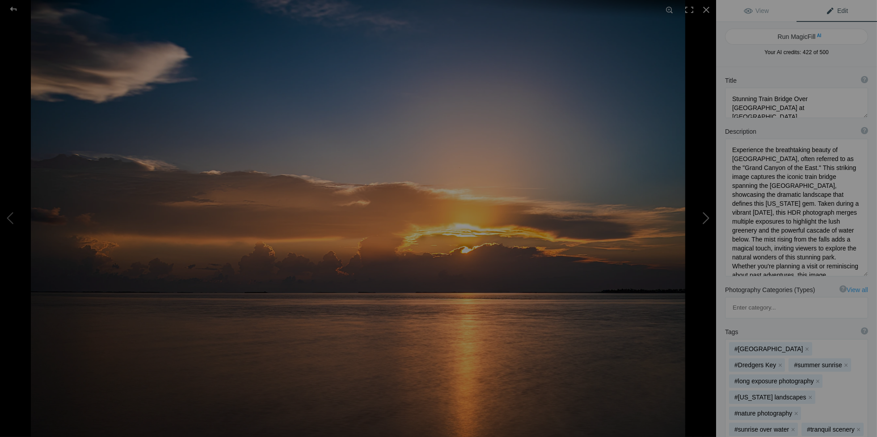
type textarea "Breathtaking Summer Sunrise Over Dredgers Key, Key West"
type textarea "Experience the serene beauty of a summer sunrise at Dredgers Key in Key West, F…"
type textarea "key-west-summer-sunrise-dredgers-key.jpg"
type textarea "Long exposure photograph of a summer sunrise over the calm waters at Dredgers K…"
type textarea "Long exposure of a summer sunrise at Key West, Dredgers Key Florida."
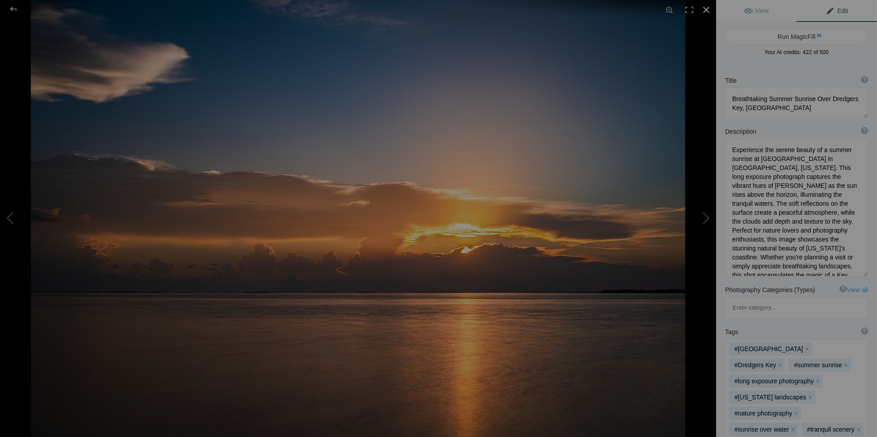
click at [706, 10] on div at bounding box center [707, 10] width 20 height 20
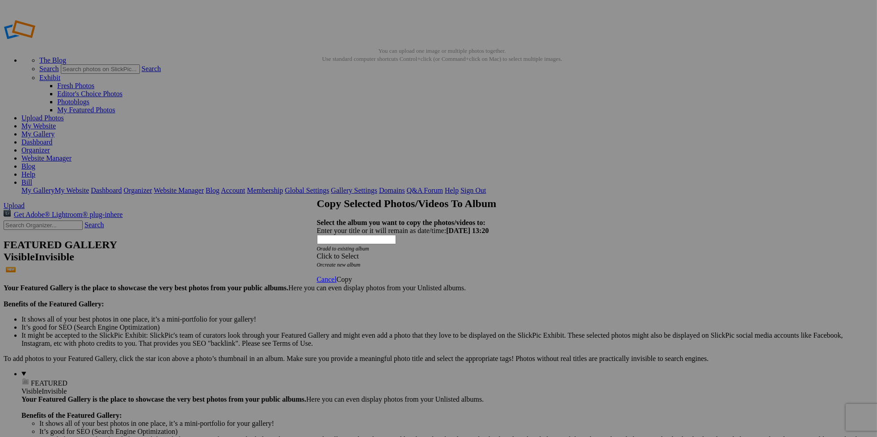
click at [389, 252] on div "Click to Select" at bounding box center [435, 256] width 237 height 8
click at [442, 257] on span at bounding box center [442, 254] width 0 height 8
click at [337, 275] on span "Cancel" at bounding box center [327, 279] width 20 height 8
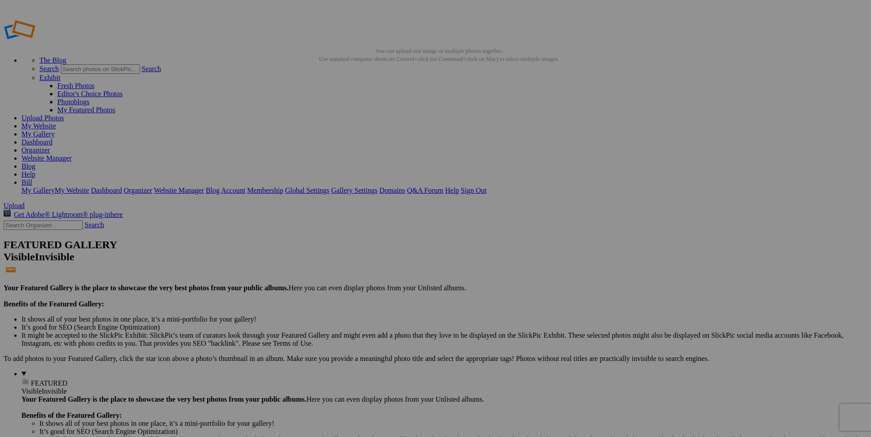
drag, startPoint x: 718, startPoint y: 244, endPoint x: 686, endPoint y: 208, distance: 48.4
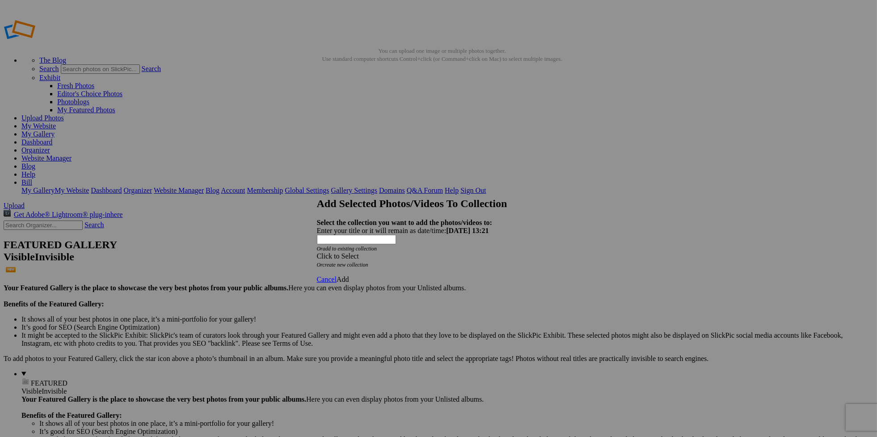
click at [456, 252] on div "Click to Select" at bounding box center [435, 256] width 237 height 8
click at [376, 249] on link "Website homepage" at bounding box center [382, 246] width 54 height 8
click at [349, 275] on span "Add" at bounding box center [343, 279] width 13 height 8
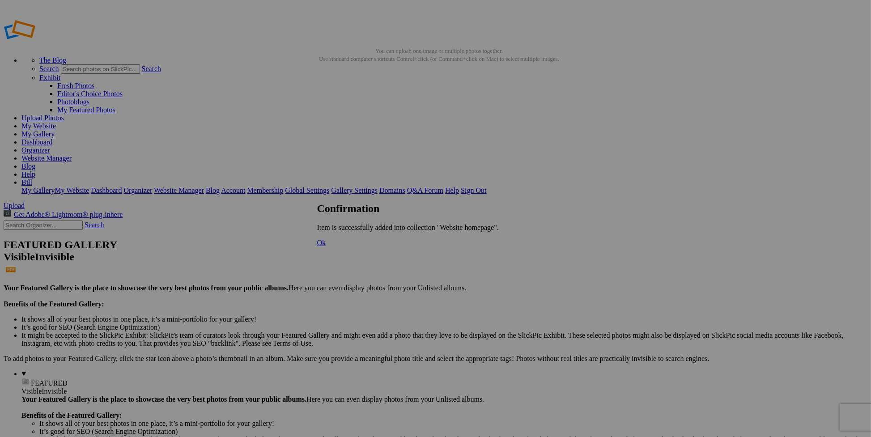
click at [326, 246] on span "Ok" at bounding box center [321, 243] width 9 height 8
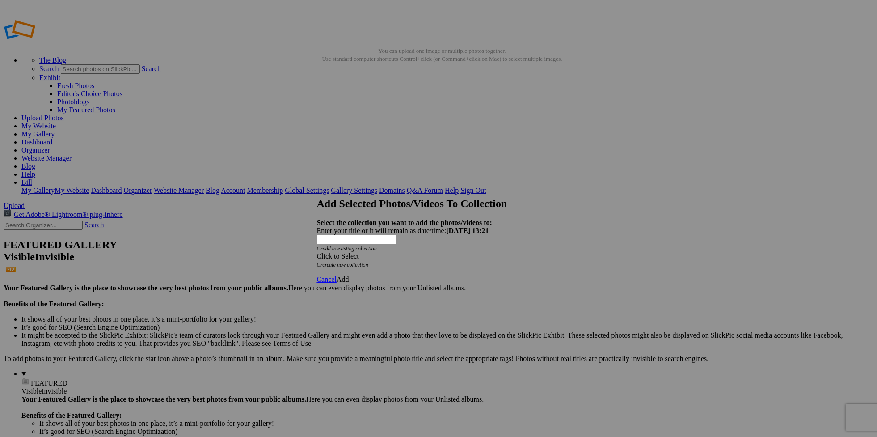
click at [408, 252] on div "Click to Select" at bounding box center [435, 256] width 237 height 8
click at [364, 249] on link "Website homepage" at bounding box center [382, 246] width 54 height 8
click at [349, 275] on span "Add" at bounding box center [343, 279] width 13 height 8
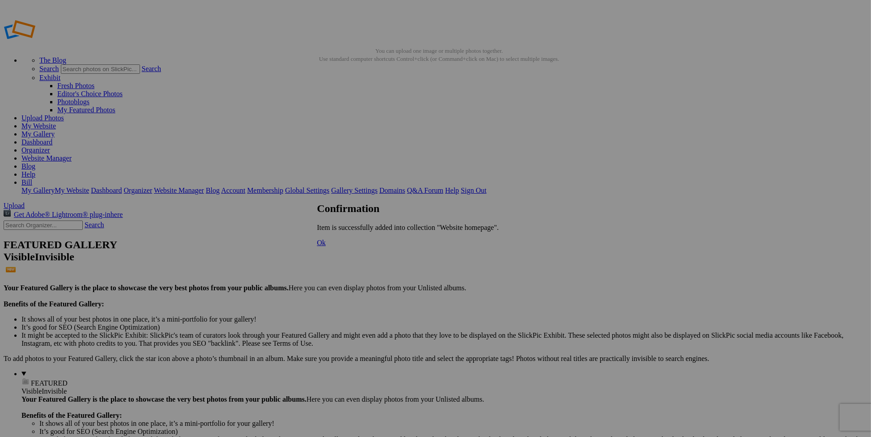
click at [326, 246] on span "Ok" at bounding box center [321, 243] width 9 height 8
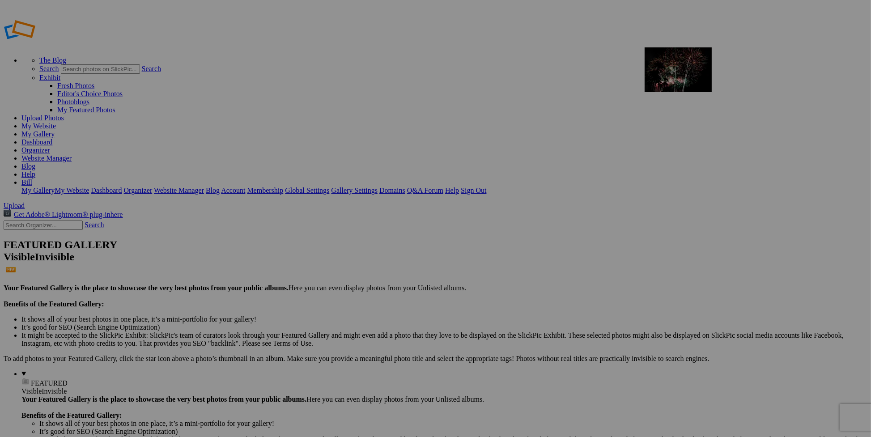
drag, startPoint x: 547, startPoint y: 144, endPoint x: 773, endPoint y: 112, distance: 228.5
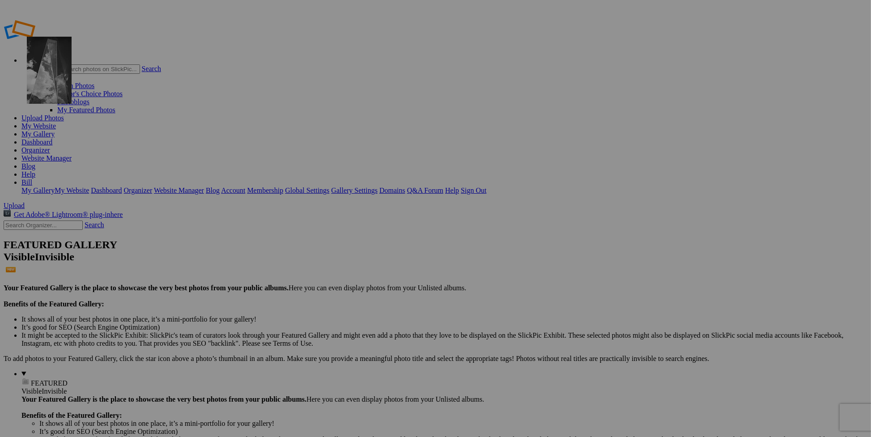
drag, startPoint x: 573, startPoint y: 130, endPoint x: 156, endPoint y: 101, distance: 418.3
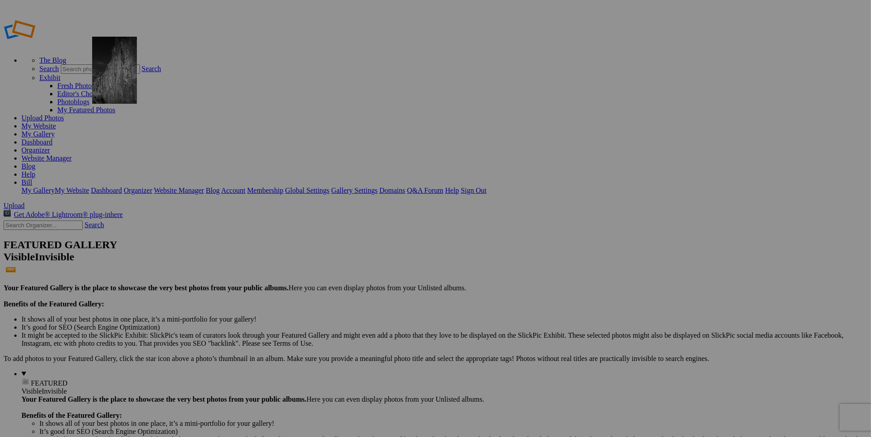
drag, startPoint x: 645, startPoint y: 133, endPoint x: 221, endPoint y: 101, distance: 425.6
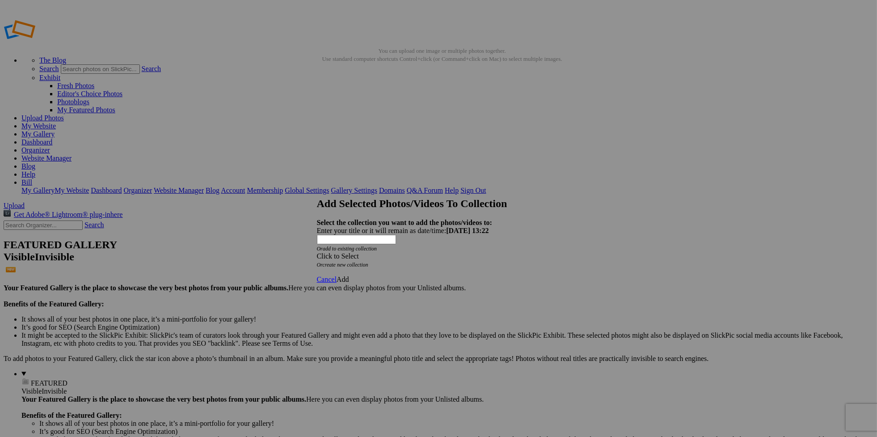
click at [375, 252] on div "Click to Select" at bounding box center [435, 256] width 237 height 8
click at [367, 249] on link "Website homepage" at bounding box center [382, 246] width 54 height 8
click at [349, 275] on span "Add" at bounding box center [343, 279] width 13 height 8
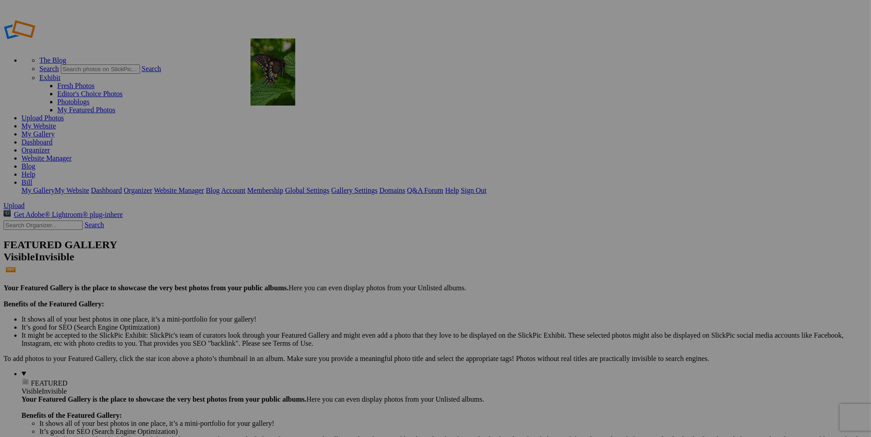
drag, startPoint x: 171, startPoint y: 137, endPoint x: 379, endPoint y: 103, distance: 211.2
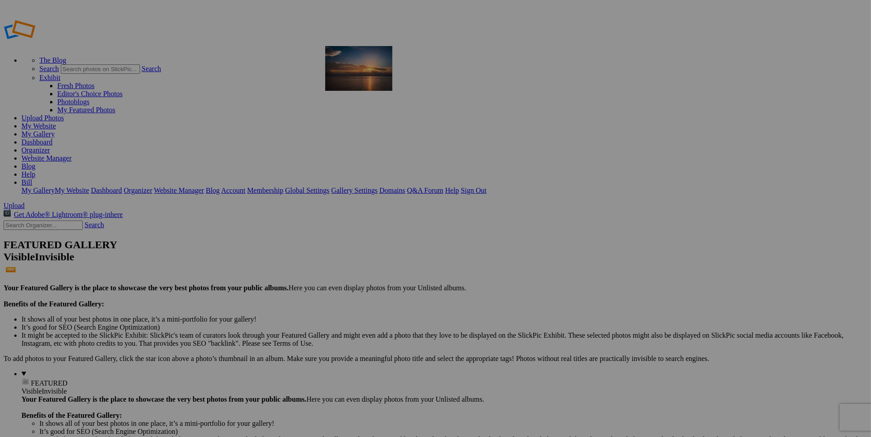
drag, startPoint x: 650, startPoint y: 136, endPoint x: 454, endPoint y: 110, distance: 197.5
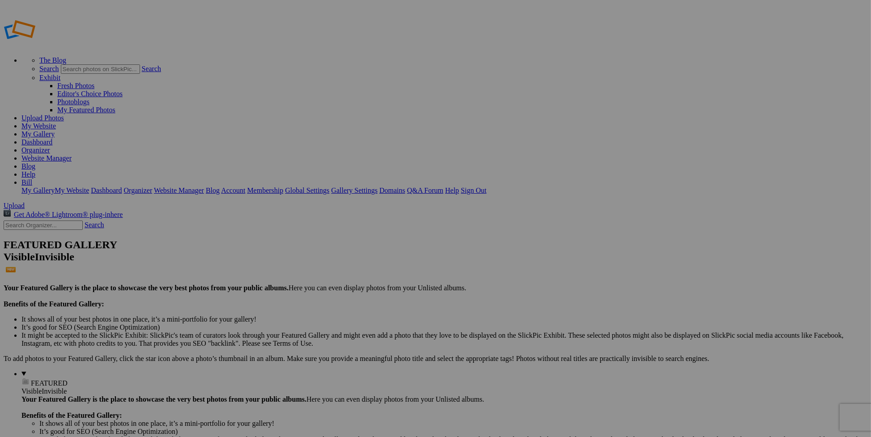
click at [376, 257] on span "Yes" at bounding box center [371, 261] width 10 height 8
type input "[PERSON_NAME] Main Portfolio"
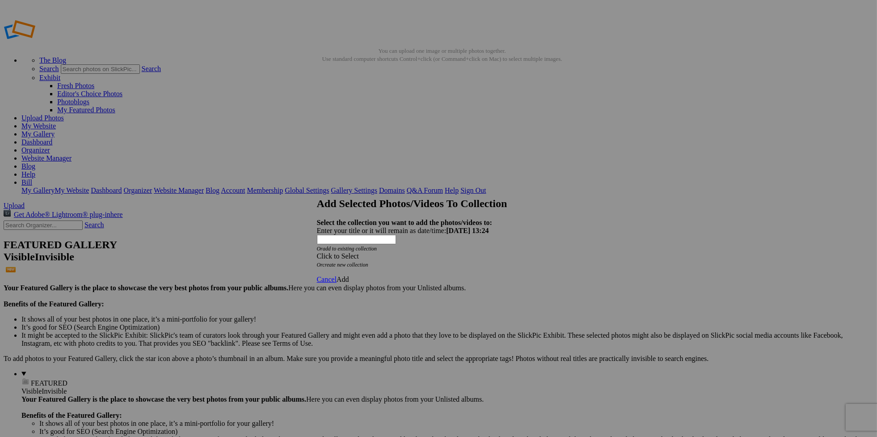
click at [405, 252] on div "Click to Select" at bounding box center [435, 256] width 237 height 8
click at [372, 249] on link "Website homepage" at bounding box center [382, 246] width 54 height 8
click at [428, 252] on div "Website homepage" at bounding box center [435, 256] width 237 height 8
click at [373, 249] on link "Website homepage" at bounding box center [382, 246] width 54 height 8
click at [349, 275] on span "Add" at bounding box center [343, 279] width 13 height 8
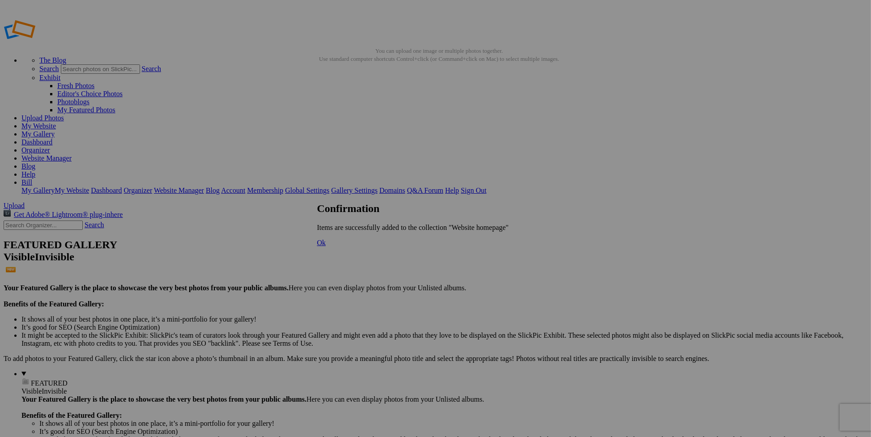
click at [326, 246] on link "Ok" at bounding box center [321, 243] width 9 height 8
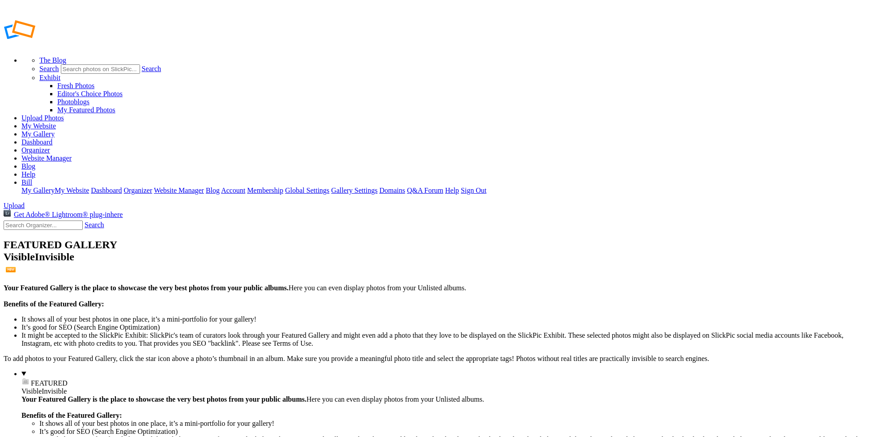
click at [35, 170] on link "Help" at bounding box center [28, 174] width 14 height 8
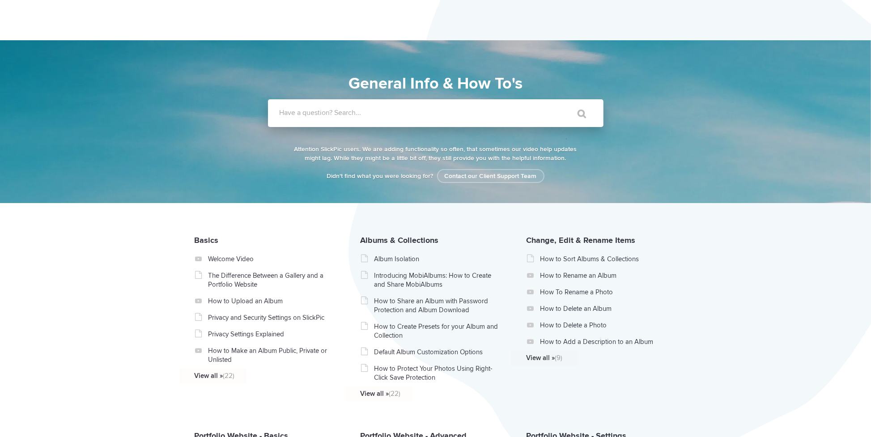
click at [416, 114] on label "Have a question? Search..." at bounding box center [447, 112] width 335 height 9
click at [416, 114] on input "Have a question? Search..." at bounding box center [417, 113] width 299 height 28
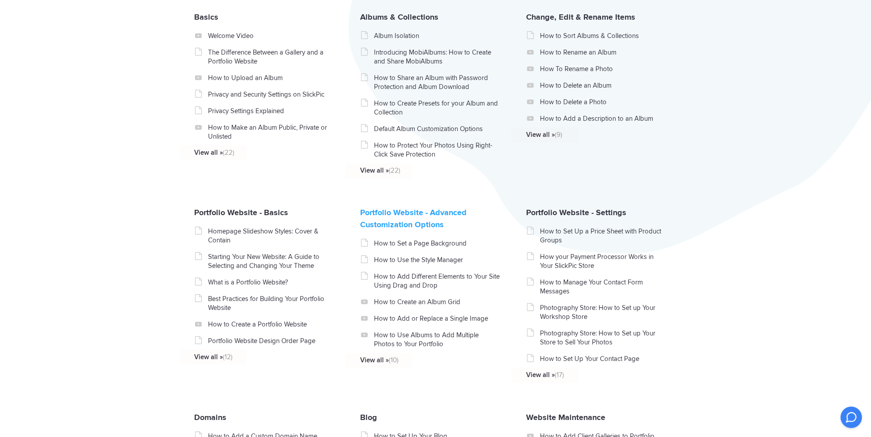
scroll to position [224, 0]
click at [253, 282] on link "What is a Portfolio Website?" at bounding box center [271, 281] width 127 height 9
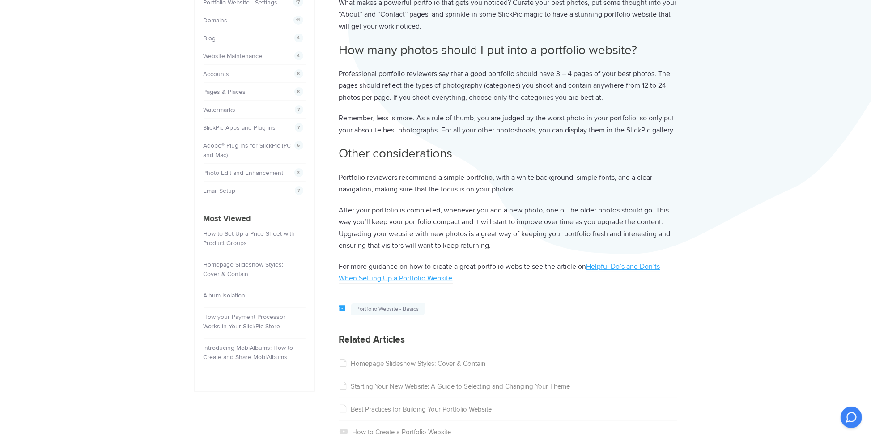
scroll to position [224, 0]
click at [228, 229] on link "How to Set Up a Price Sheet with Product Groups" at bounding box center [249, 237] width 92 height 17
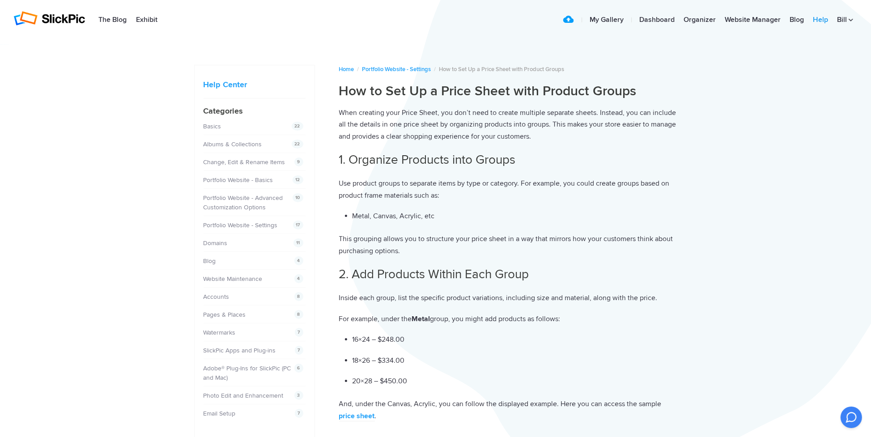
click at [818, 24] on link "Help" at bounding box center [820, 20] width 24 height 18
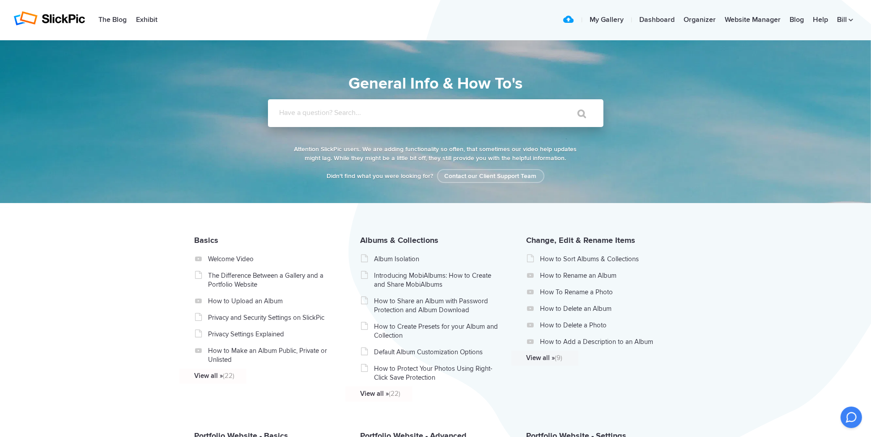
click at [300, 119] on input "Have a question? Search..." at bounding box center [417, 113] width 299 height 28
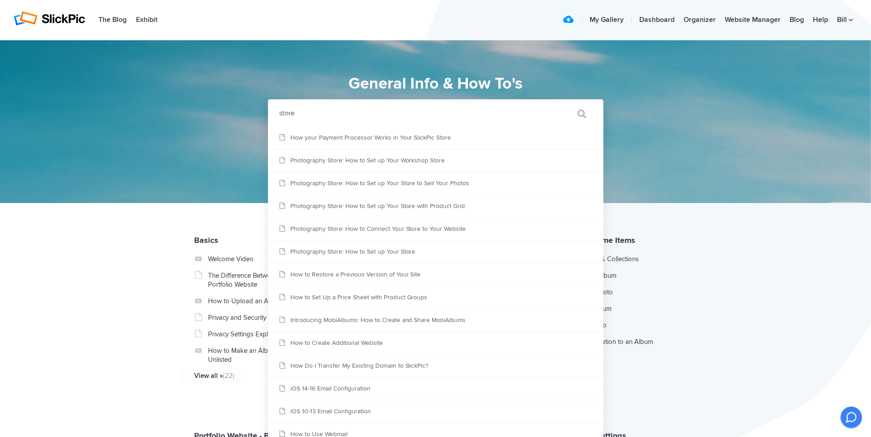
type input "store"
click at [559, 103] on input "" at bounding box center [578, 113] width 38 height 21
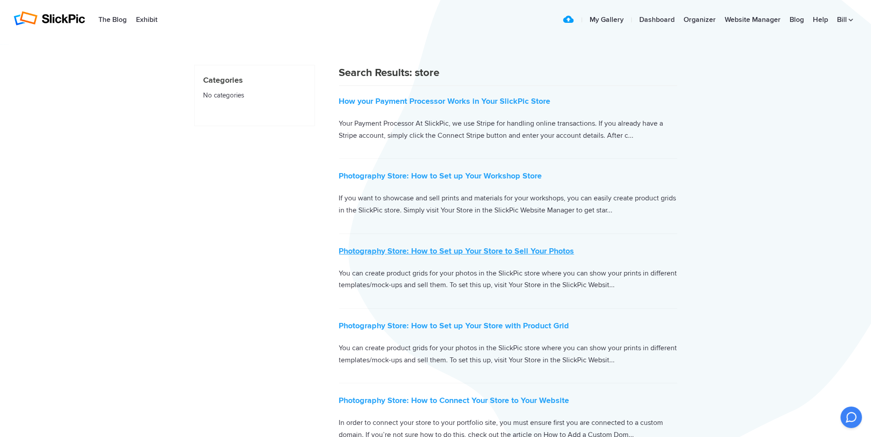
click at [435, 254] on link "Photography Store: How to Set up Your Store to Sell Your Photos" at bounding box center [456, 251] width 235 height 10
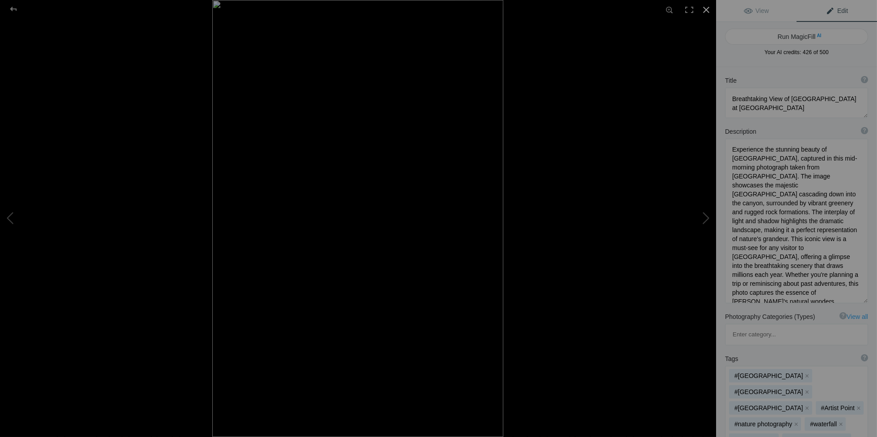
click at [704, 4] on div at bounding box center [707, 10] width 20 height 20
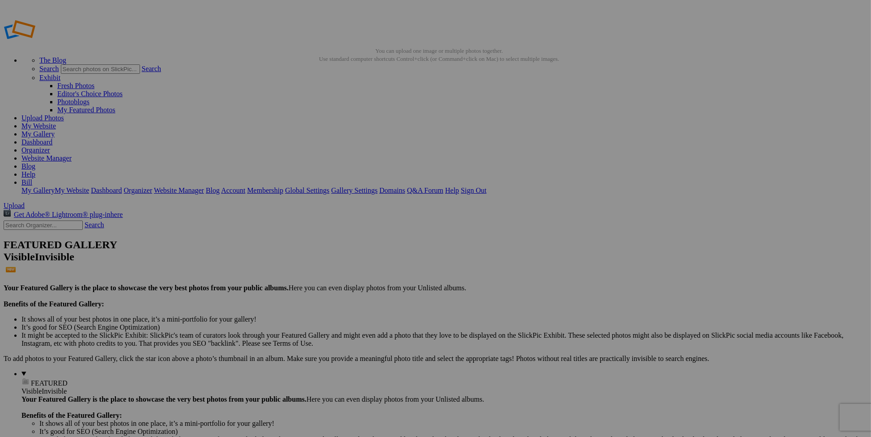
click at [60, 74] on link "Exhibit" at bounding box center [49, 78] width 21 height 8
